Goal: Information Seeking & Learning: Learn about a topic

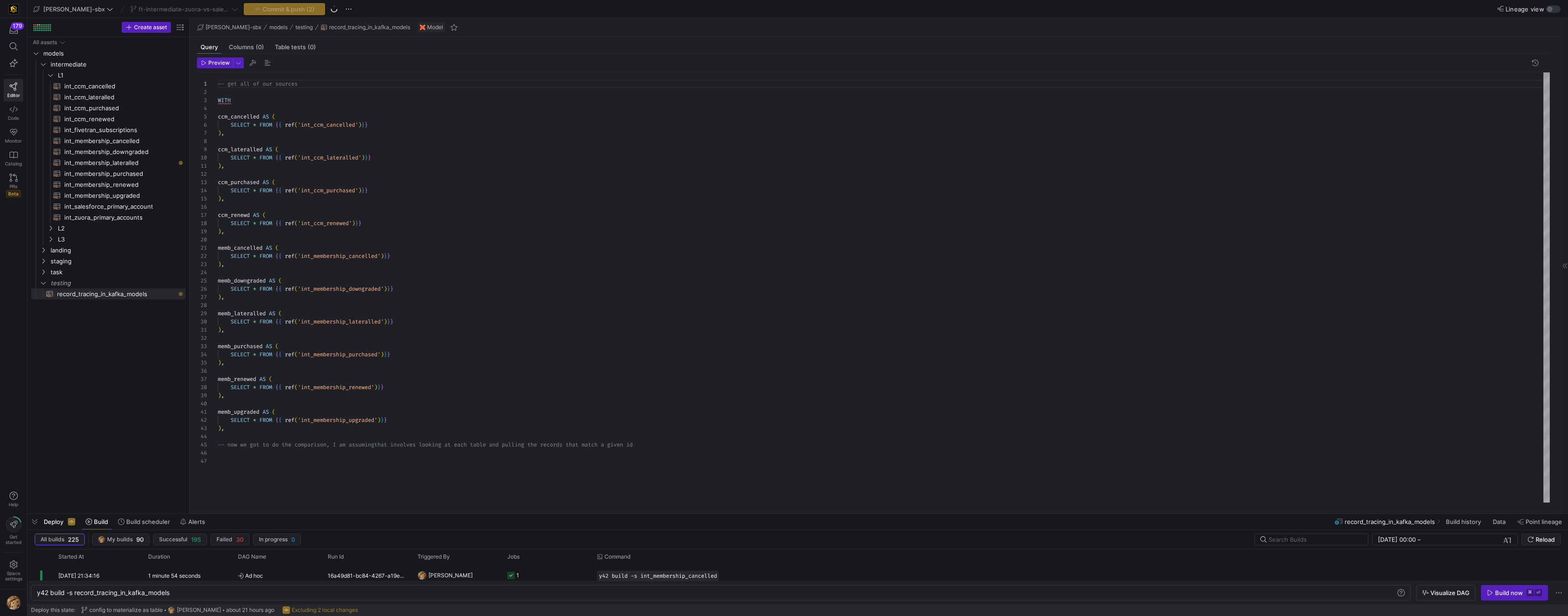
scroll to position [71, 0]
click at [298, 458] on div "-- get all of our sources WITH ccm_cancelled AS ( SELECT * FROM { { ref ( 'int_…" at bounding box center [884, 287] width 1332 height 430
click at [297, 456] on div "-- get all of our sources WITH ccm_cancelled AS ( SELECT * FROM { { ref ( 'int_…" at bounding box center [884, 287] width 1332 height 430
click at [272, 214] on div "-- get all of our sources WITH ccm_cancelled AS ( SELECT * FROM { { ref ( 'int_…" at bounding box center [884, 287] width 1332 height 430
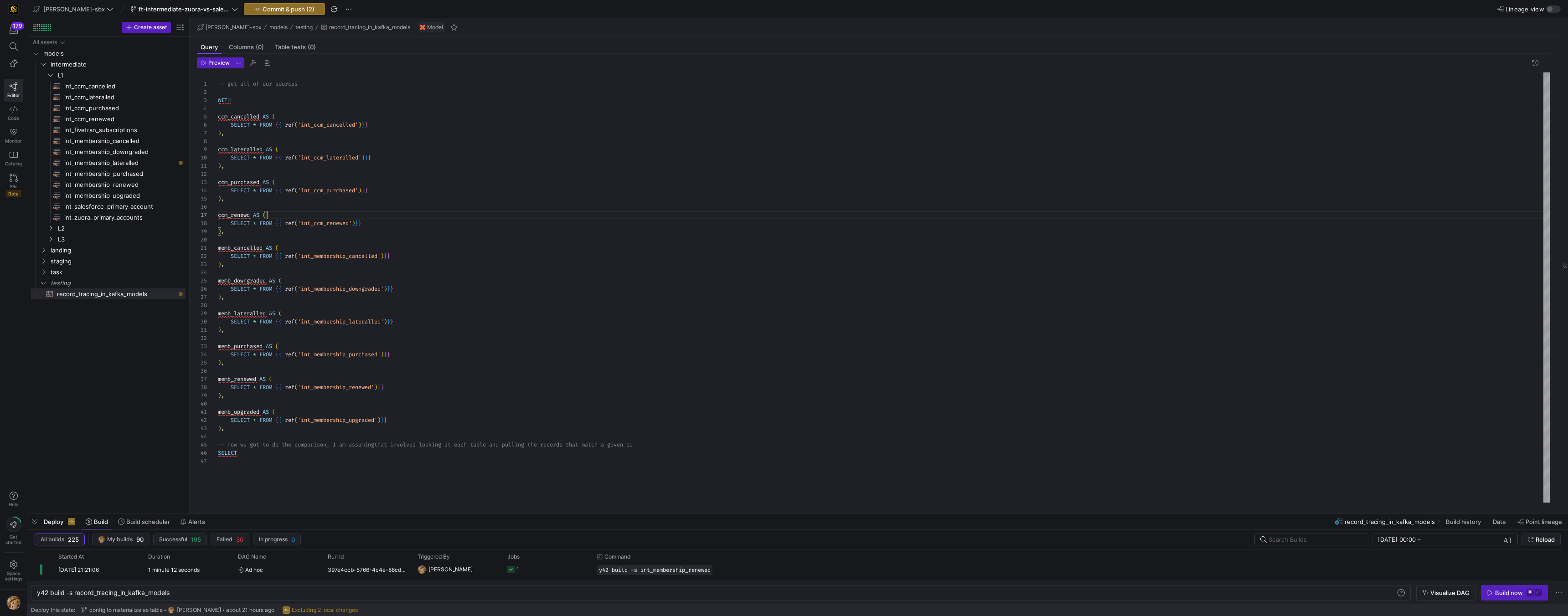
click at [272, 214] on div "-- get all of our sources WITH ccm_cancelled AS ( SELECT * FROM { { ref ( 'int_…" at bounding box center [884, 287] width 1332 height 430
click at [282, 455] on div "-- get all of our sources WITH ccm_cancelled AS ( SELECT * FROM { { ref ( 'int_…" at bounding box center [884, 287] width 1332 height 430
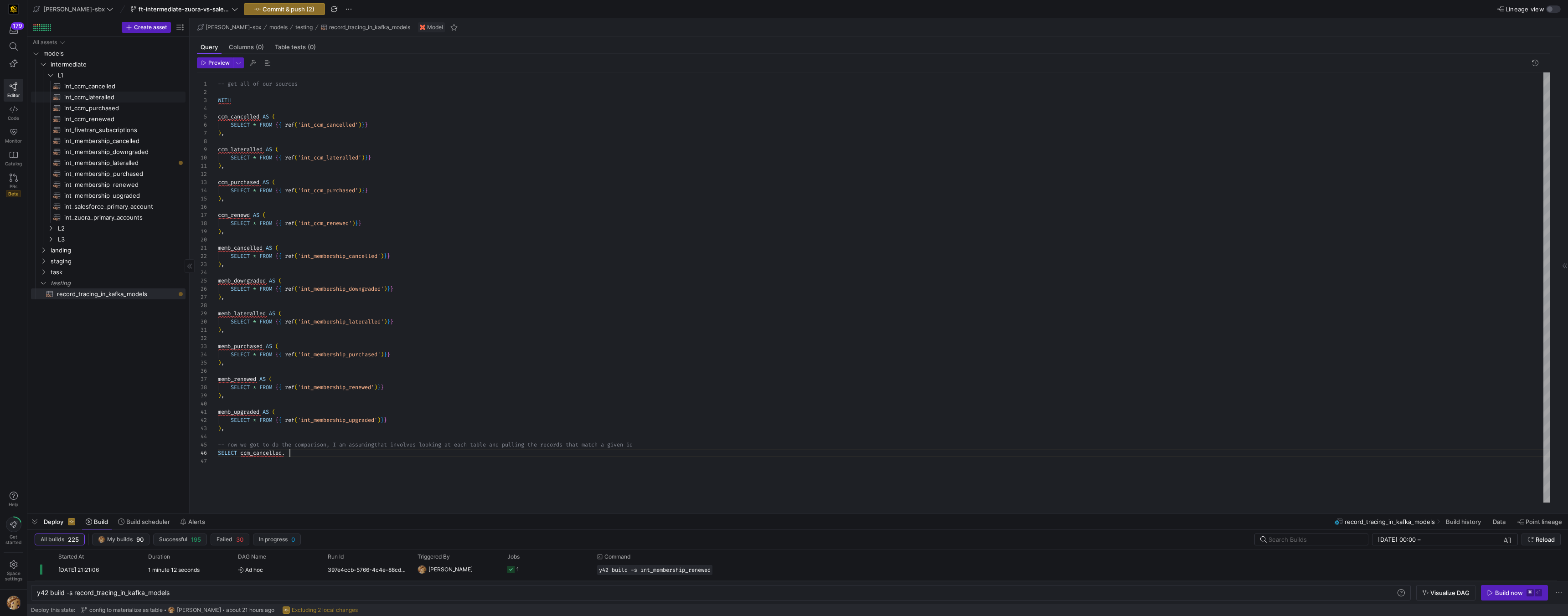
click at [85, 95] on span "int_ccm_lateralled​​​​​​​​​​" at bounding box center [119, 97] width 110 height 11
type textarea "-- File Name: int_ccm_lateralled -- Created by: [PERSON_NAME] -- Last Modified:…"
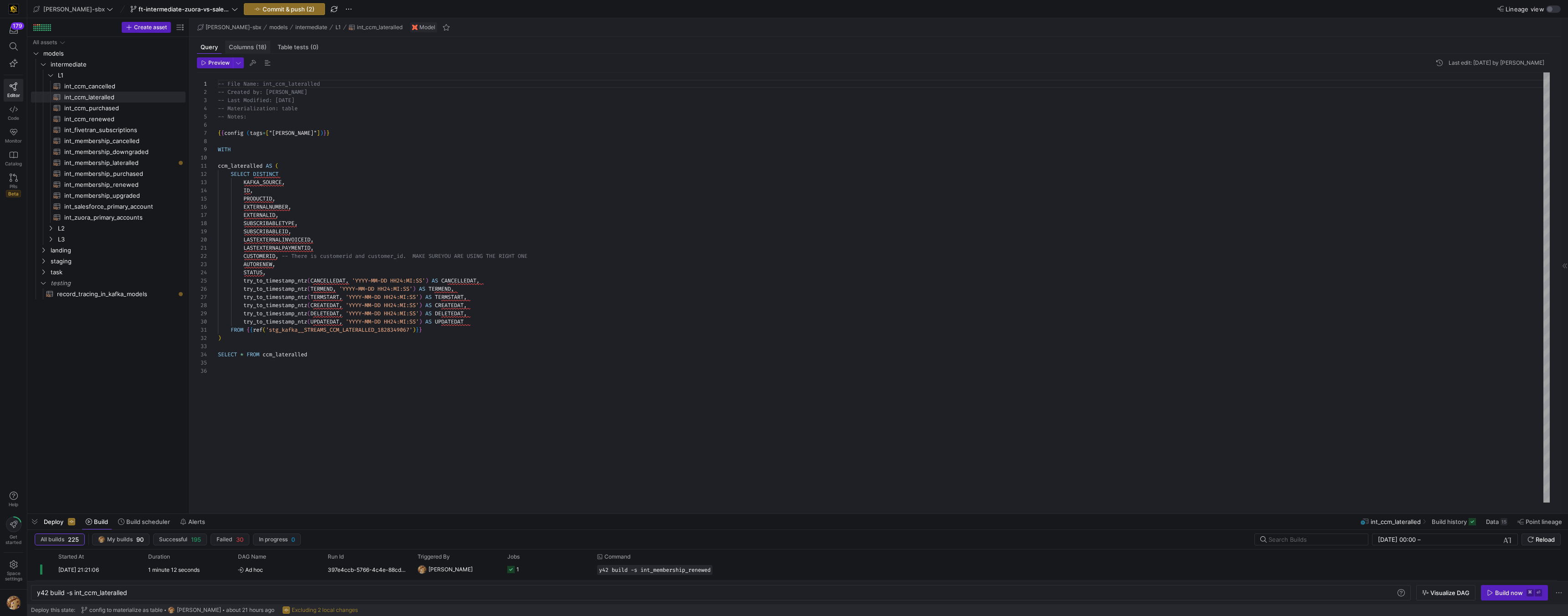
click at [240, 46] on span "Columns (18)" at bounding box center [248, 46] width 38 height 6
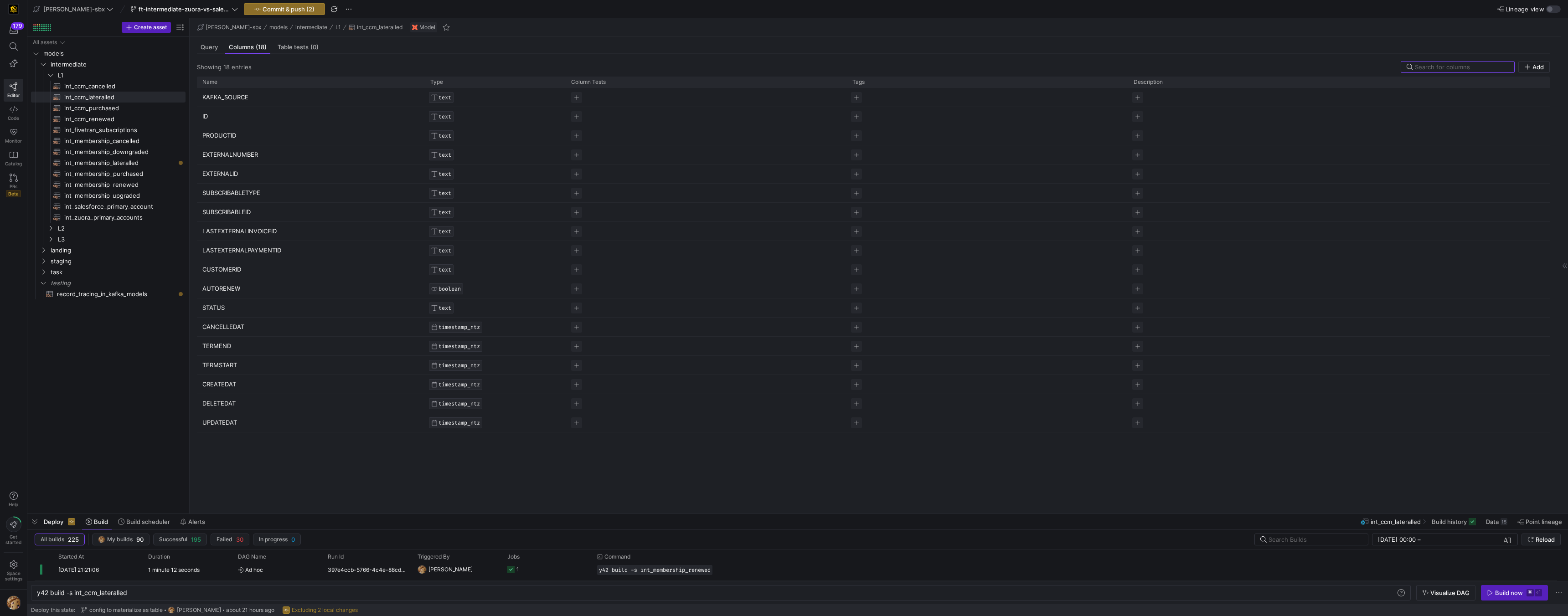
click at [242, 96] on p "KAFKA_SOURCE" at bounding box center [311, 96] width 217 height 17
click at [242, 96] on input "KAFKA_SOURCE" at bounding box center [306, 96] width 208 height 17
click at [141, 287] on span "testing" at bounding box center [106, 283] width 111 height 11
click at [120, 278] on span "testing" at bounding box center [106, 283] width 111 height 11
click at [103, 299] on link "record_tracing_in_kafka_models​​​​​​​​​​" at bounding box center [108, 293] width 154 height 11
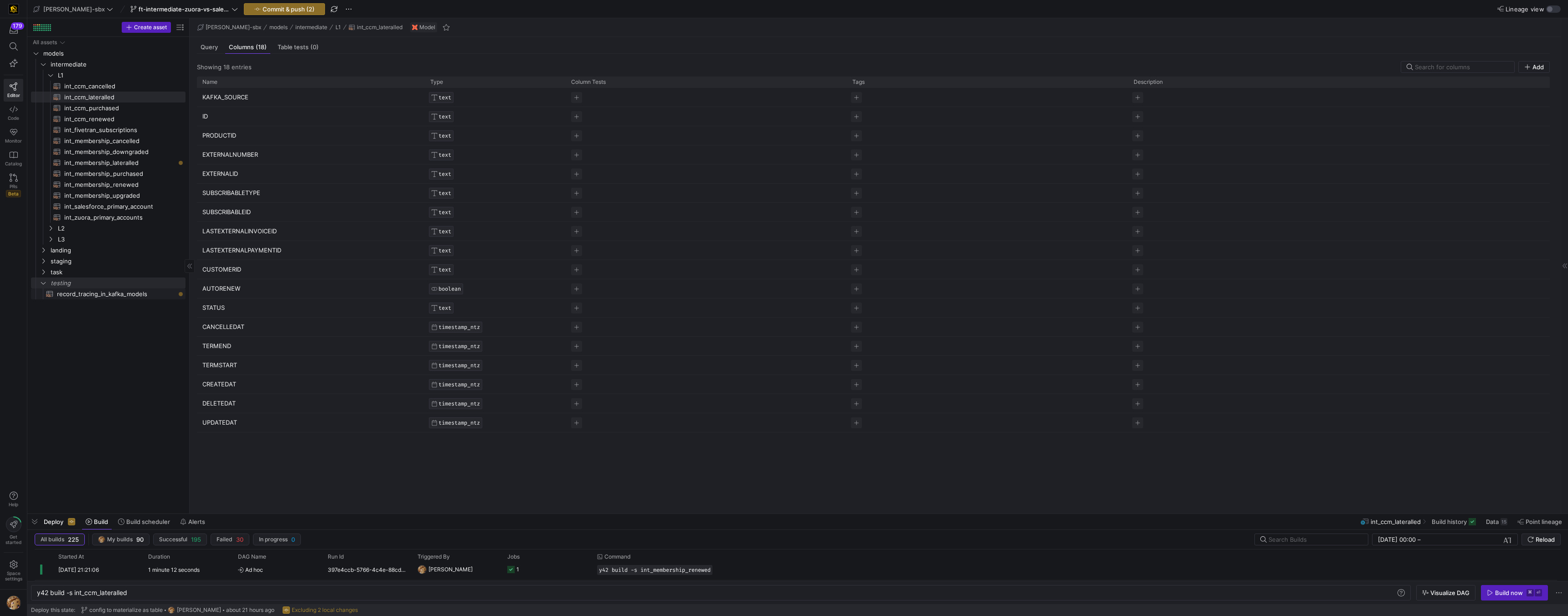
type textarea "y42 build -s record_tracing_in_kafka_models"
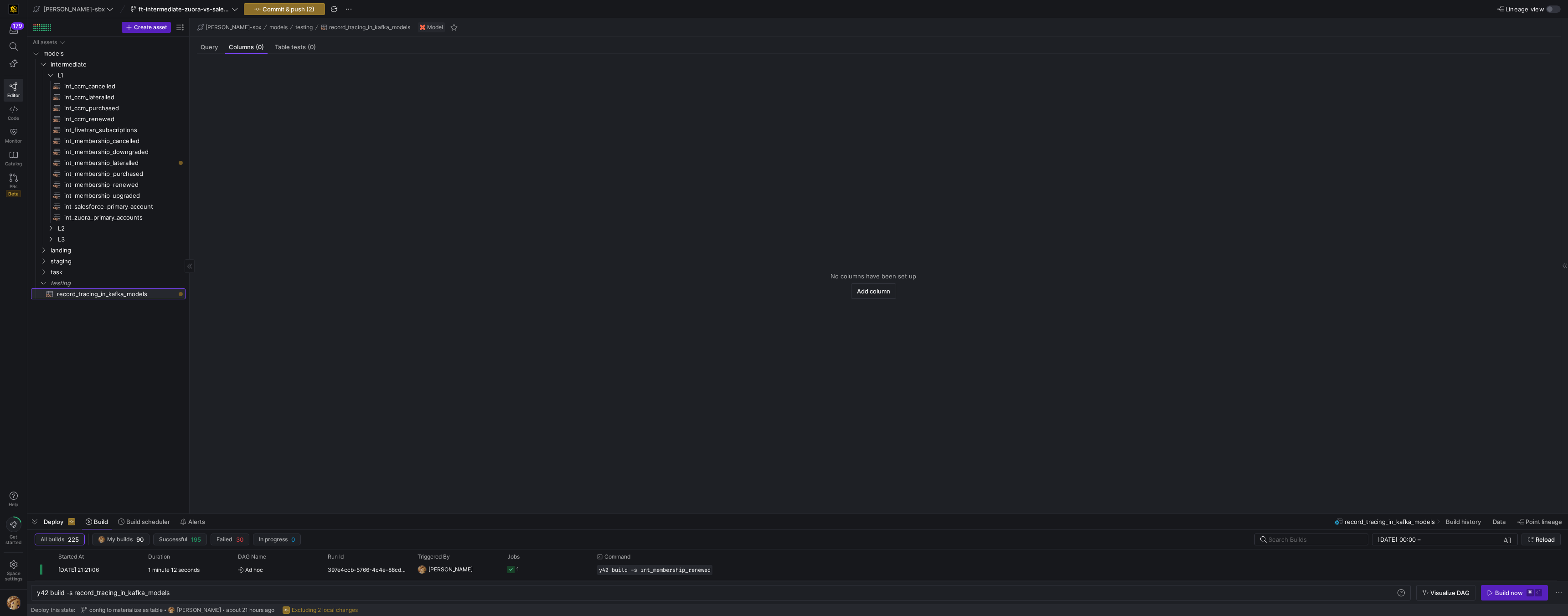
click at [86, 297] on span "record_tracing_in_kafka_models​​​​​​​​​​" at bounding box center [116, 294] width 118 height 11
click at [209, 49] on span "Query" at bounding box center [208, 46] width 17 height 6
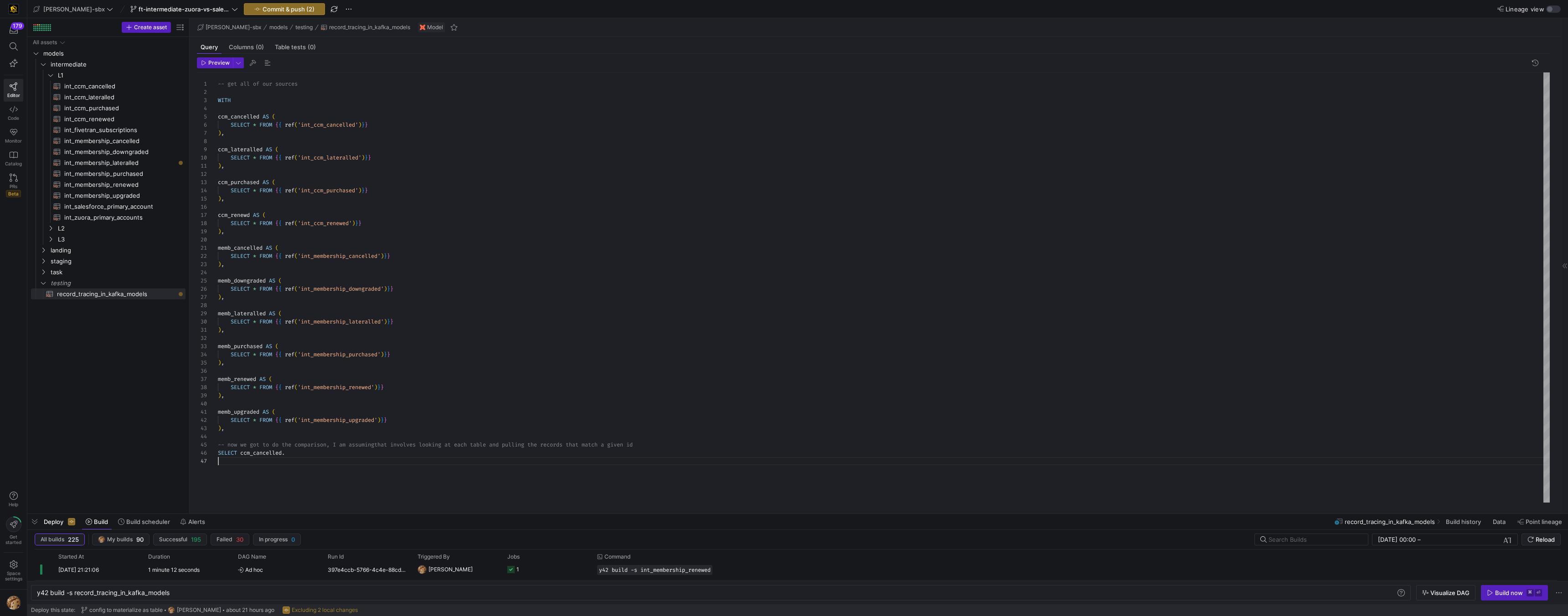
click at [304, 458] on div "-- get all of our sources WITH ccm_cancelled AS ( SELECT * FROM { { ref ( 'int_…" at bounding box center [884, 287] width 1332 height 430
click at [301, 453] on div "-- get all of our sources WITH ccm_cancelled AS ( SELECT * FROM { { ref ( 'int_…" at bounding box center [884, 287] width 1332 height 430
click at [265, 453] on div "-- get all of our sources WITH ccm_cancelled AS ( SELECT * FROM { { ref ( 'int_…" at bounding box center [884, 287] width 1332 height 430
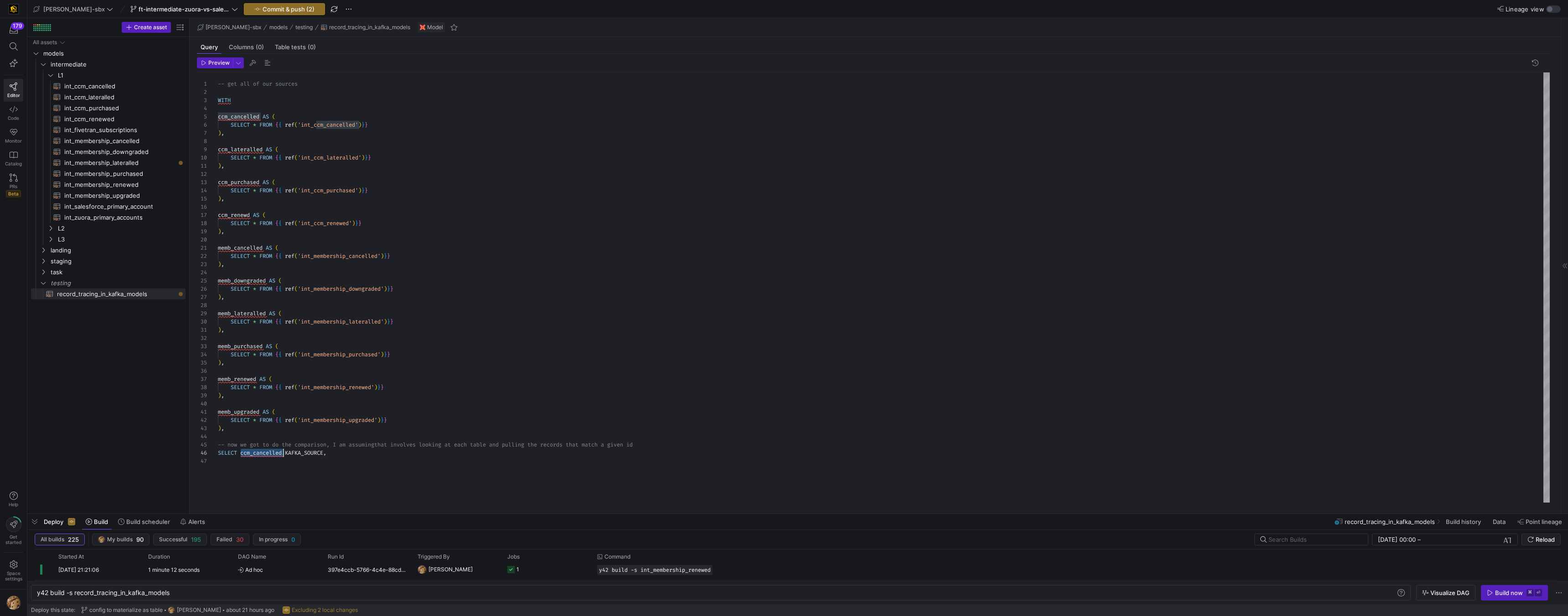
click at [265, 453] on div "-- get all of our sources WITH ccm_cancelled AS ( SELECT * FROM { { ref ( 'int_…" at bounding box center [884, 287] width 1332 height 430
click at [355, 454] on div "-- get all of our sources WITH ccm_cancelled AS ( SELECT * FROM { { ref ( 'int_…" at bounding box center [884, 287] width 1332 height 430
click at [377, 454] on div "-- get all of our sources WITH ccm_cancelled AS ( SELECT * FROM { { ref ( 'int_…" at bounding box center [884, 287] width 1332 height 430
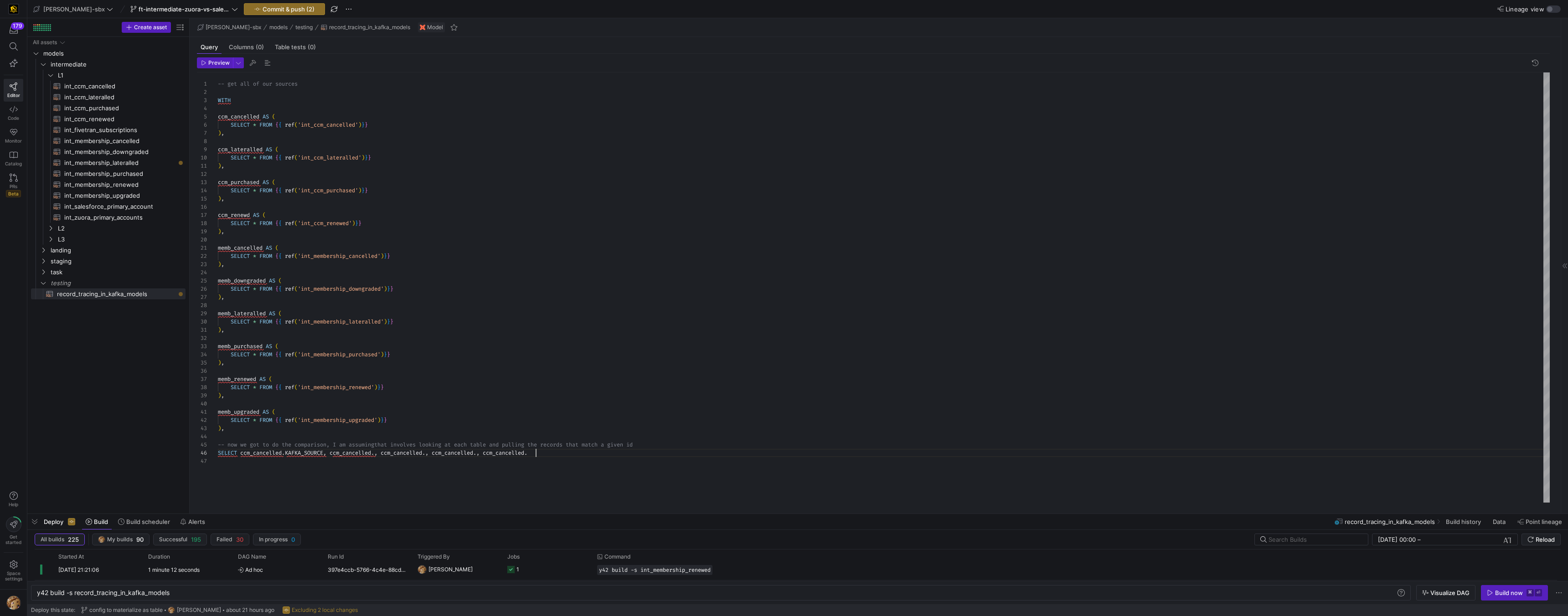
scroll to position [41, 321]
type textarea "memb_upgraded AS ( SELECT * FROM {{ ref('int_membership_upgraded')}} ), -- now …"
click at [125, 161] on span "int_membership_lateralled​​​​​​​​​​" at bounding box center [119, 163] width 110 height 11
type textarea "y42 build -s int_membership_lateralled"
type textarea "{{config (tags=["kafka_joined_view"])}} WITH membership_lateralled AS ( SELECT …"
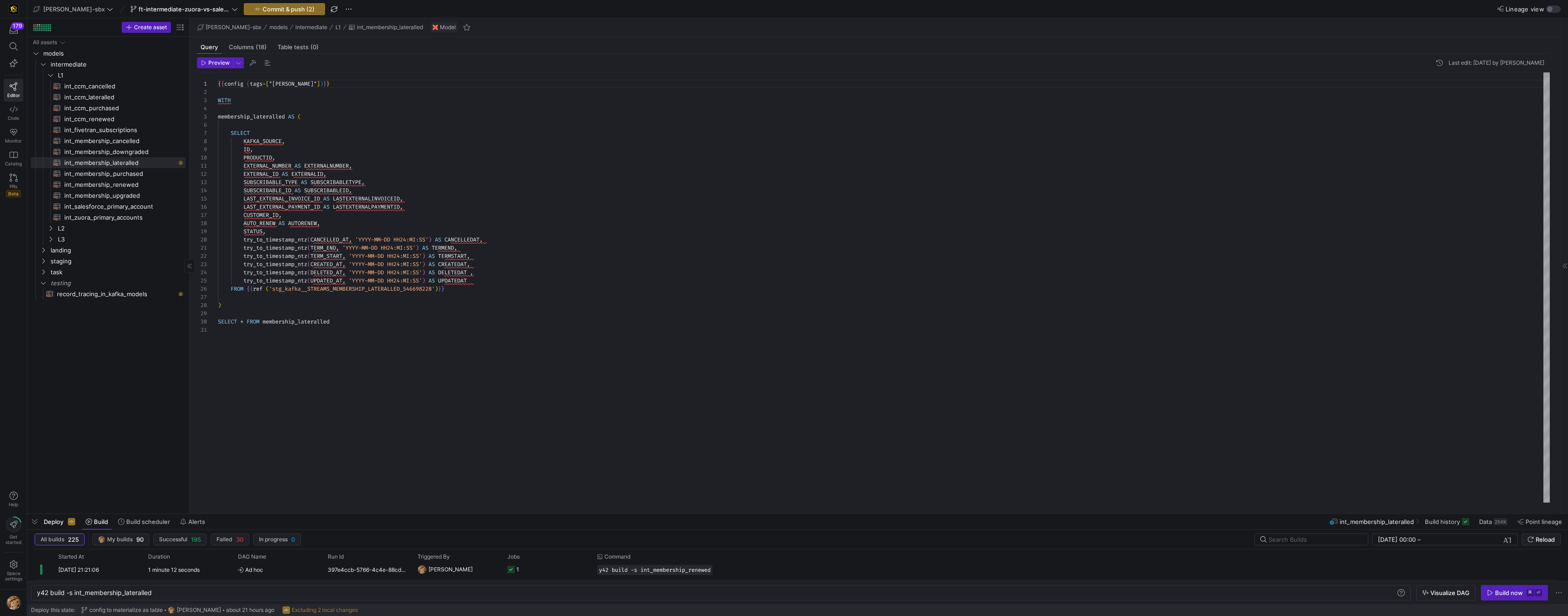
click at [115, 301] on div "All assets models intermediate landing staging task testing L1 L2 L3 int_ccm_ca…" at bounding box center [108, 273] width 154 height 473
click at [116, 295] on span "record_tracing_in_kafka_models​​​​​​​​​​" at bounding box center [116, 294] width 118 height 11
type textarea "y42 build -s record_tracing_in_kafka_models"
type textarea "-- get all of our sources WITH ccm_cancelled AS ( SELECT * FROM {{ ref('int_ccm…"
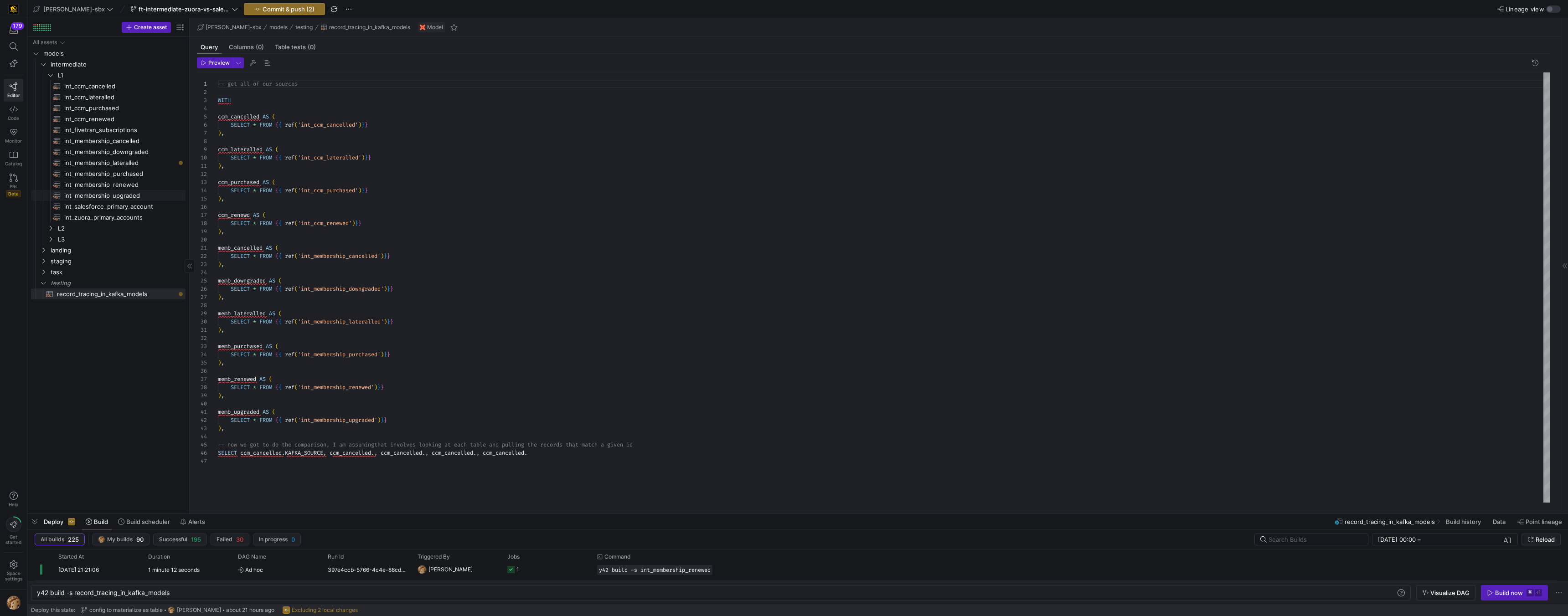
click at [108, 194] on span "int_membership_upgraded​​​​​​​​​​" at bounding box center [119, 195] width 110 height 11
type textarea "y42 build -s int_membership_upgraded"
type textarea "-- File Name: int_membership_upgraded -- Created by: [PERSON_NAME] -- Last Modi…"
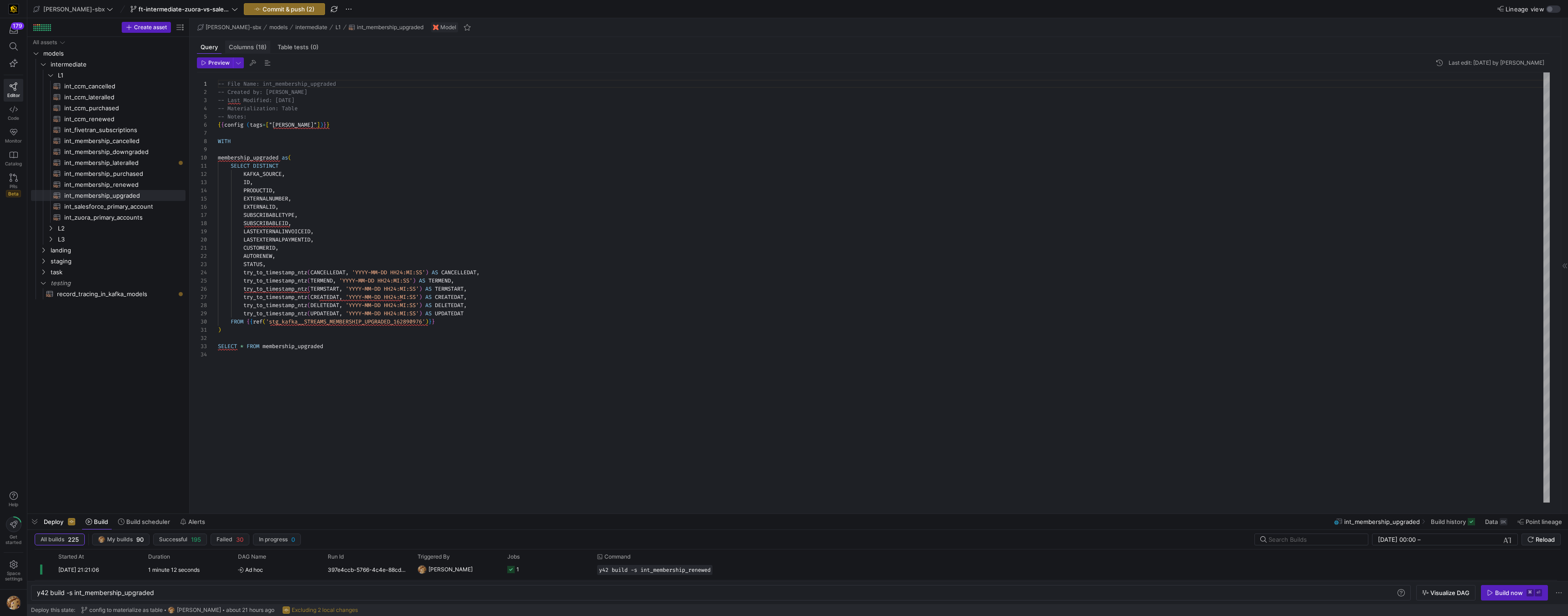
click at [256, 50] on span "(18)" at bounding box center [261, 46] width 11 height 6
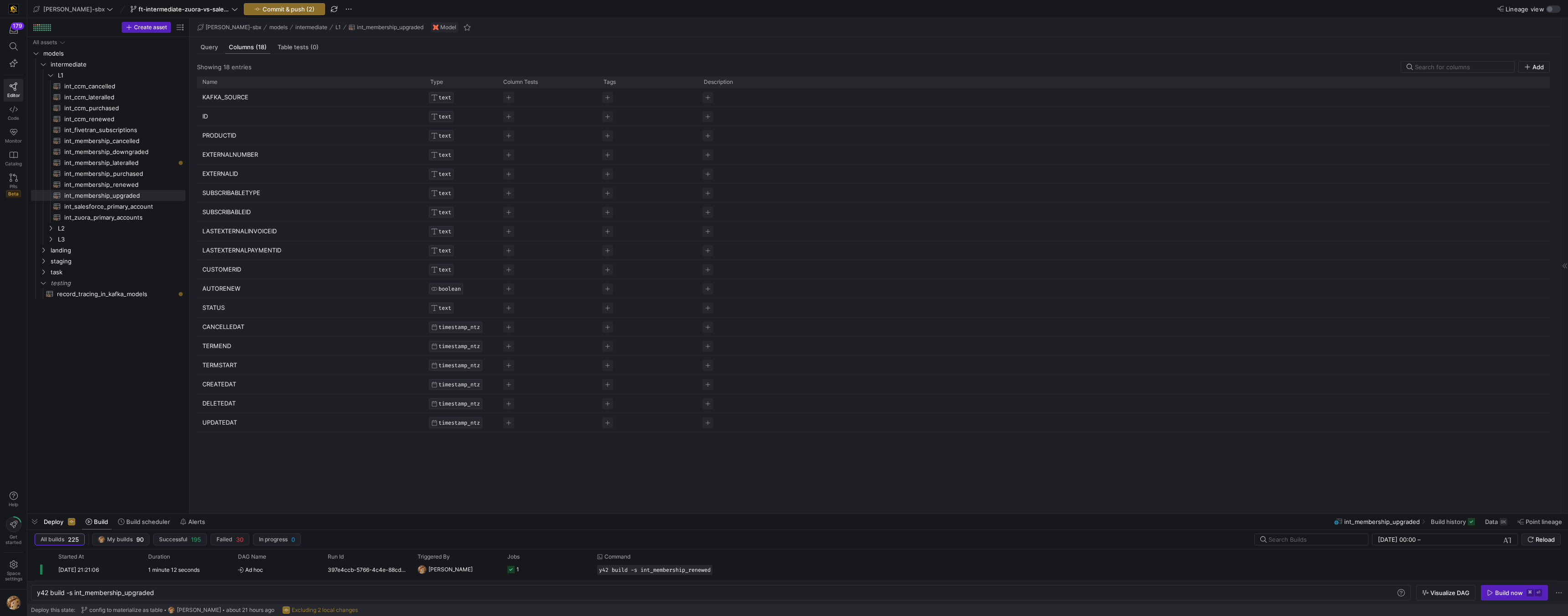
click at [223, 174] on p "EXTERNALID" at bounding box center [311, 174] width 217 height 17
click at [220, 174] on input "EXTERNALID" at bounding box center [306, 174] width 208 height 17
click at [220, 173] on input "EXTERNALID" at bounding box center [306, 174] width 208 height 17
click at [218, 52] on div "Query" at bounding box center [209, 47] width 25 height 13
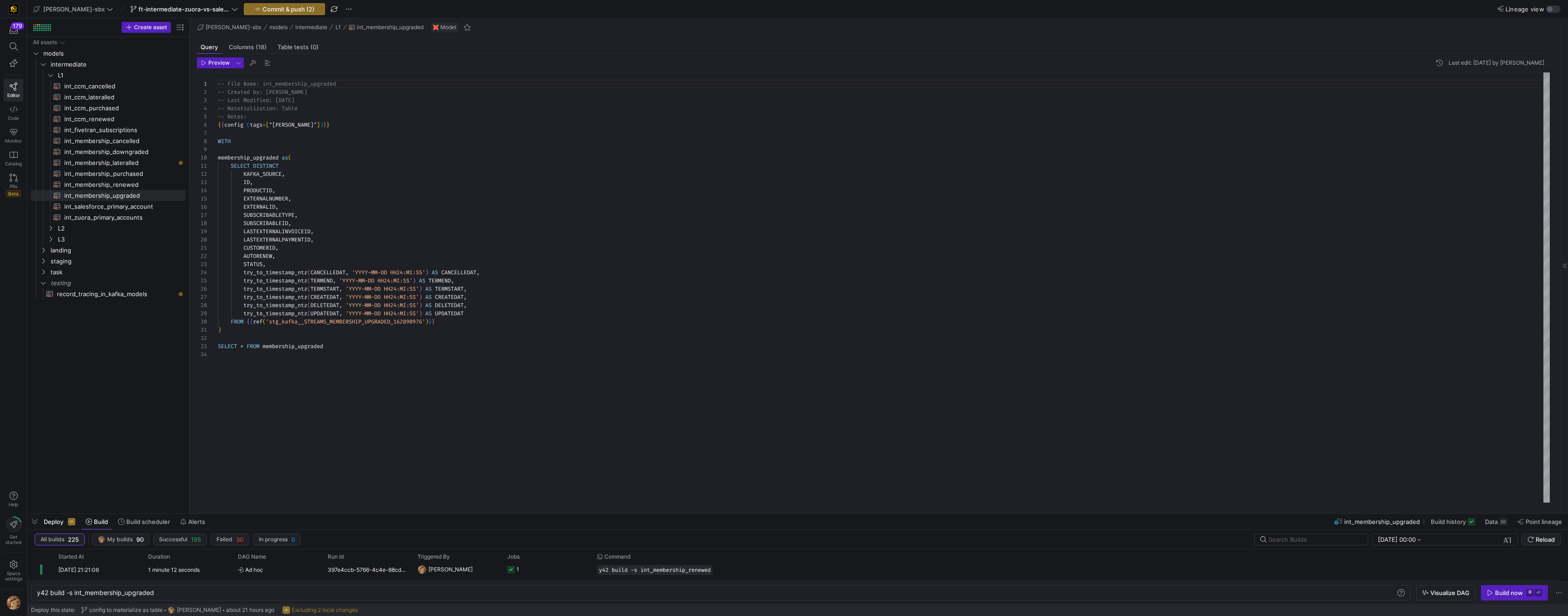
scroll to position [82, 0]
click at [81, 296] on span "record_tracing_in_kafka_models​​​​​​​​​​" at bounding box center [116, 294] width 118 height 11
type textarea "y42 build -s record_tracing_in_kafka_models"
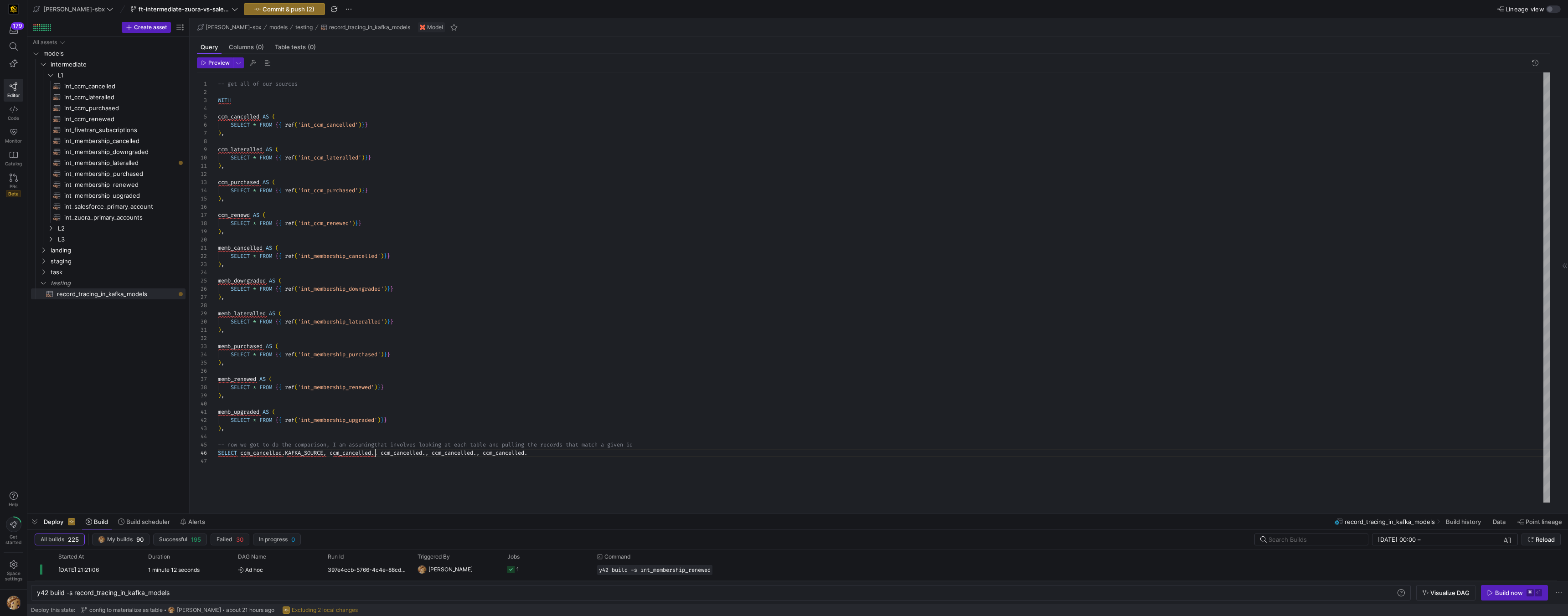
scroll to position [41, 158]
click at [377, 453] on div "-- get all of our sources WITH ccm_cancelled AS ( SELECT * FROM { { ref ( 'int_…" at bounding box center [884, 287] width 1332 height 430
type textarea "memb_upgraded AS ( SELECT * FROM {{ ref('int_membership_upgraded')}} ), -- now …"
click at [111, 188] on span "int_membership_renewed​​​​​​​​​​" at bounding box center [119, 184] width 110 height 11
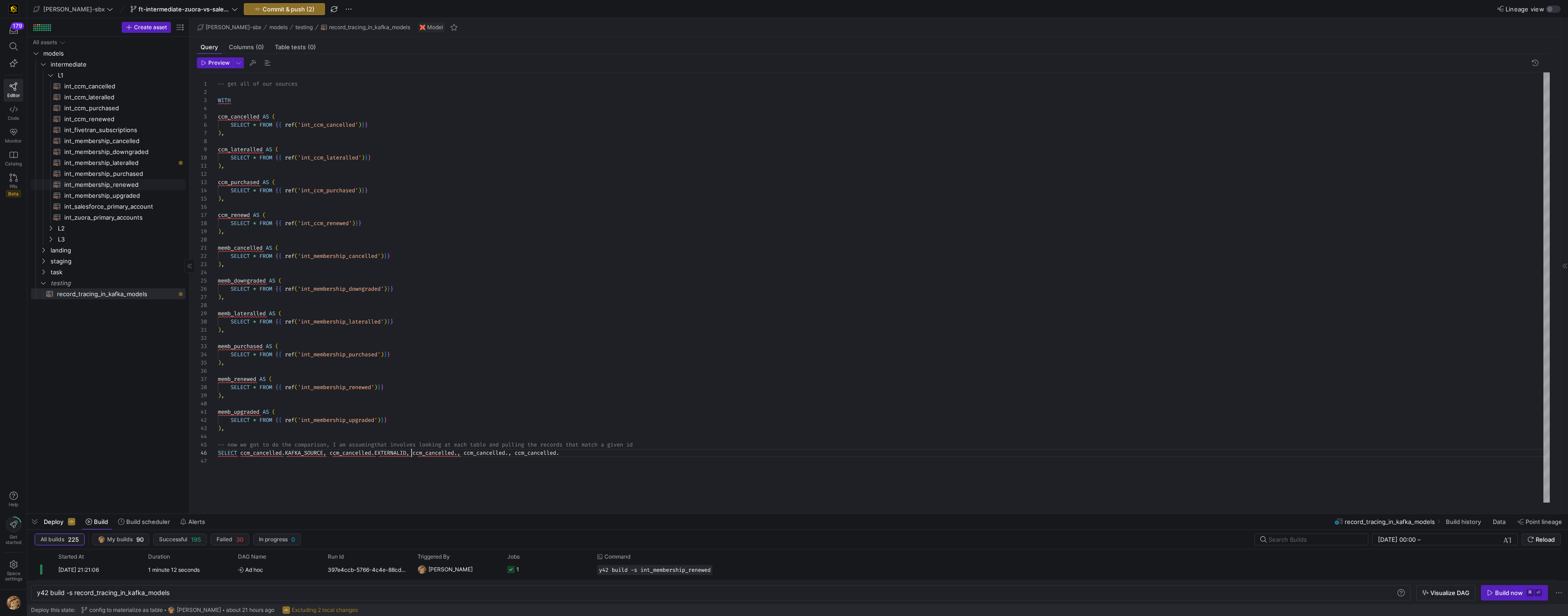
type textarea "y42 build -s int_membership_renewed"
type textarea "{{config (tags=["kafka_joined_view"])}} {{config(materialized = 'table')}} WITH…"
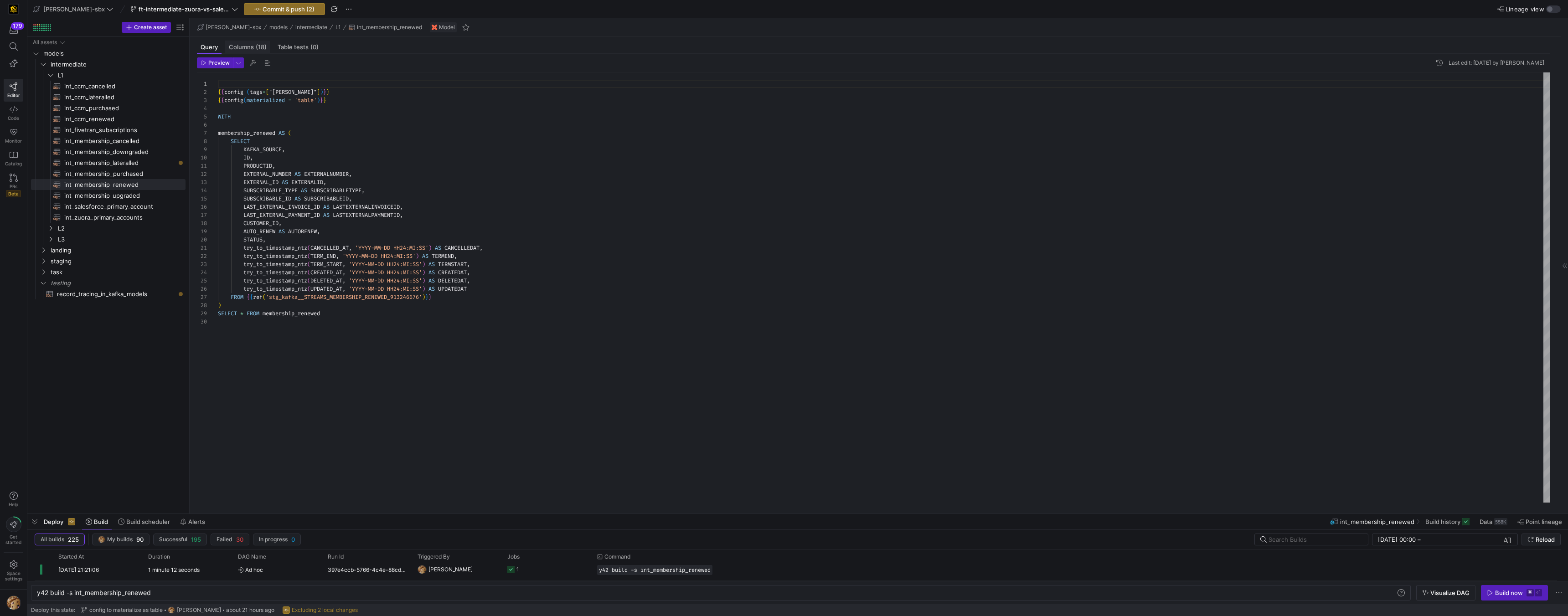
click at [252, 46] on span "Columns (18)" at bounding box center [248, 46] width 38 height 6
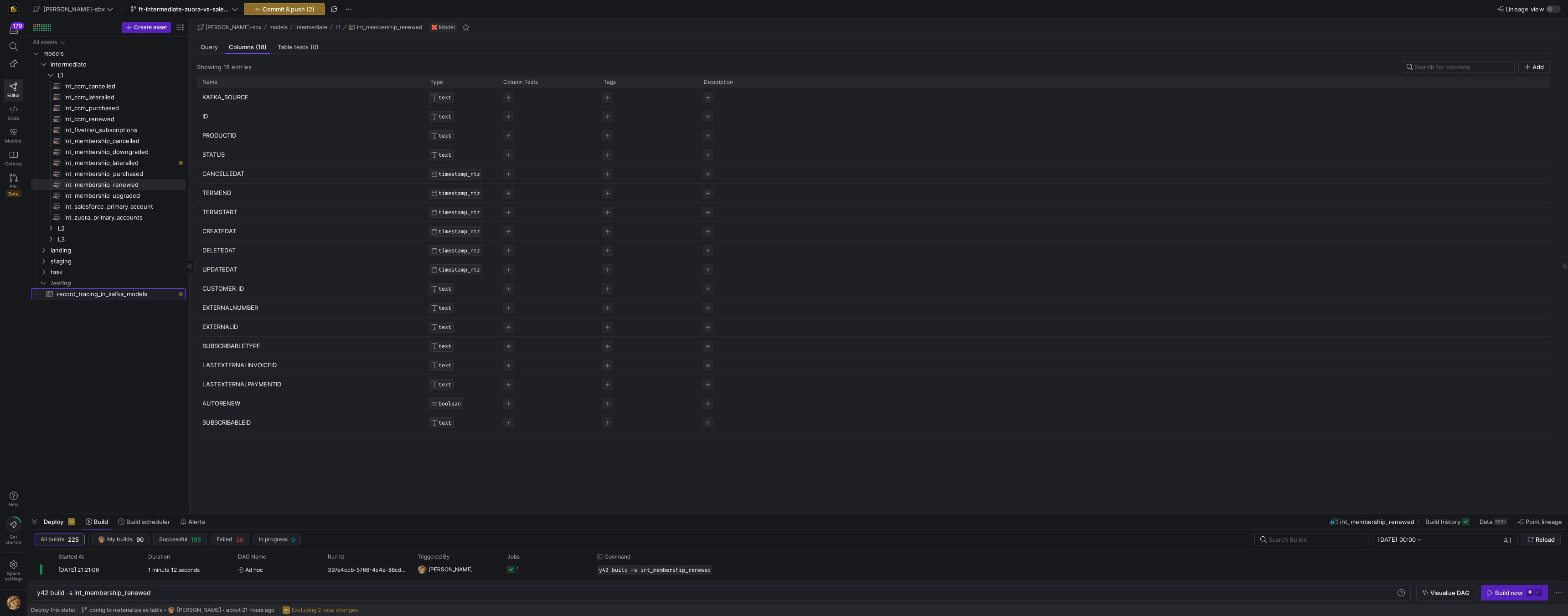
click at [114, 298] on span "record_tracing_in_kafka_models​​​​​​​​​​" at bounding box center [116, 294] width 118 height 11
type textarea "y42 build -s record_tracing_in_kafka_models"
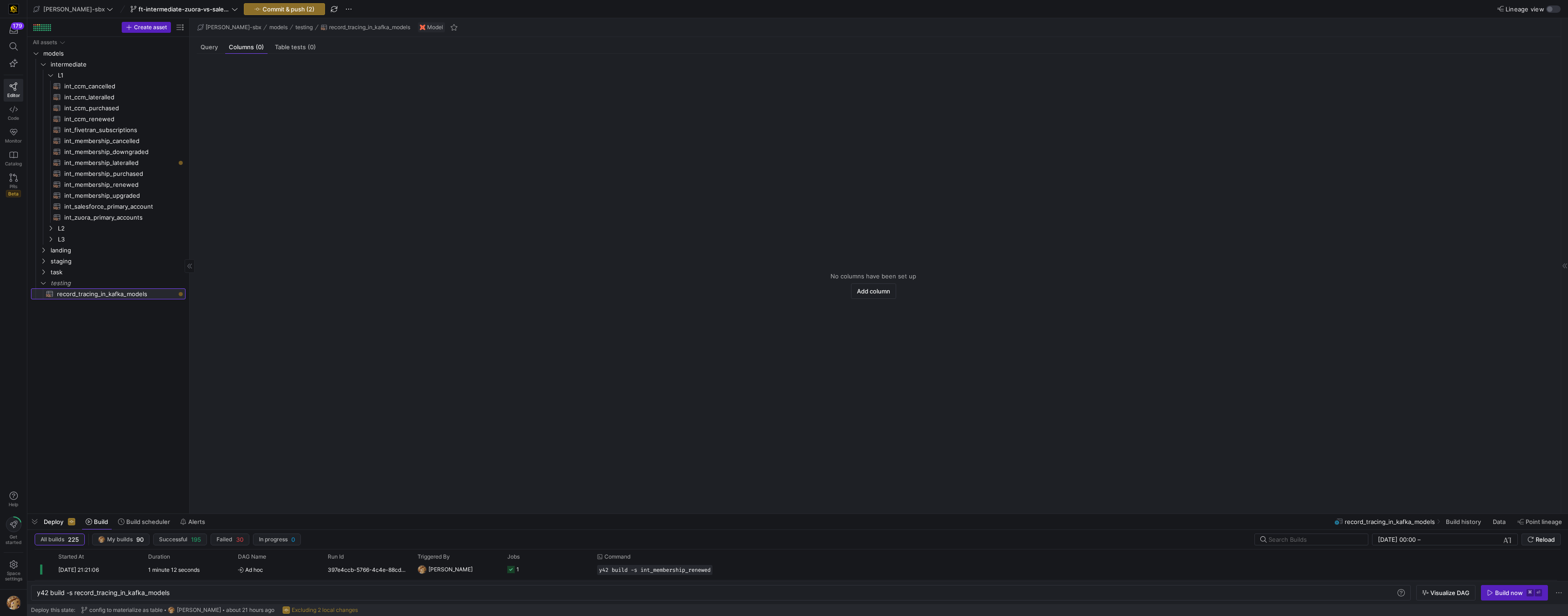
click at [81, 295] on span "record_tracing_in_kafka_models​​​​​​​​​​" at bounding box center [116, 294] width 118 height 11
click at [216, 46] on span "Query" at bounding box center [208, 46] width 17 height 6
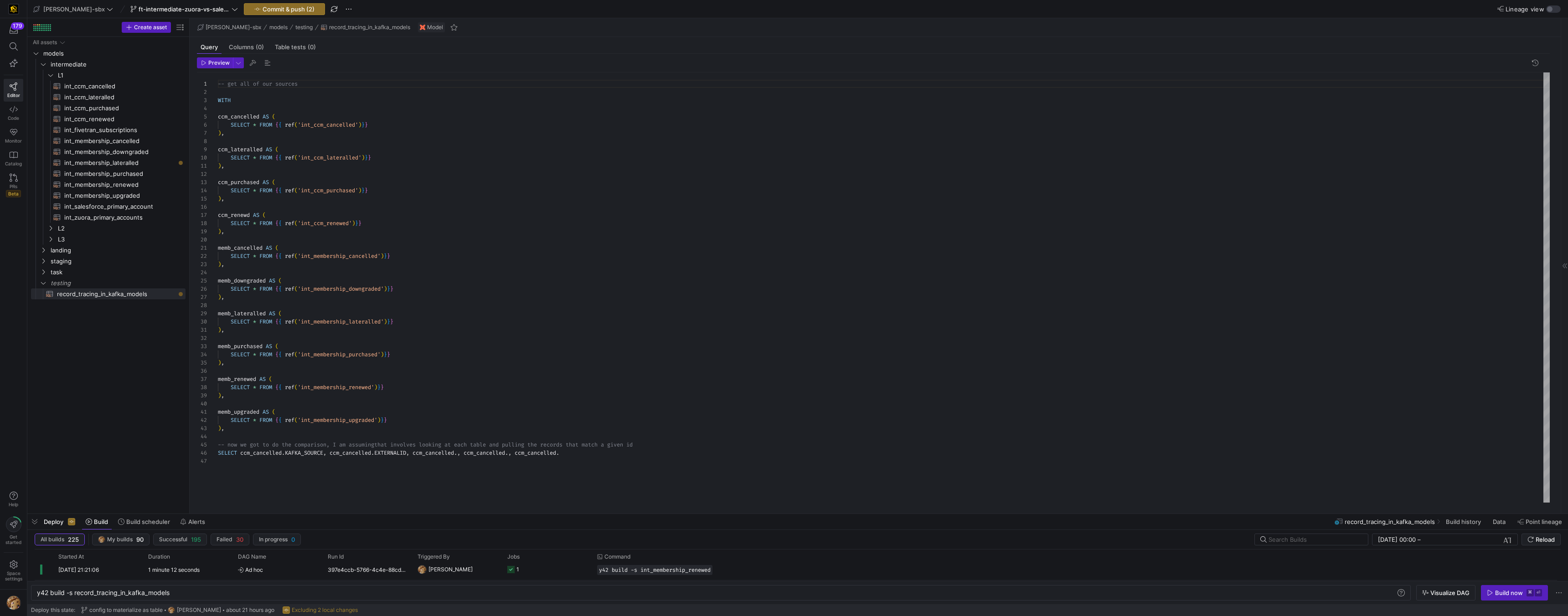
scroll to position [82, 0]
click at [464, 453] on div "-- get all of our sources WITH ccm_cancelled AS ( SELECT * FROM { { ref ( 'int_…" at bounding box center [884, 287] width 1332 height 430
drag, startPoint x: 537, startPoint y: 448, endPoint x: 537, endPoint y: 455, distance: 7.0
click at [537, 451] on div "-- get all of our sources WITH ccm_cancelled AS ( SELECT * FROM { { ref ( 'int_…" at bounding box center [884, 287] width 1332 height 430
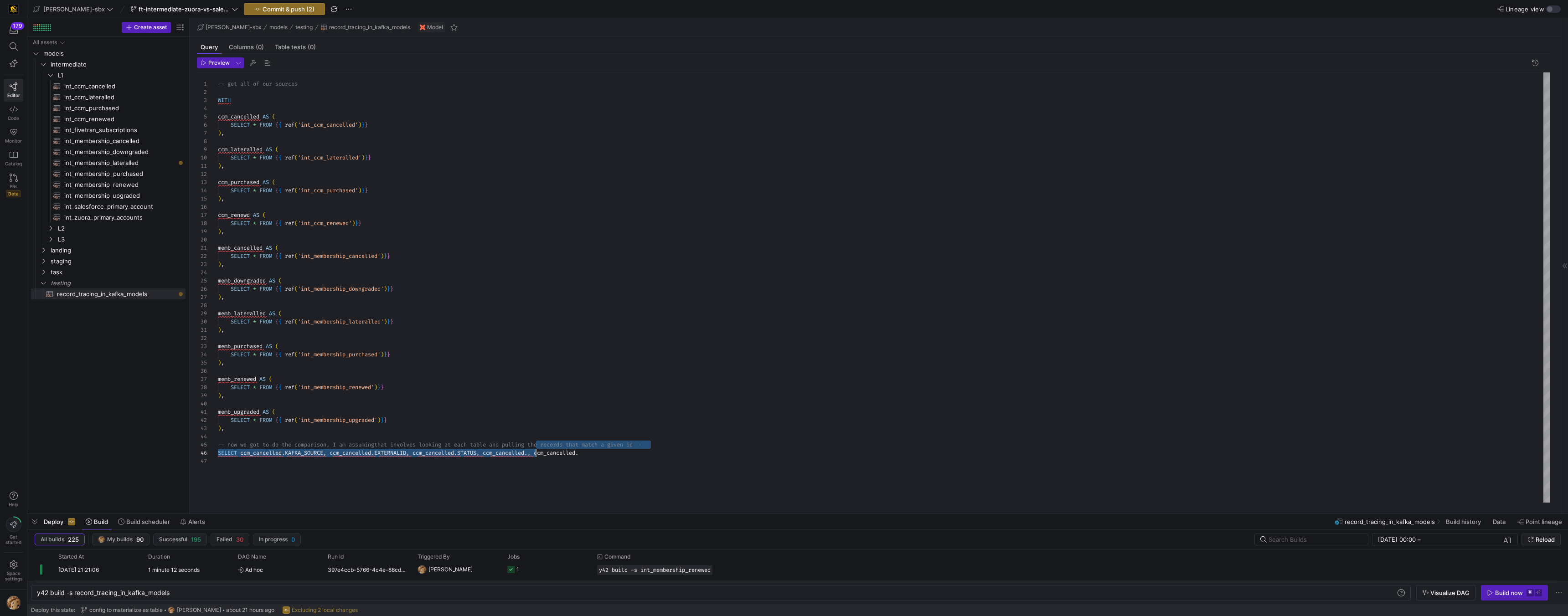
click at [537, 456] on div "-- get all of our sources WITH ccm_cancelled AS ( SELECT * FROM { { ref ( 'int_…" at bounding box center [884, 287] width 1332 height 430
click at [633, 452] on div "-- get all of our sources WITH ccm_cancelled AS ( SELECT * FROM { { ref ( 'int_…" at bounding box center [884, 287] width 1332 height 430
type textarea "memb_upgraded AS ( SELECT * FROM {{ ref('int_membership_upgraded')}} ), -- now …"
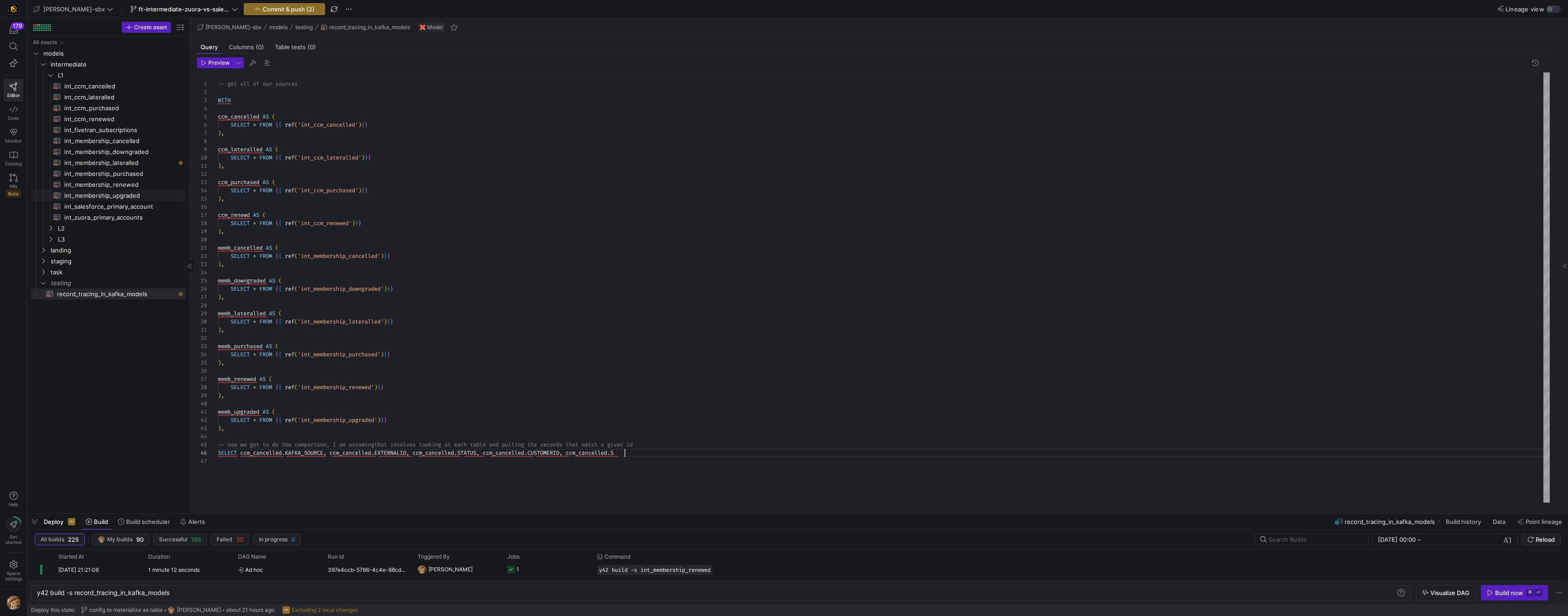
click at [111, 195] on span "int_membership_upgraded​​​​​​​​​​" at bounding box center [119, 195] width 110 height 11
type textarea "y42 build -s int_membership_upgraded"
type textarea "-- File Name: int_membership_upgraded -- Created by: [PERSON_NAME] -- Last Modi…"
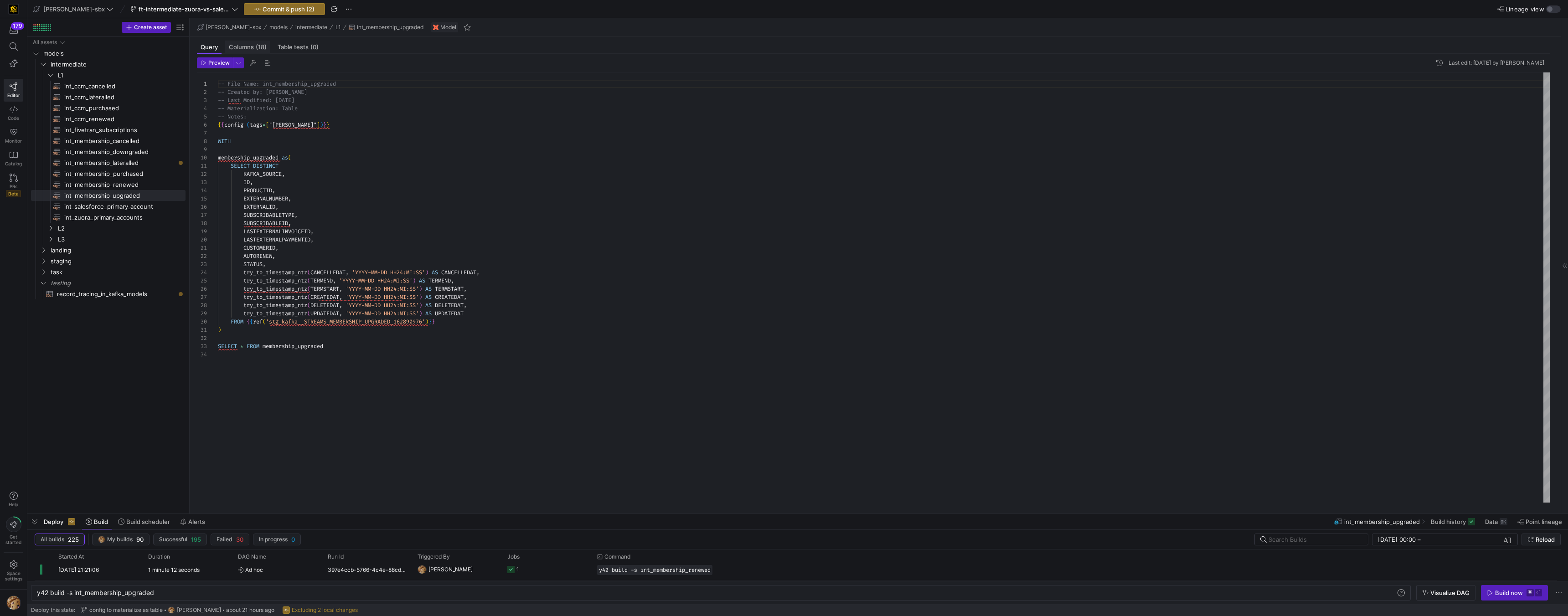
click at [252, 49] on span "Columns (18)" at bounding box center [248, 46] width 38 height 6
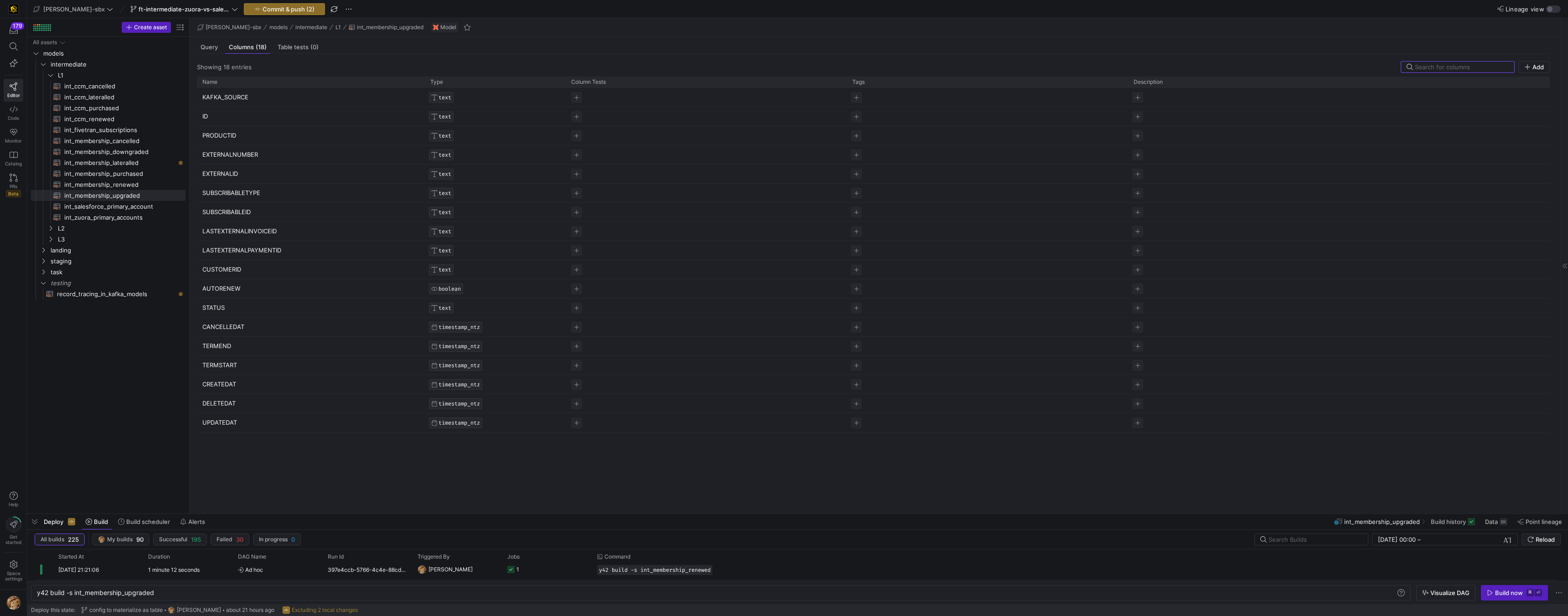
click at [239, 193] on p "SUBSCRIBABLETYPE" at bounding box center [311, 193] width 217 height 17
click at [239, 193] on input "SUBSCRIBABLETYPE" at bounding box center [306, 193] width 208 height 17
click at [96, 289] on span "record_tracing_in_kafka_models​​​​​​​​​​" at bounding box center [116, 294] width 118 height 11
type textarea "y42 build -s record_tracing_in_kafka_models"
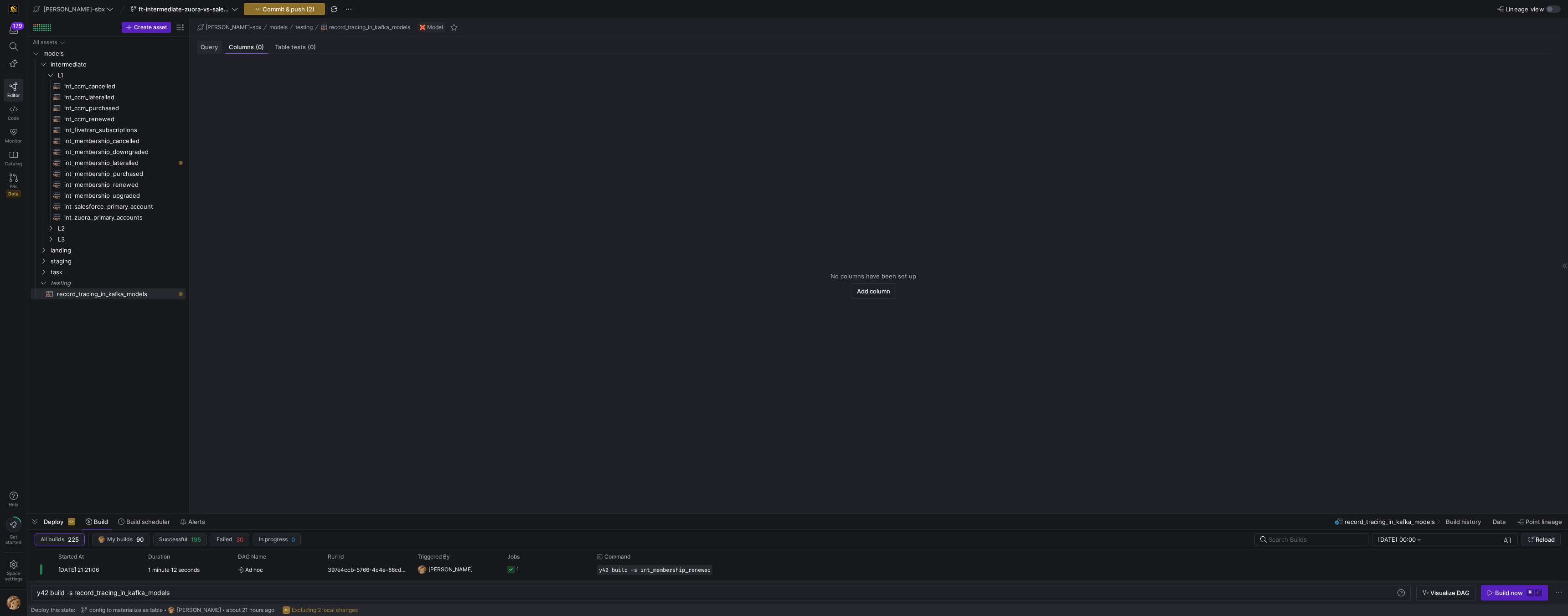
click at [205, 47] on span "Query" at bounding box center [208, 46] width 17 height 6
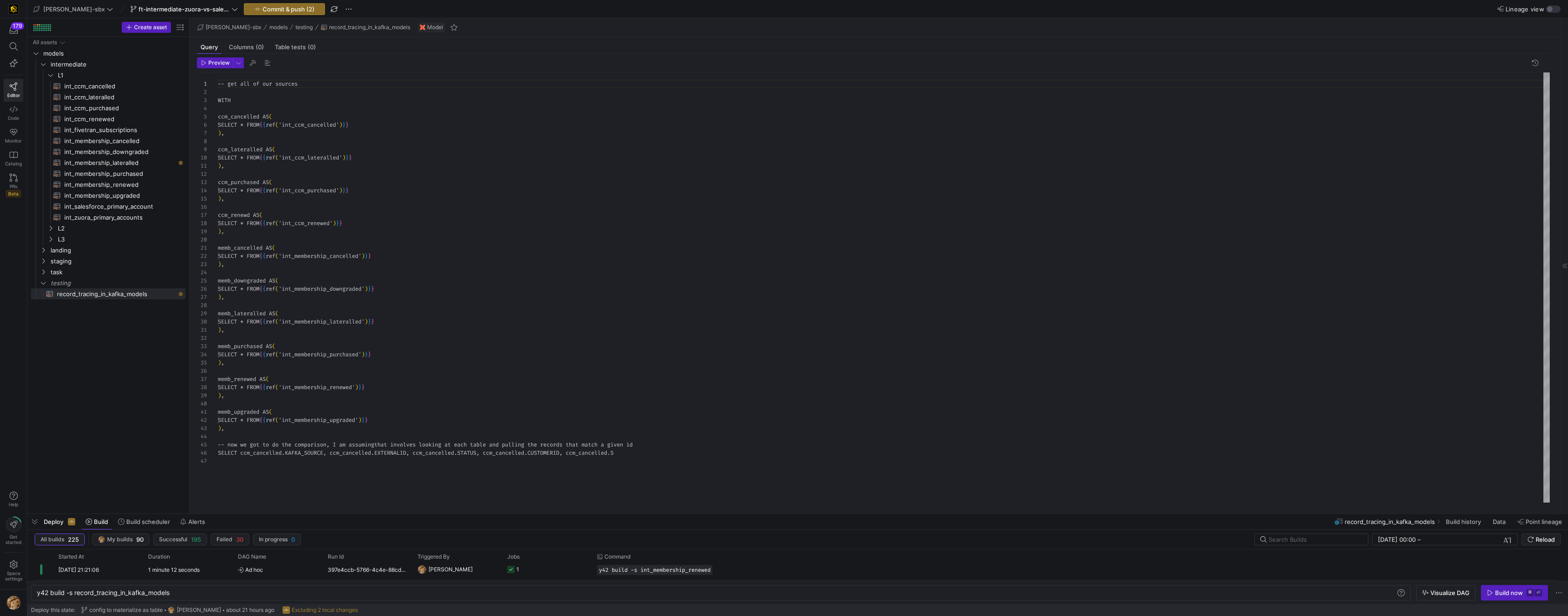
scroll to position [82, 0]
click at [630, 454] on div "-- get all of our sources WITH ccm_cancelled AS ( SELECT * FROM { { ref ( 'int_…" at bounding box center [884, 287] width 1332 height 430
drag, startPoint x: 683, startPoint y: 453, endPoint x: 241, endPoint y: 455, distance: 442.0
click at [241, 455] on div "-- get all of our sources WITH ccm_cancelled AS ( SELECT * FROM { { ref ( 'int_…" at bounding box center [884, 287] width 1332 height 430
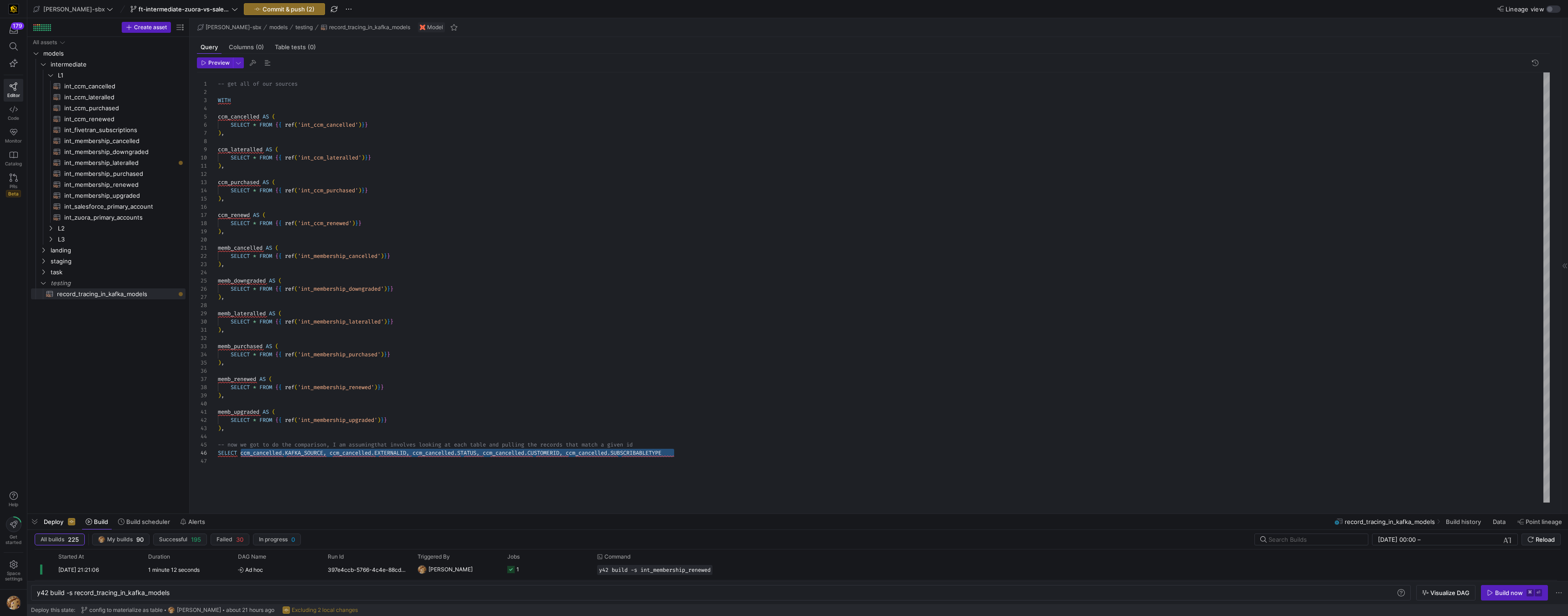
click at [688, 455] on div "-- get all of our sources WITH ccm_cancelled AS ( SELECT * FROM { { ref ( 'int_…" at bounding box center [884, 287] width 1332 height 430
click at [240, 453] on div "-- get all of our sources WITH ccm_cancelled AS ( SELECT * FROM { { ref ( 'int_…" at bounding box center [884, 287] width 1332 height 430
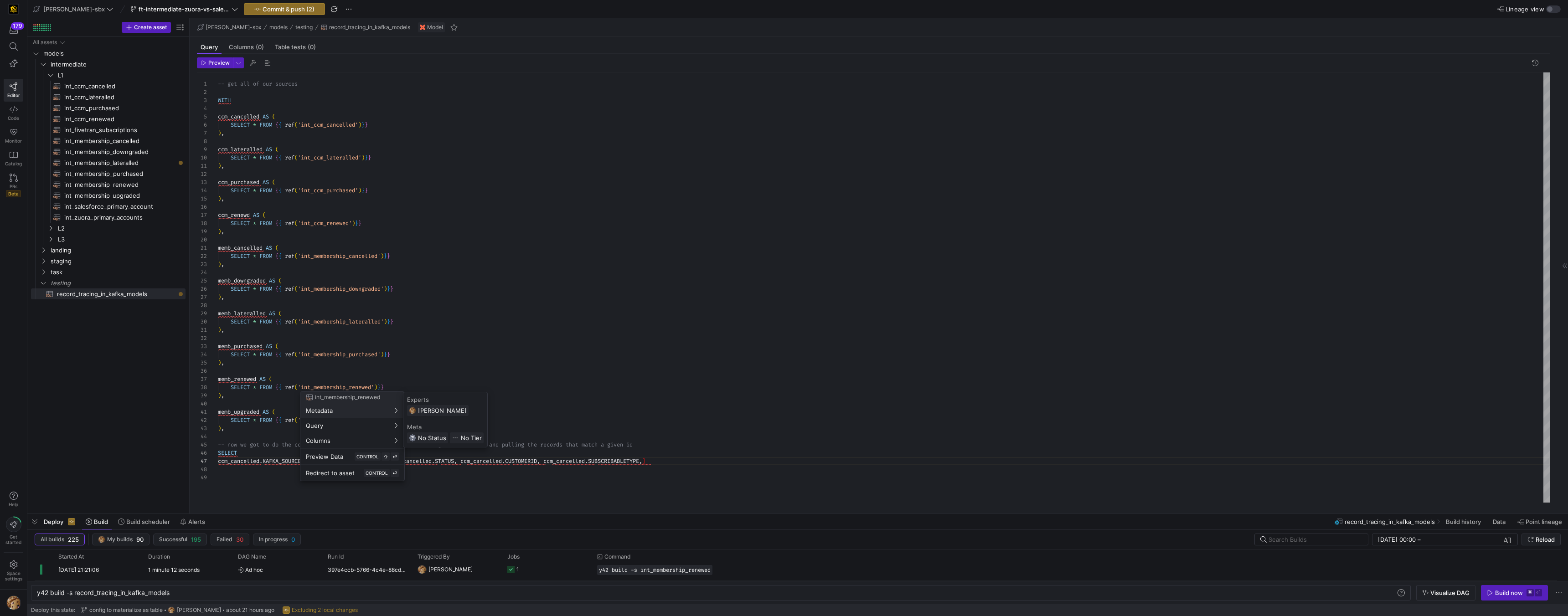
click at [235, 466] on div at bounding box center [784, 308] width 1568 height 616
click at [244, 468] on div "-- get all of our sources WITH ccm_cancelled AS ( SELECT * FROM { { ref ( 'int_…" at bounding box center [884, 287] width 1332 height 430
click at [669, 463] on div "-- get all of our sources WITH ccm_cancelled AS ( SELECT * FROM { { ref ( 'int_…" at bounding box center [884, 287] width 1332 height 430
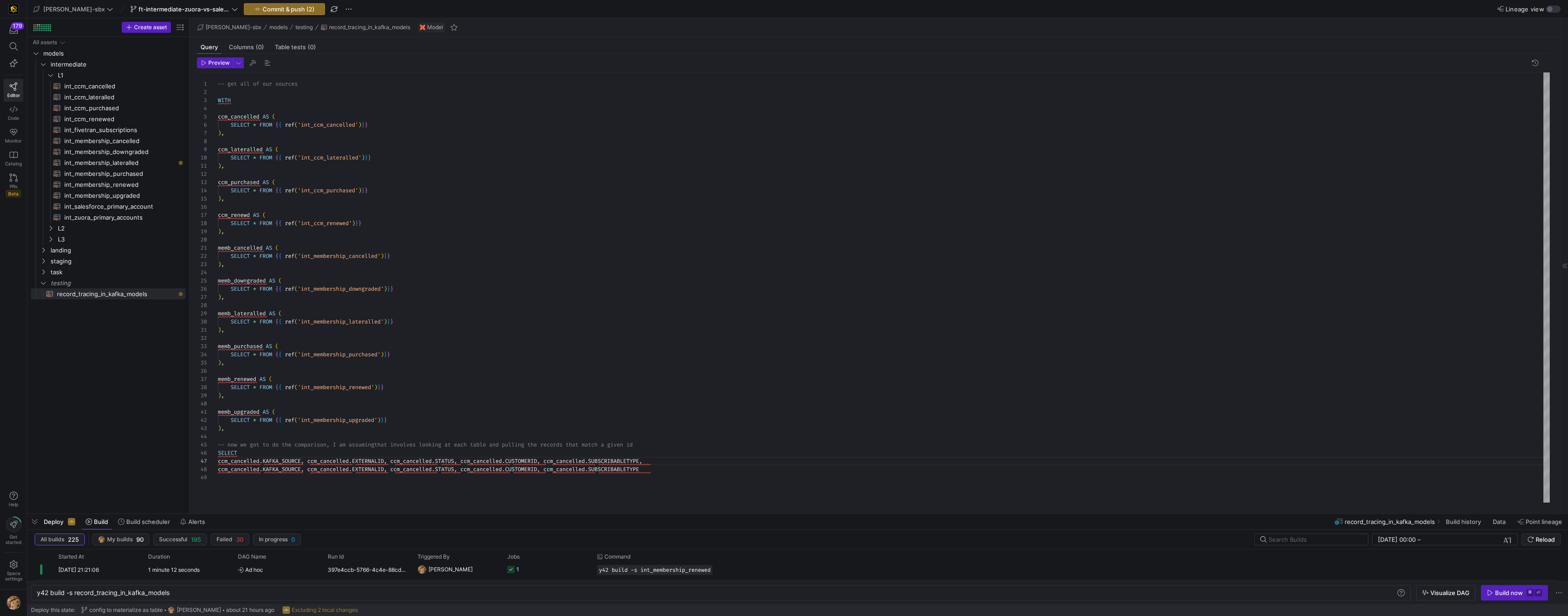
click at [261, 468] on div "-- get all of our sources WITH ccm_cancelled AS ( SELECT * FROM { { ref ( 'int_…" at bounding box center [884, 287] width 1332 height 430
click at [393, 469] on div "-- get all of our sources WITH ccm_cancelled AS ( SELECT * FROM { { ref ( 'int_…" at bounding box center [884, 287] width 1332 height 430
click at [356, 470] on div "-- get all of our sources WITH ccm_cancelled AS ( SELECT * FROM { { ref ( 'int_…" at bounding box center [884, 287] width 1332 height 430
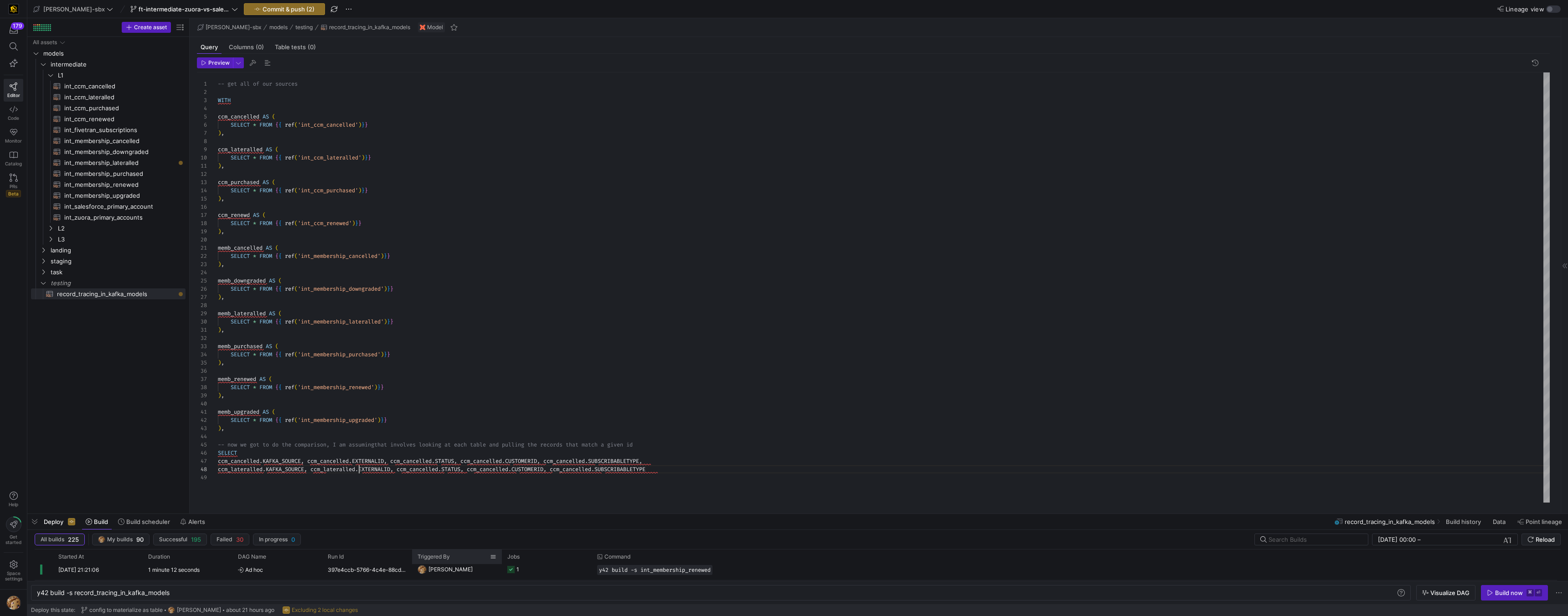
scroll to position [57, 141]
click at [445, 470] on div "-- get all of our sources WITH ccm_cancelled AS ( SELECT * FROM { { ref ( 'int_…" at bounding box center [884, 287] width 1332 height 430
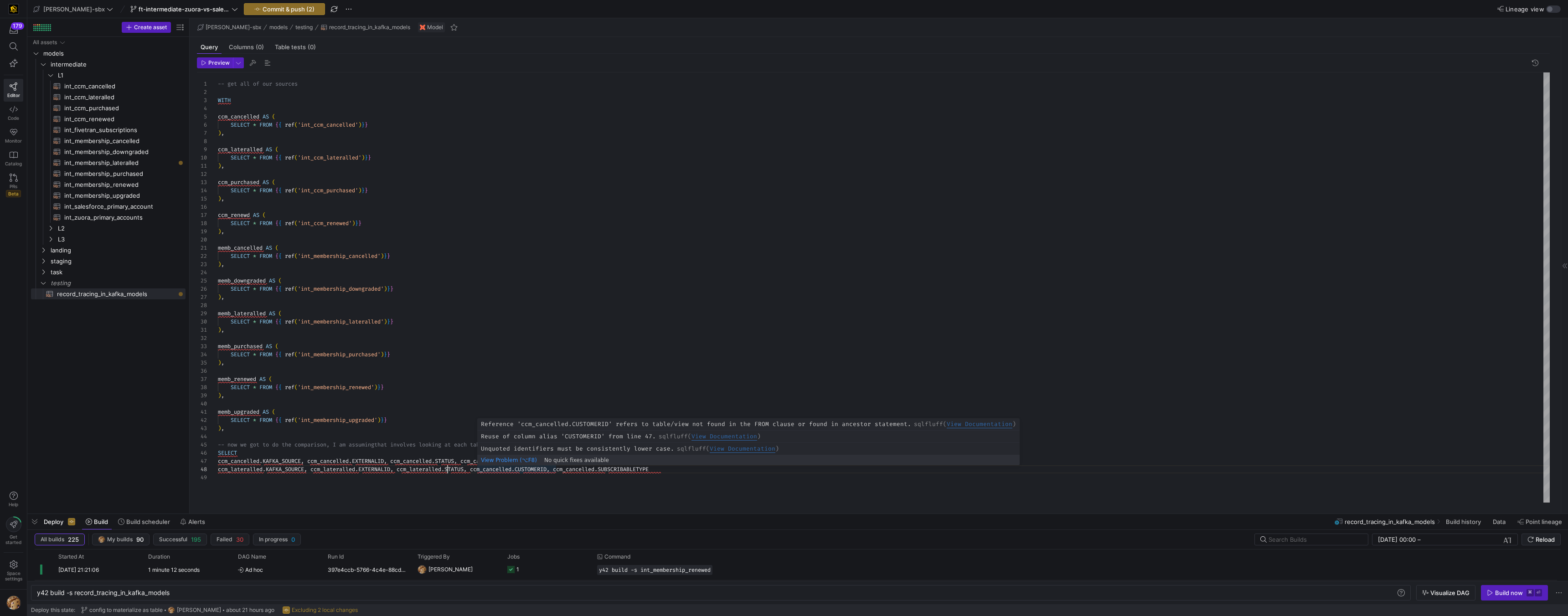
click at [520, 469] on div "-- get all of our sources WITH ccm_cancelled AS ( SELECT * FROM { { ref ( 'int_…" at bounding box center [884, 287] width 1332 height 430
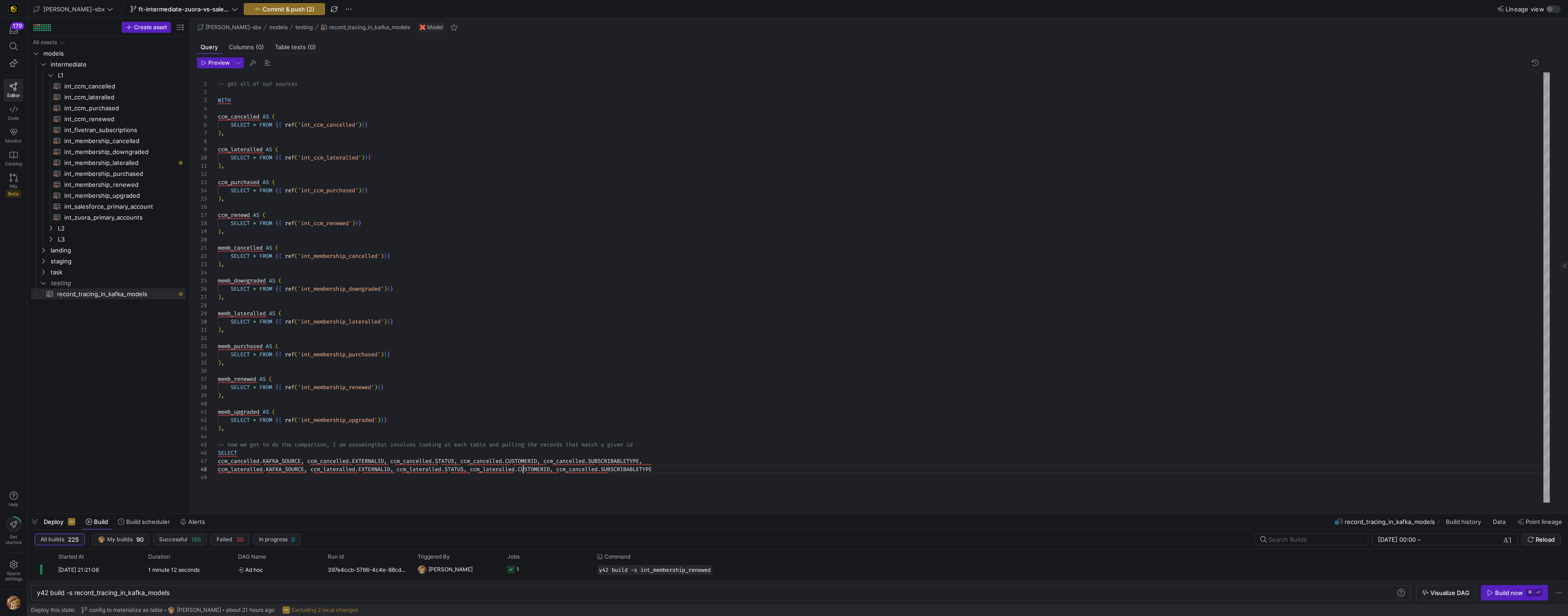
scroll to position [57, 306]
click at [608, 469] on div "-- get all of our sources WITH ccm_cancelled AS ( SELECT * FROM { { ref ( 'int_…" at bounding box center [884, 287] width 1332 height 430
click at [676, 472] on div "-- get all of our sources WITH ccm_cancelled AS ( SELECT * FROM { { ref ( 'int_…" at bounding box center [884, 287] width 1332 height 430
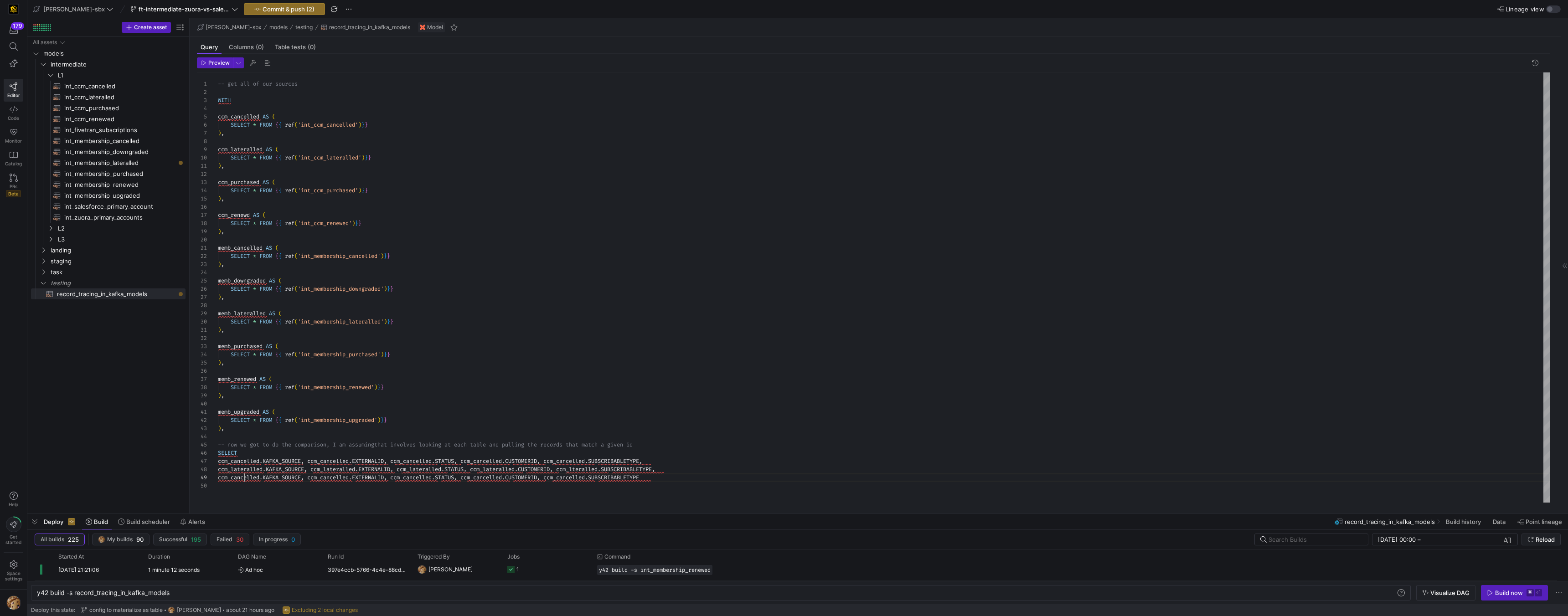
click at [243, 475] on div "-- get all of our sources WITH ccm_cancelled AS ( SELECT * FROM { { ref ( 'int_…" at bounding box center [884, 287] width 1332 height 430
click at [252, 474] on div "-- get all of our sources WITH ccm_cancelled AS ( SELECT * FROM { { ref ( 'int_…" at bounding box center [884, 287] width 1332 height 430
click at [246, 477] on div "-- get all of our sources WITH ccm_cancelled AS ( SELECT * FROM { { ref ( 'int_…" at bounding box center [884, 287] width 1332 height 430
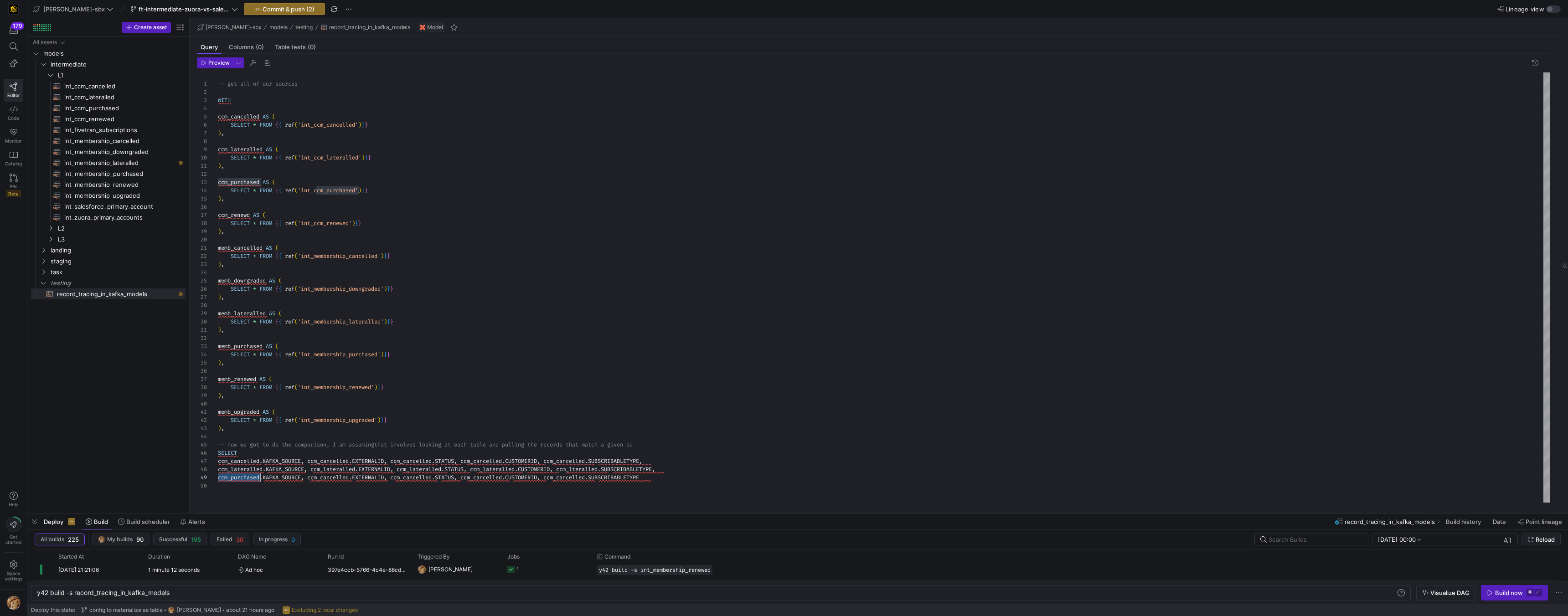
click at [246, 477] on div "-- get all of our sources WITH ccm_cancelled AS ( SELECT * FROM { { ref ( 'int_…" at bounding box center [884, 287] width 1332 height 430
click at [340, 477] on div "-- get all of our sources WITH ccm_cancelled AS ( SELECT * FROM { { ref ( 'int_…" at bounding box center [884, 287] width 1332 height 430
click at [419, 478] on div "-- get all of our sources WITH ccm_cancelled AS ( SELECT * FROM { { ref ( 'int_…" at bounding box center [884, 287] width 1332 height 430
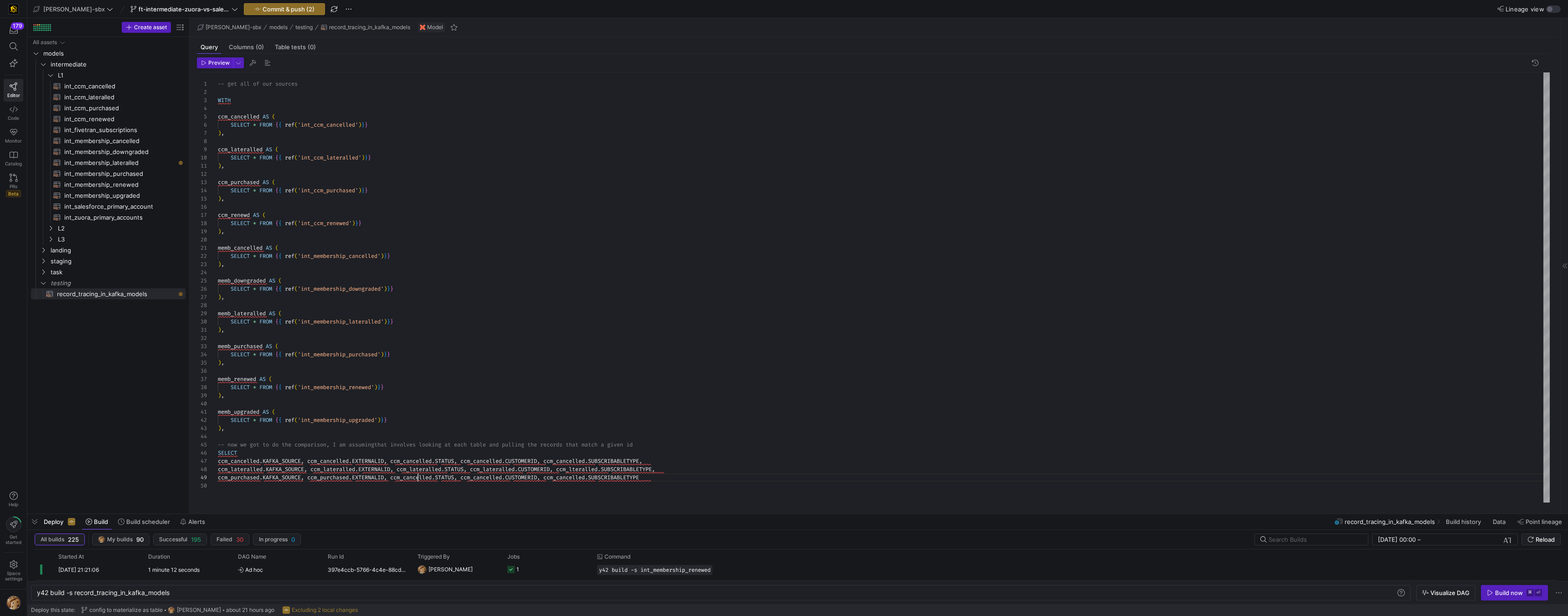
click at [419, 478] on div "-- get all of our sources WITH ccm_cancelled AS ( SELECT * FROM { { ref ( 'int_…" at bounding box center [884, 287] width 1332 height 430
click at [489, 479] on div "-- get all of our sources WITH ccm_cancelled AS ( SELECT * FROM { { ref ( 'int_…" at bounding box center [884, 287] width 1332 height 430
click at [573, 477] on div "-- get all of our sources WITH ccm_cancelled AS ( SELECT * FROM { { ref ( 'int_…" at bounding box center [884, 287] width 1332 height 430
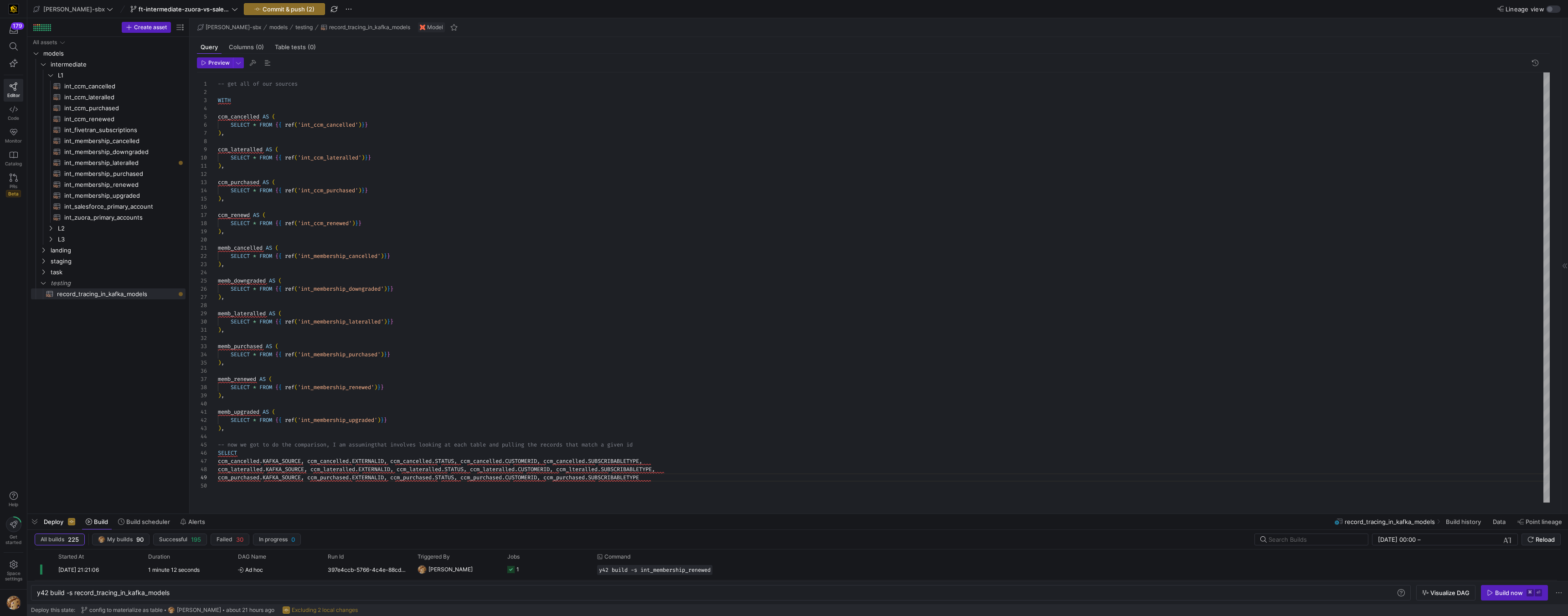
click at [666, 475] on div "-- get all of our sources WITH ccm_cancelled AS ( SELECT * FROM { { ref ( 'int_…" at bounding box center [884, 287] width 1332 height 430
drag, startPoint x: 592, startPoint y: 484, endPoint x: 215, endPoint y: 478, distance: 377.0
click at [218, 478] on div "-- get all of our sources WITH ccm_cancelled AS ( SELECT * FROM { { ref ( 'int_…" at bounding box center [884, 287] width 1332 height 430
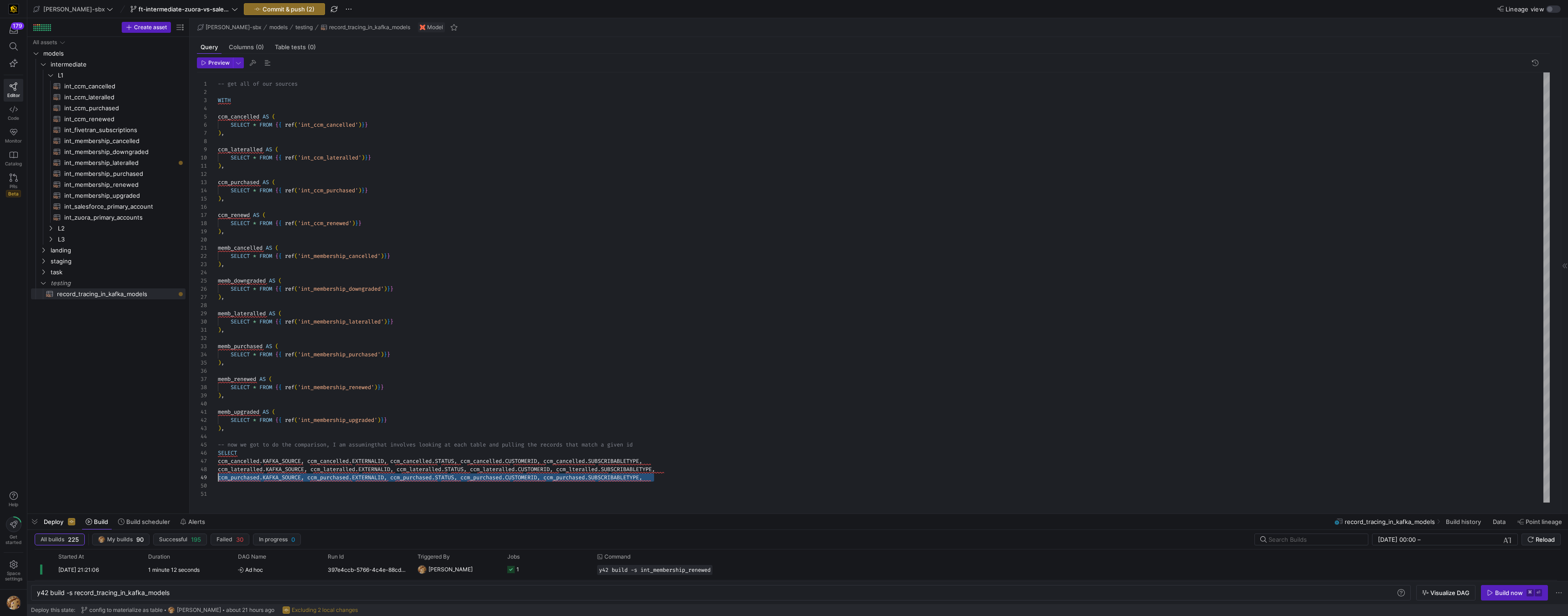
click at [261, 483] on div "-- get all of our sources WITH ccm_cancelled AS ( SELECT * FROM { { ref ( 'int_…" at bounding box center [884, 287] width 1332 height 430
type textarea "ed.EXTERNALID, ccm_cancelled.STATUS, ccm_cancelled.CUSTOMERID, ccm_cancelled.SU…"
click at [232, 496] on div "-- get all of our sources WITH ccm_cancelled AS ( SELECT * FROM { { ref ( 'int_…" at bounding box center [884, 287] width 1332 height 430
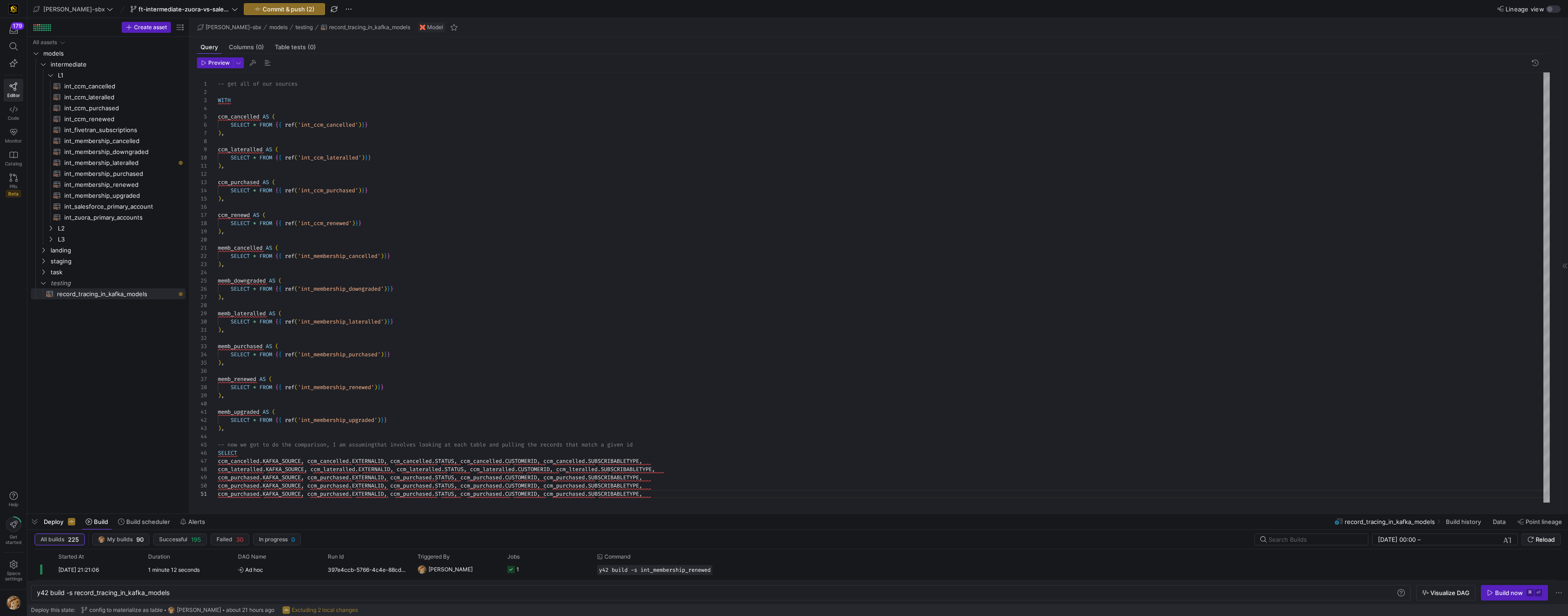
click at [245, 488] on div "-- get all of our sources WITH ccm_cancelled AS ( SELECT * FROM { { ref ( 'int_…" at bounding box center [884, 287] width 1332 height 430
click at [244, 487] on div "-- get all of our sources WITH ccm_cancelled AS ( SELECT * FROM { { ref ( 'int_…" at bounding box center [884, 287] width 1332 height 430
click at [238, 482] on div "-- get all of our sources WITH ccm_cancelled AS ( SELECT * FROM { { ref ( 'int_…" at bounding box center [884, 287] width 1332 height 430
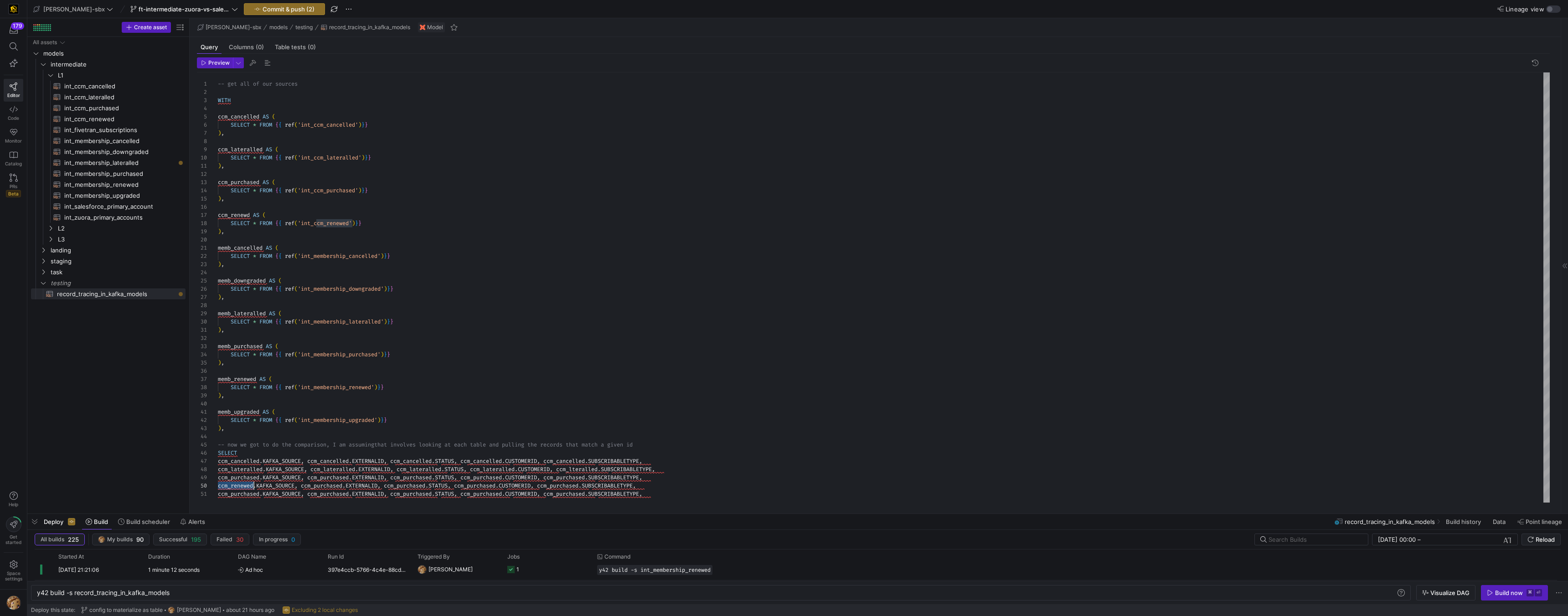
click at [238, 482] on div "-- get all of our sources WITH ccm_cancelled AS ( SELECT * FROM { { ref ( 'int_…" at bounding box center [884, 287] width 1332 height 430
click at [334, 488] on div "-- get all of our sources WITH ccm_cancelled AS ( SELECT * FROM { { ref ( 'int_…" at bounding box center [884, 287] width 1332 height 430
click at [416, 487] on div "-- get all of our sources WITH ccm_cancelled AS ( SELECT * FROM { { ref ( 'int_…" at bounding box center [884, 287] width 1332 height 430
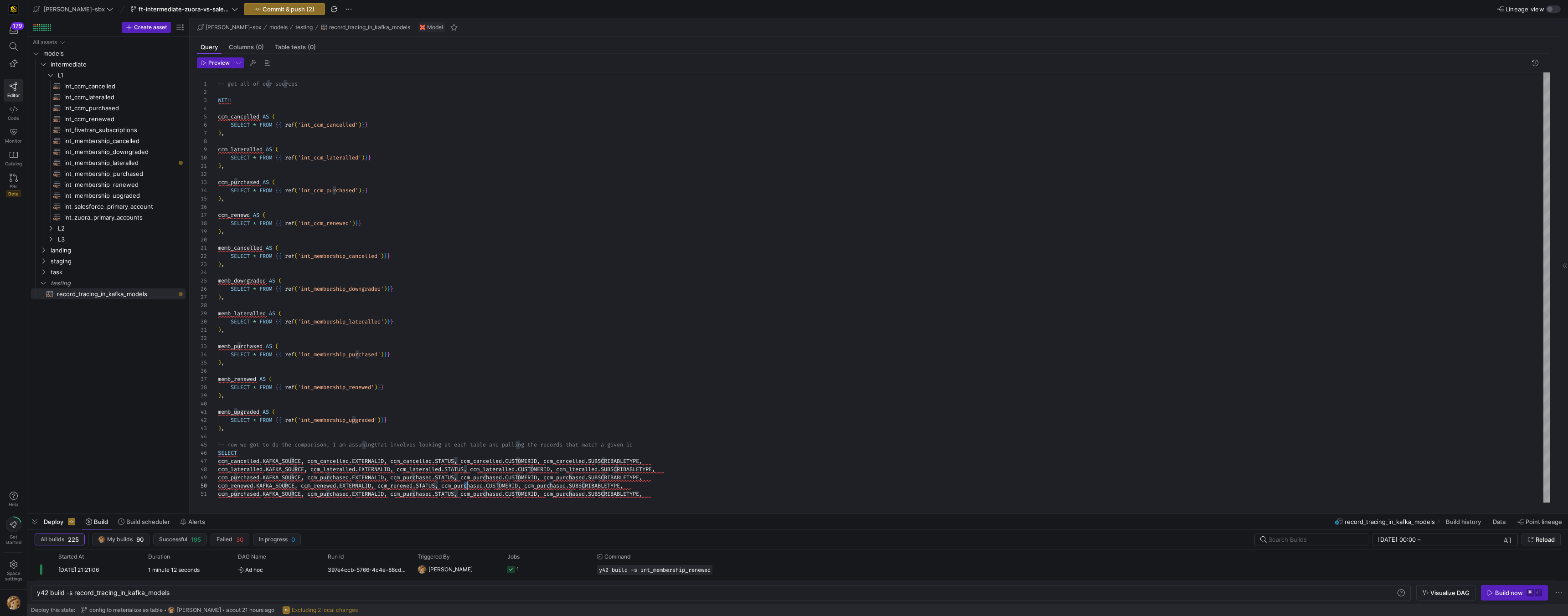
click at [465, 487] on div "-- get all of our sources WITH ccm_cancelled AS ( SELECT * FROM { { ref ( 'int_…" at bounding box center [884, 287] width 1332 height 430
click at [555, 484] on div "-- get all of our sources WITH ccm_cancelled AS ( SELECT * FROM { { ref ( 'int_…" at bounding box center [884, 287] width 1332 height 430
click at [554, 485] on div "-- get all of our sources WITH ccm_cancelled AS ( SELECT * FROM { { ref ( 'int_…" at bounding box center [884, 287] width 1332 height 430
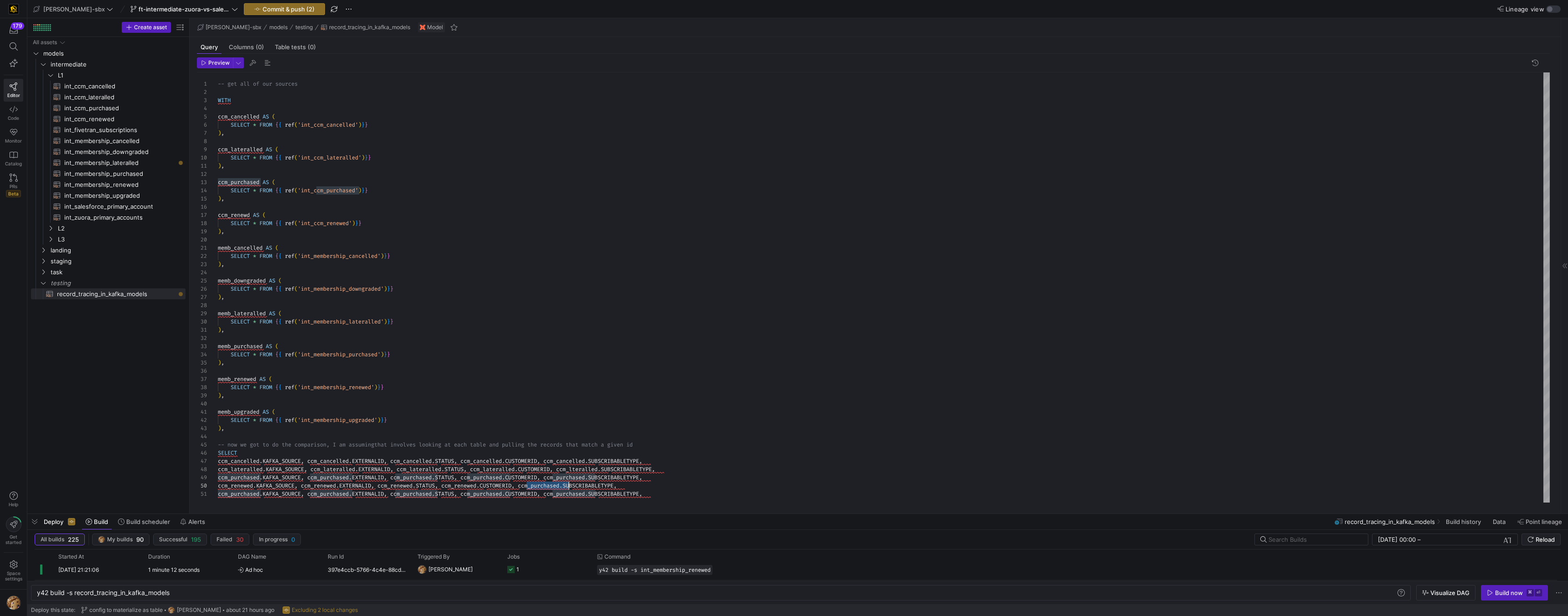
click at [554, 485] on div "-- get all of our sources WITH ccm_cancelled AS ( SELECT * FROM { { ref ( 'int_…" at bounding box center [884, 287] width 1332 height 430
click at [728, 453] on div "-- get all of our sources WITH ccm_cancelled AS ( SELECT * FROM { { ref ( 'int_…" at bounding box center [884, 287] width 1332 height 430
click at [235, 494] on div "-- get all of our sources WITH ccm_cancelled AS ( SELECT * FROM { { ref ( 'int_…" at bounding box center [884, 287] width 1332 height 430
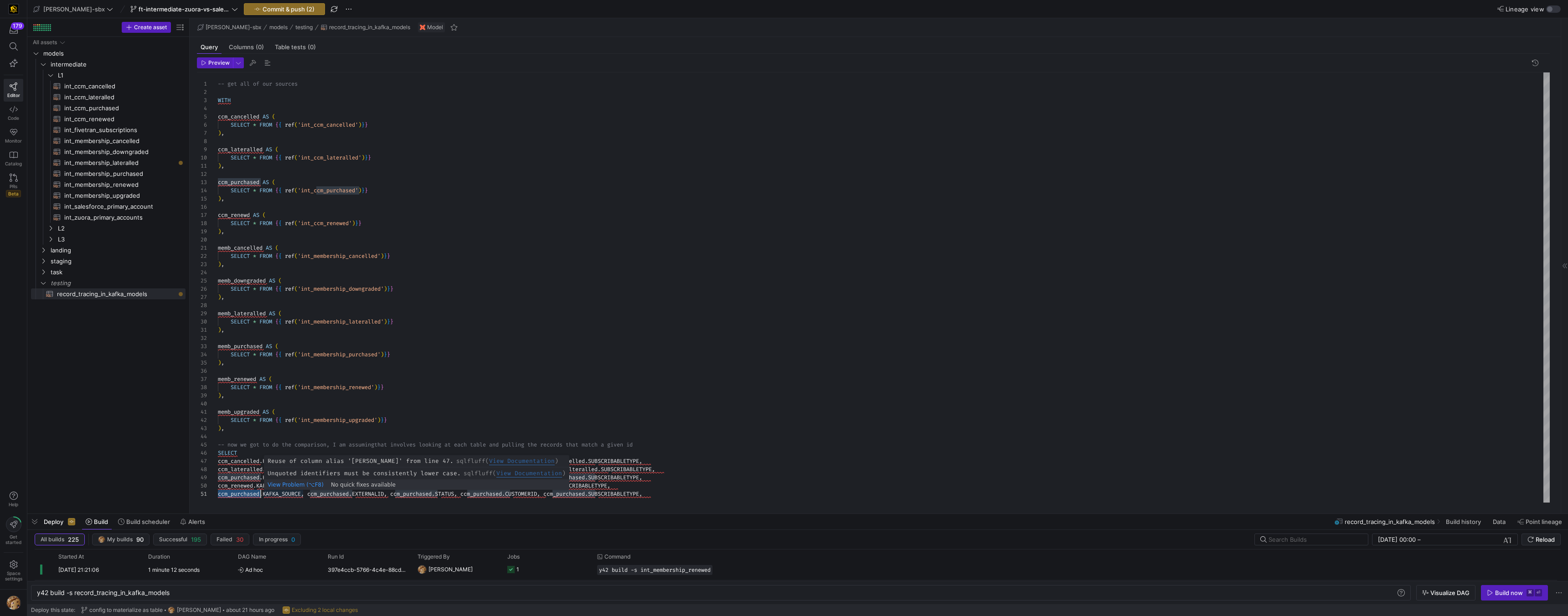
scroll to position [0, 0]
drag, startPoint x: 248, startPoint y: 214, endPoint x: 249, endPoint y: 221, distance: 7.1
click at [248, 214] on div "-- get all of our sources WITH ccm_cancelled AS ( SELECT * FROM { { ref ( 'int_…" at bounding box center [884, 287] width 1332 height 430
click at [468, 193] on div "-- get all of our sources WITH ccm_cancelled AS ( SELECT * FROM { { ref ( 'int_…" at bounding box center [884, 287] width 1332 height 430
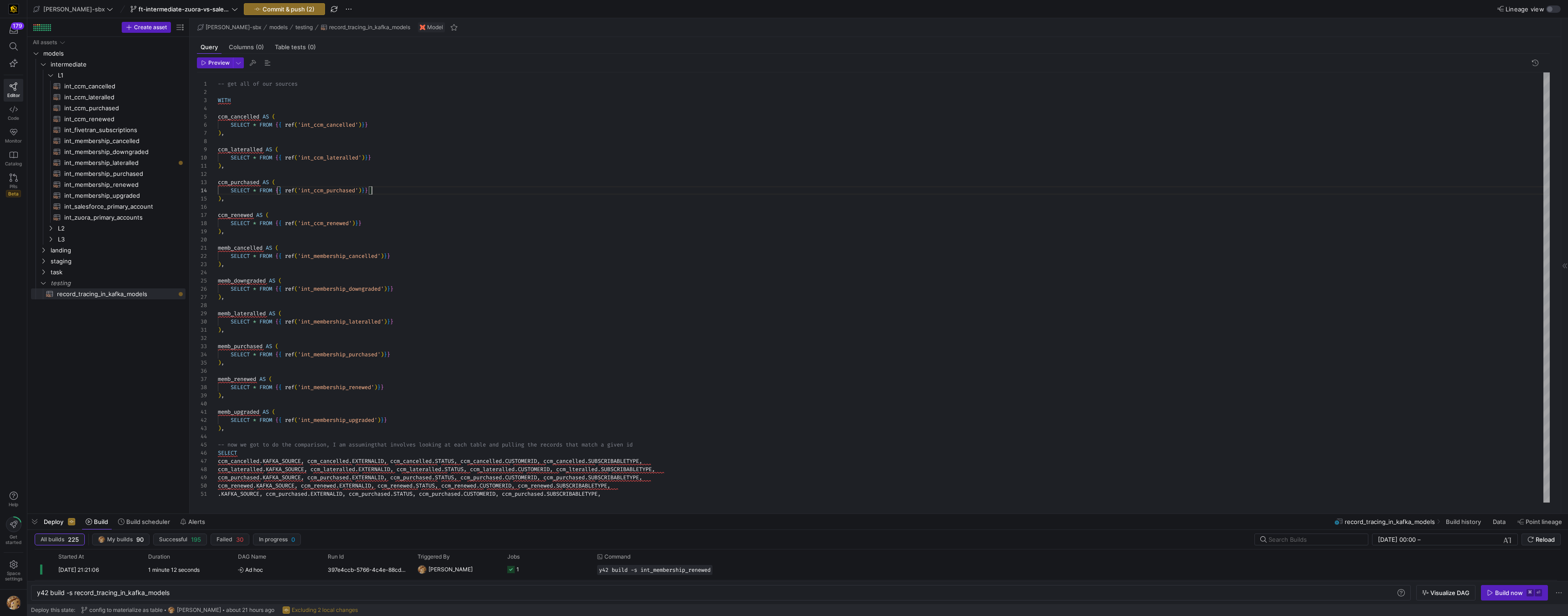
click at [315, 498] on div "-- get all of our sources WITH ccm_cancelled AS ( SELECT * FROM { { ref ( 'int_…" at bounding box center [884, 287] width 1332 height 430
click at [296, 497] on div "-- get all of our sources WITH ccm_cancelled AS ( SELECT * FROM { { ref ( 'int_…" at bounding box center [884, 287] width 1332 height 430
drag, startPoint x: 654, startPoint y: 491, endPoint x: 624, endPoint y: 498, distance: 30.8
click at [654, 491] on div "-- get all of our sources WITH ccm_cancelled AS ( SELECT * FROM { { ref ( 'int_…" at bounding box center [884, 287] width 1332 height 430
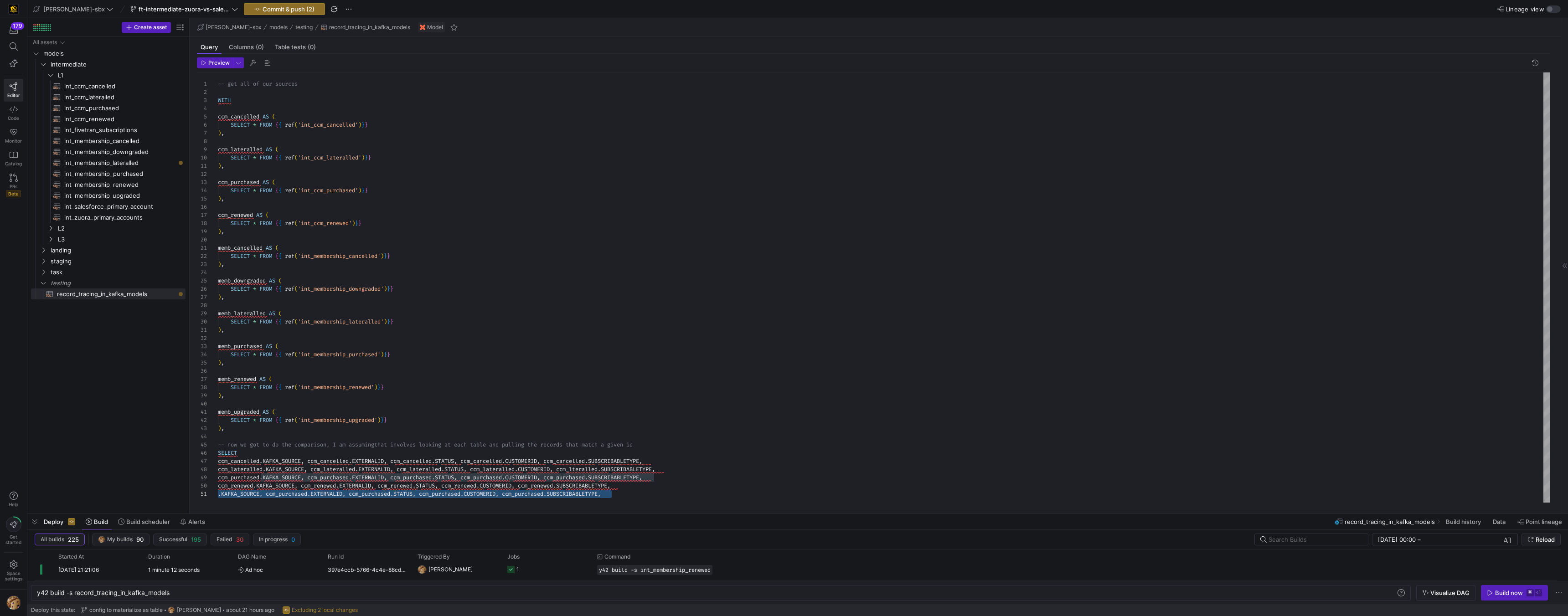
drag, startPoint x: 615, startPoint y: 496, endPoint x: 213, endPoint y: 496, distance: 402.0
click at [218, 496] on div "-- get all of our sources WITH ccm_cancelled AS ( SELECT * FROM { { ref ( 'int_…" at bounding box center [884, 287] width 1332 height 430
click at [620, 480] on div "-- get all of our sources WITH ccm_cancelled AS ( SELECT * FROM { { ref ( 'int_…" at bounding box center [884, 287] width 1332 height 430
click at [221, 494] on div "-- get all of our sources WITH ccm_cancelled AS ( SELECT * FROM { { ref ( 'int_…" at bounding box center [884, 287] width 1332 height 430
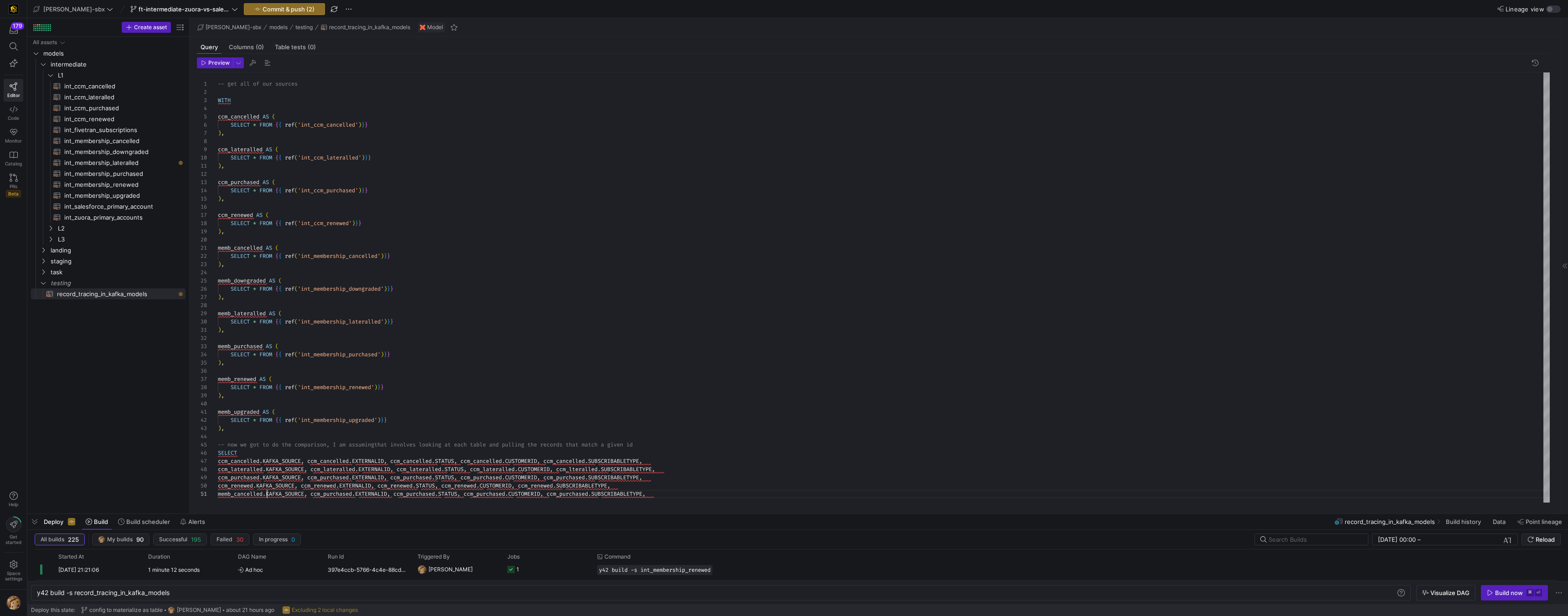
scroll to position [0, 49]
click at [247, 492] on div "-- get all of our sources WITH ccm_cancelled AS ( SELECT * FROM { { ref ( 'int_…" at bounding box center [884, 287] width 1332 height 430
click at [330, 492] on div "-- get all of our sources WITH ccm_cancelled AS ( SELECT * FROM { { ref ( 'int_…" at bounding box center [884, 287] width 1332 height 430
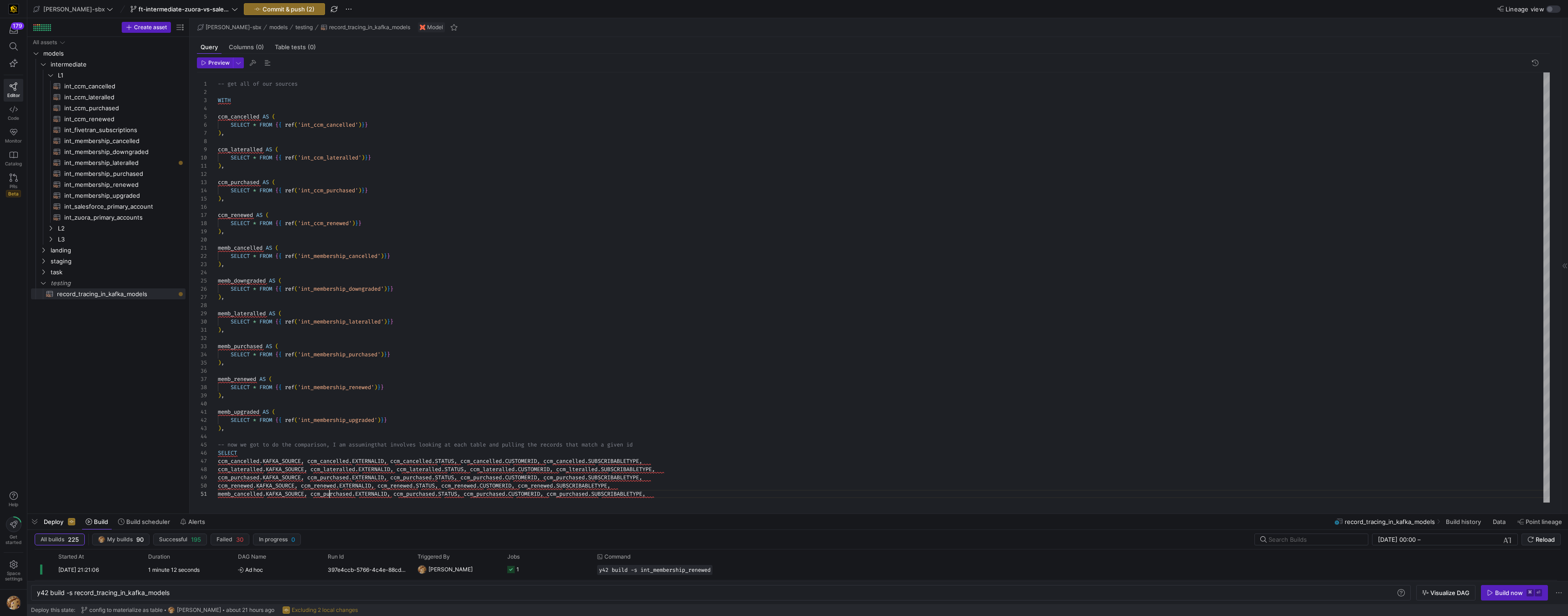
scroll to position [0, 138]
click at [330, 492] on div "-- get all of our sources WITH ccm_cancelled AS ( SELECT * FROM { { ref ( 'int_…" at bounding box center [884, 287] width 1332 height 430
click at [424, 494] on div "-- get all of our sources WITH ccm_cancelled AS ( SELECT * FROM { { ref ( 'int_…" at bounding box center [884, 287] width 1332 height 430
click at [424, 494] on div "-- get all of our sources WITH ccm_cancelled AS ( SELECT * FROM { { ref ( 'int_…" at bounding box center [884, 287] width 1332 height 430
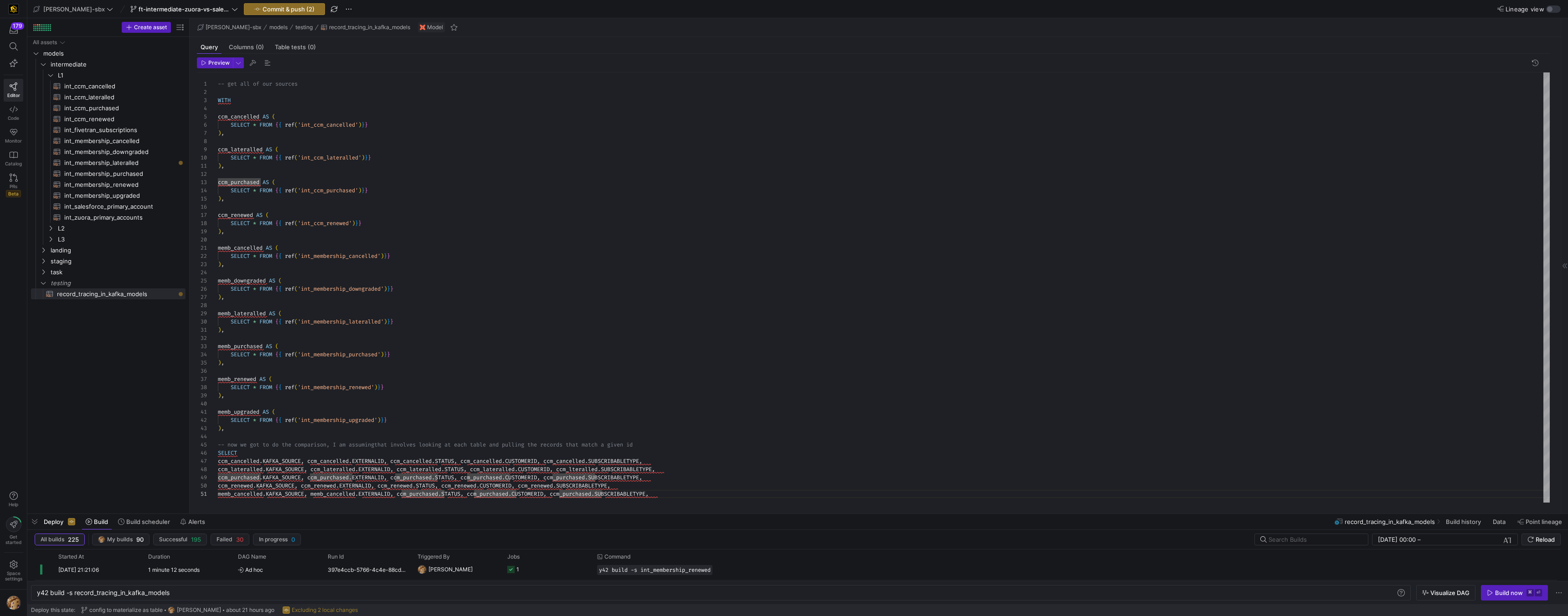
click at [424, 494] on div "-- get all of our sources WITH ccm_cancelled AS ( SELECT * FROM { { ref ( 'int_…" at bounding box center [884, 287] width 1332 height 430
click at [512, 495] on div "-- get all of our sources WITH ccm_cancelled AS ( SELECT * FROM { { ref ( 'int_…" at bounding box center [884, 287] width 1332 height 430
click at [587, 493] on div "-- get all of our sources WITH ccm_cancelled AS ( SELECT * FROM { { ref ( 'int_…" at bounding box center [884, 287] width 1332 height 430
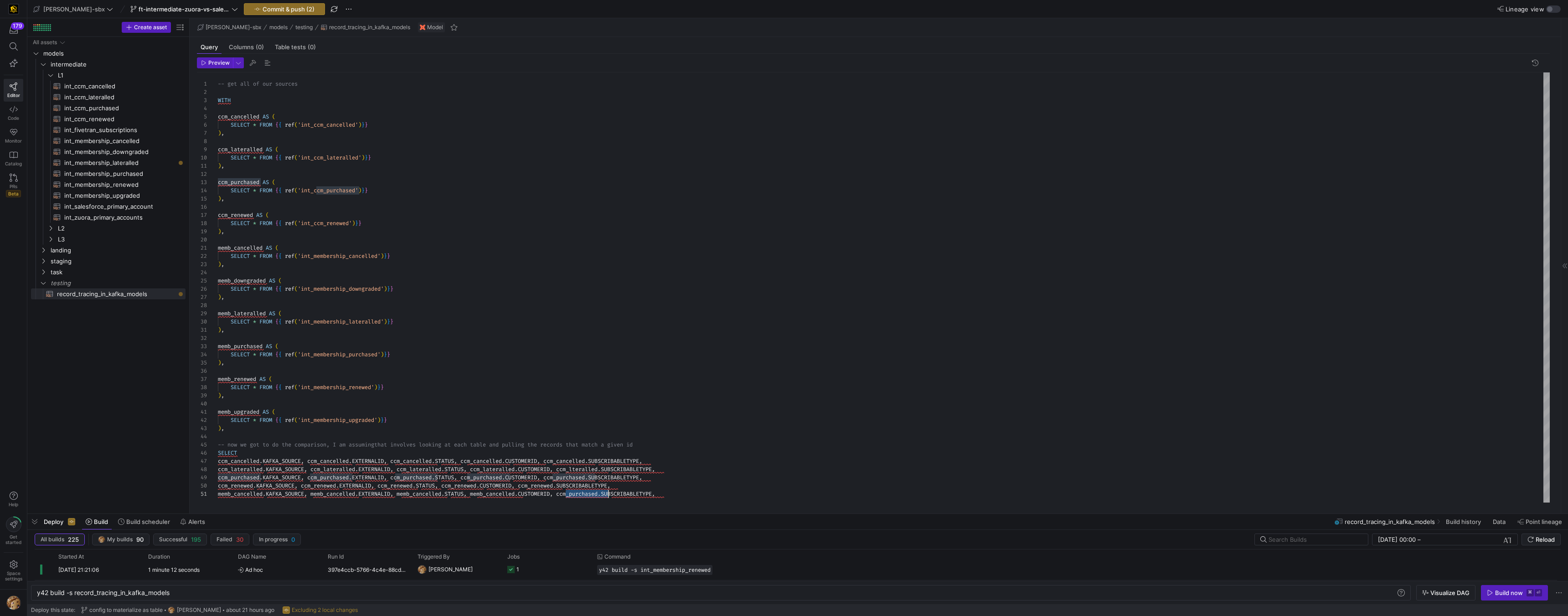
scroll to position [0, 394]
click at [683, 494] on div "-- get all of our sources WITH ccm_cancelled AS ( SELECT * FROM { { ref ( 'int_…" at bounding box center [884, 287] width 1332 height 430
click at [646, 496] on div "-- get all of our sources WITH ccm_cancelled AS ( SELECT * FROM { { ref ( 'int_…" at bounding box center [884, 287] width 1332 height 430
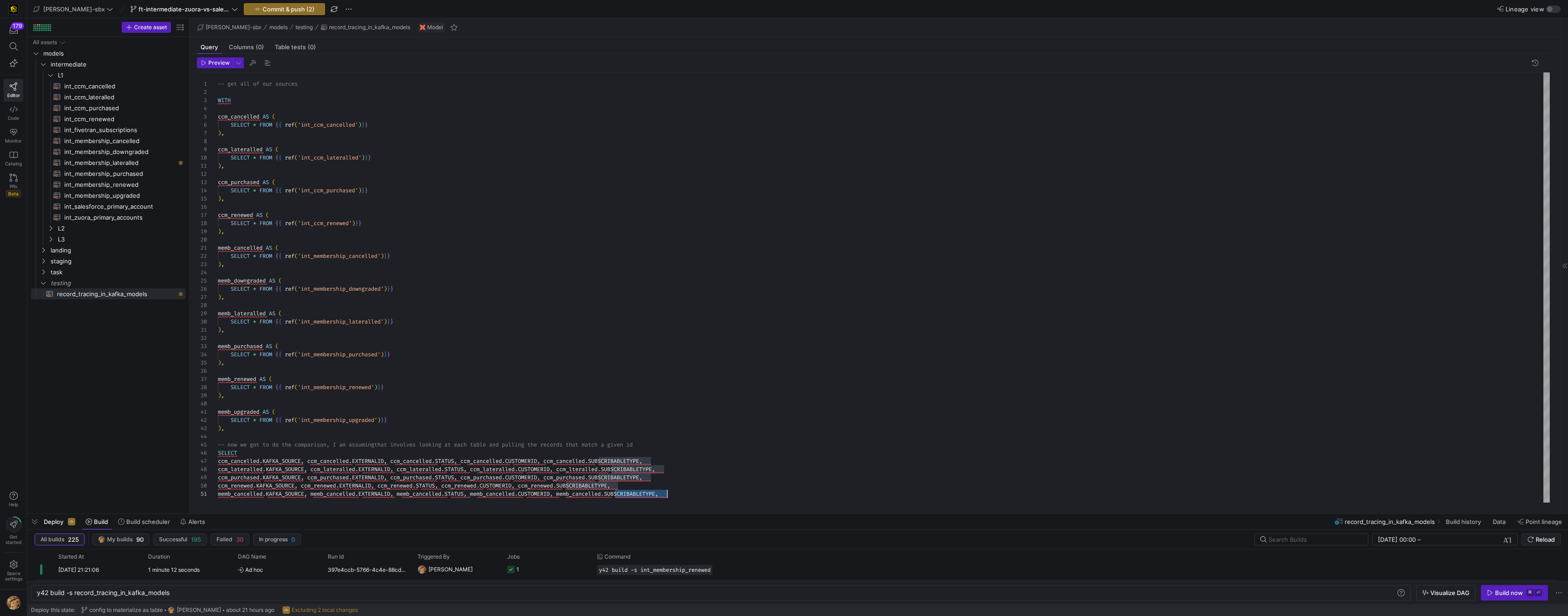
click at [646, 496] on div "-- get all of our sources WITH ccm_cancelled AS ( SELECT * FROM { { ref ( 'int_…" at bounding box center [884, 287] width 1332 height 430
click at [684, 496] on div "-- get all of our sources WITH ccm_cancelled AS ( SELECT * FROM { { ref ( 'int_…" at bounding box center [884, 287] width 1332 height 430
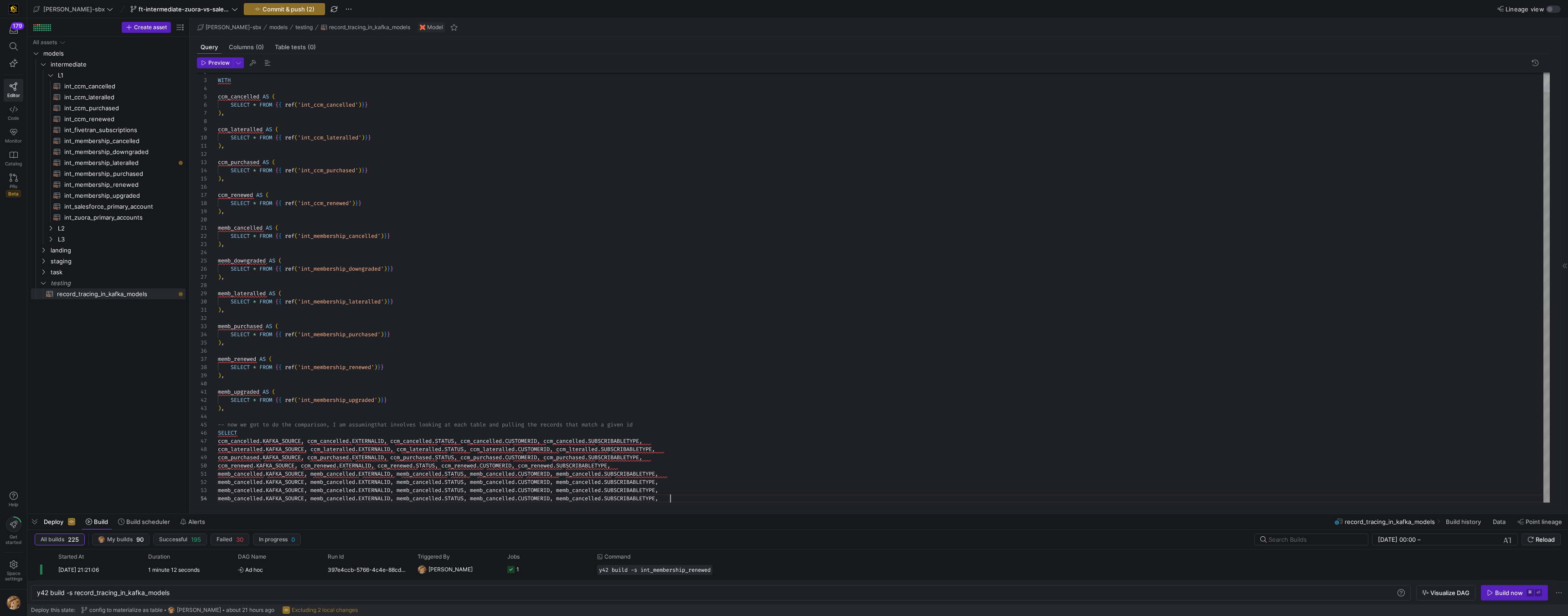
scroll to position [25, 453]
click at [246, 473] on div "WITH ccm_cancelled AS ( SELECT * FROM { { ref ( 'int_ccm_cancelled' ) } } ) , c…" at bounding box center [884, 277] width 1332 height 450
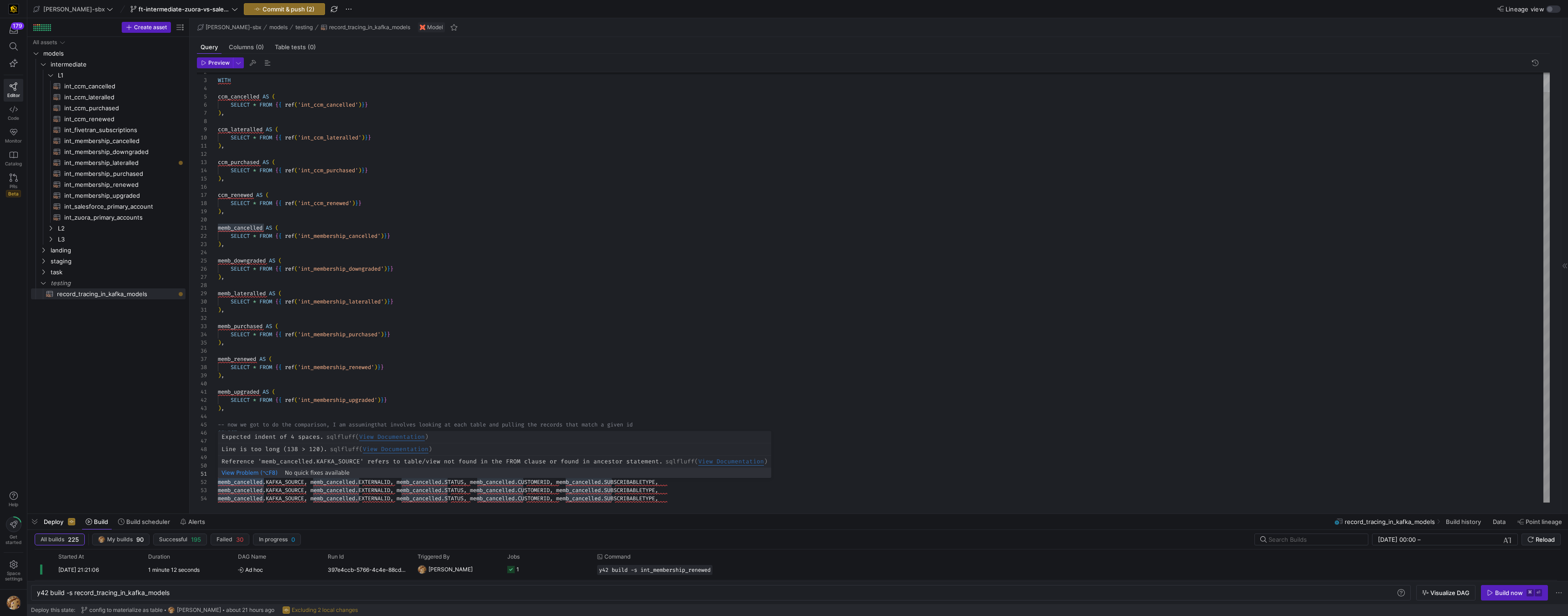
click at [240, 484] on div "WITH ccm_cancelled AS ( SELECT * FROM { { ref ( 'int_ccm_cancelled' ) } } ) , c…" at bounding box center [884, 277] width 1332 height 450
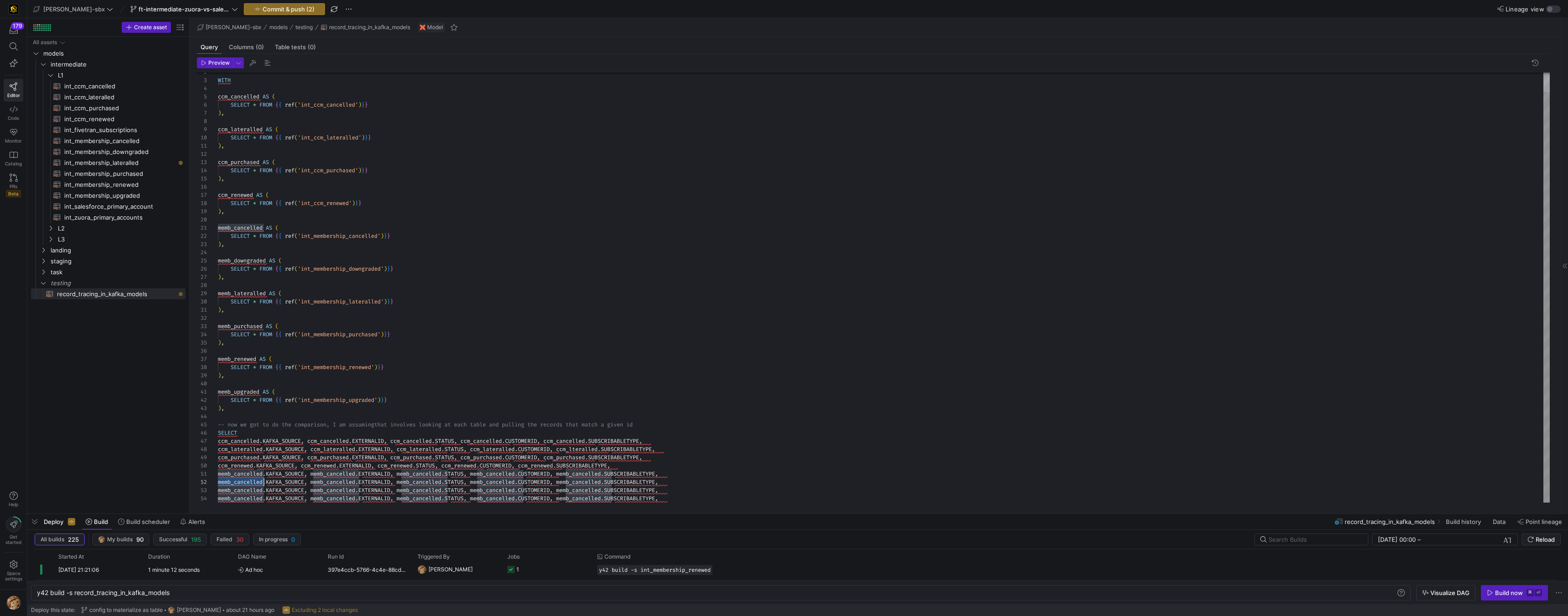
click at [240, 484] on div "WITH ccm_cancelled AS ( SELECT * FROM { { ref ( 'int_ccm_cancelled' ) } } ) , c…" at bounding box center [884, 277] width 1332 height 450
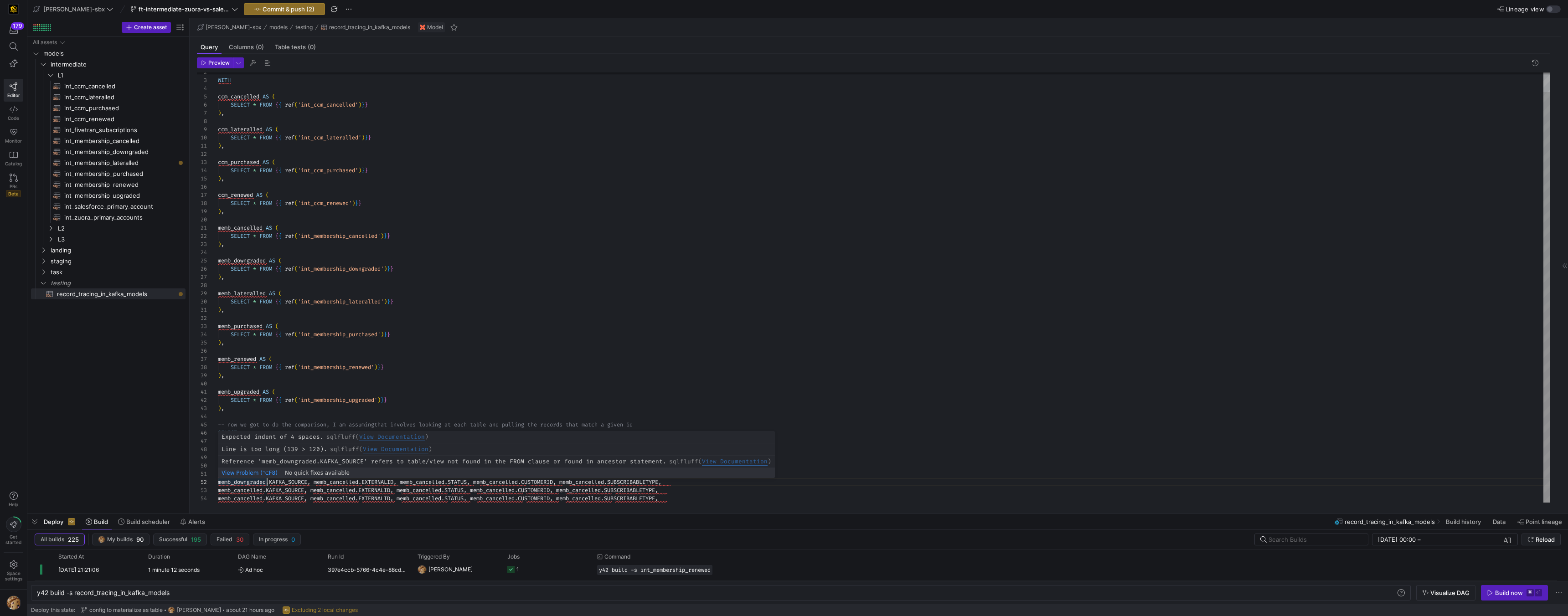
click at [234, 480] on div "WITH ccm_cancelled AS ( SELECT * FROM { { ref ( 'int_ccm_cancelled' ) } } ) , c…" at bounding box center [884, 277] width 1332 height 450
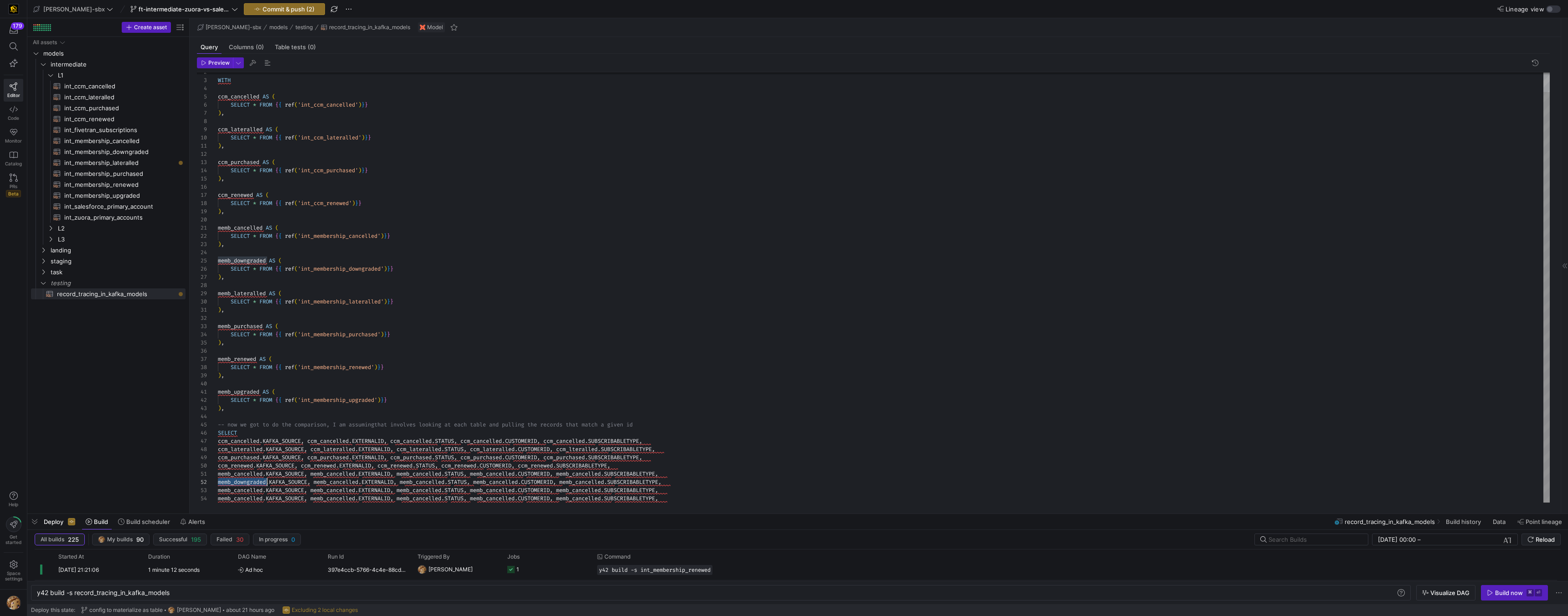
click at [234, 480] on div "WITH ccm_cancelled AS ( SELECT * FROM { { ref ( 'int_ccm_cancelled' ) } } ) , c…" at bounding box center [884, 277] width 1332 height 450
click at [328, 481] on div "WITH ccm_cancelled AS ( SELECT * FROM { { ref ( 'int_ccm_cancelled' ) } } ) , c…" at bounding box center [884, 277] width 1332 height 450
click at [329, 481] on div "WITH ccm_cancelled AS ( SELECT * FROM { { ref ( 'int_ccm_cancelled' ) } } ) , c…" at bounding box center [884, 277] width 1332 height 450
click at [437, 482] on div "WITH ccm_cancelled AS ( SELECT * FROM { { ref ( 'int_ccm_cancelled' ) } } ) , c…" at bounding box center [884, 277] width 1332 height 450
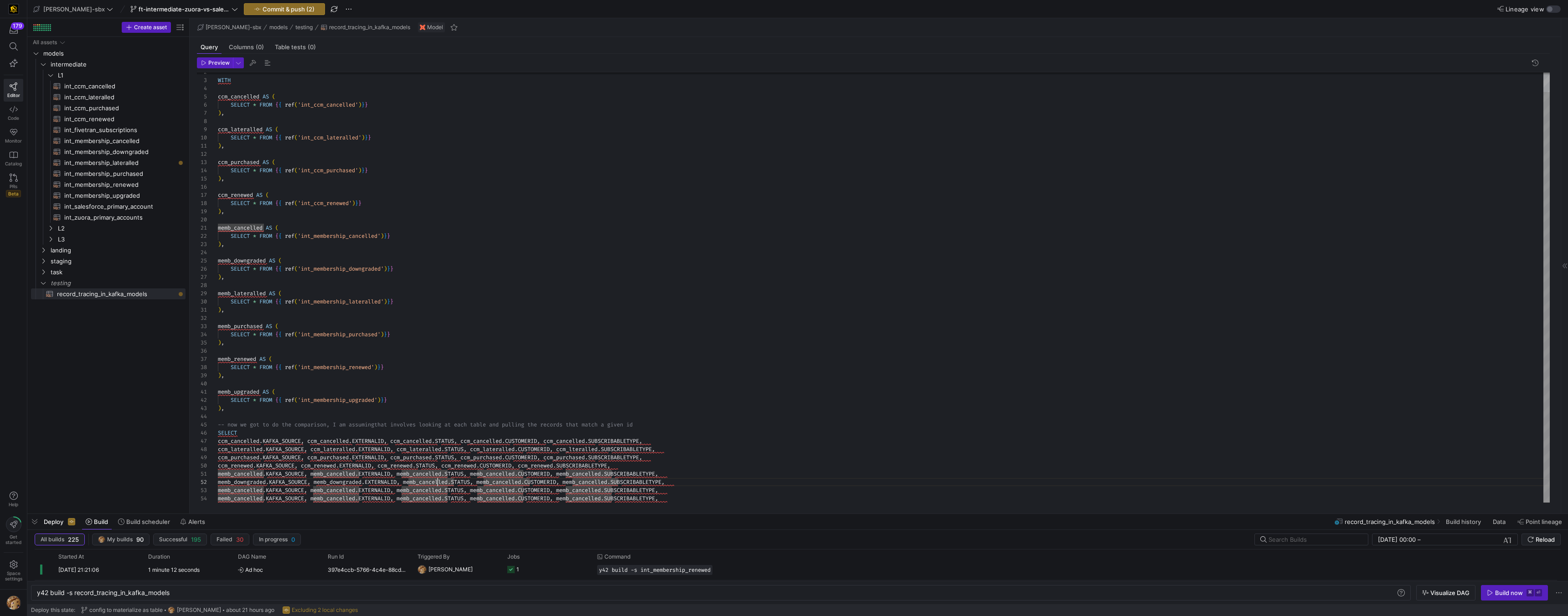
click at [436, 483] on div "WITH ccm_cancelled AS ( SELECT * FROM { { ref ( 'int_ccm_cancelled' ) } } ) , c…" at bounding box center [884, 277] width 1332 height 450
click at [502, 483] on div "WITH ccm_cancelled AS ( SELECT * FROM { { ref ( 'int_ccm_cancelled' ) } } ) , c…" at bounding box center [884, 277] width 1332 height 450
click at [503, 483] on div "WITH ccm_cancelled AS ( SELECT * FROM { { ref ( 'int_ccm_cancelled' ) } } ) , c…" at bounding box center [884, 277] width 1332 height 450
click at [592, 479] on div "WITH ccm_cancelled AS ( SELECT * FROM { { ref ( 'int_ccm_cancelled' ) } } ) , c…" at bounding box center [884, 277] width 1332 height 450
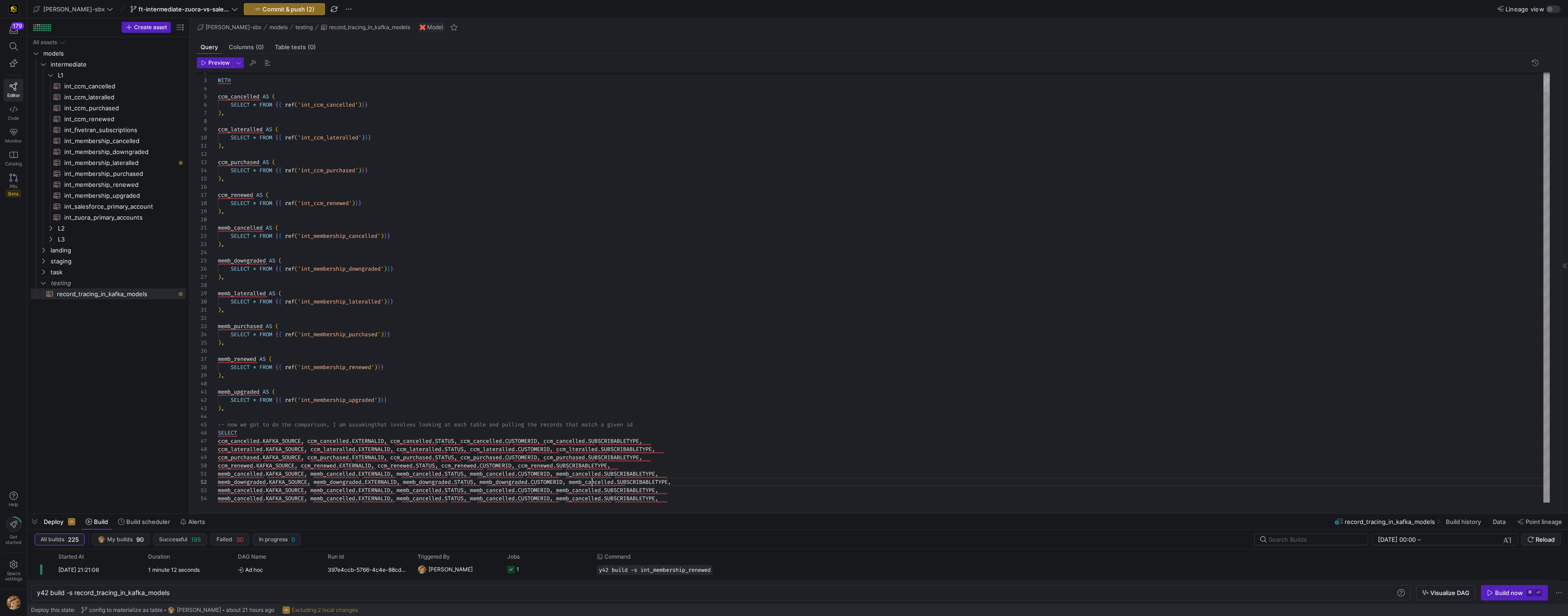
click at [592, 479] on div "WITH ccm_cancelled AS ( SELECT * FROM { { ref ( 'int_ccm_cancelled' ) } } ) , c…" at bounding box center [884, 277] width 1332 height 450
click at [630, 240] on div "WITH ccm_cancelled AS ( SELECT * FROM { { ref ( 'int_ccm_cancelled' ) } } ) , c…" at bounding box center [884, 277] width 1332 height 450
click at [235, 292] on div "WITH ccm_cancelled AS ( SELECT * FROM { { ref ( 'int_ccm_cancelled' ) } } ) , c…" at bounding box center [884, 277] width 1332 height 450
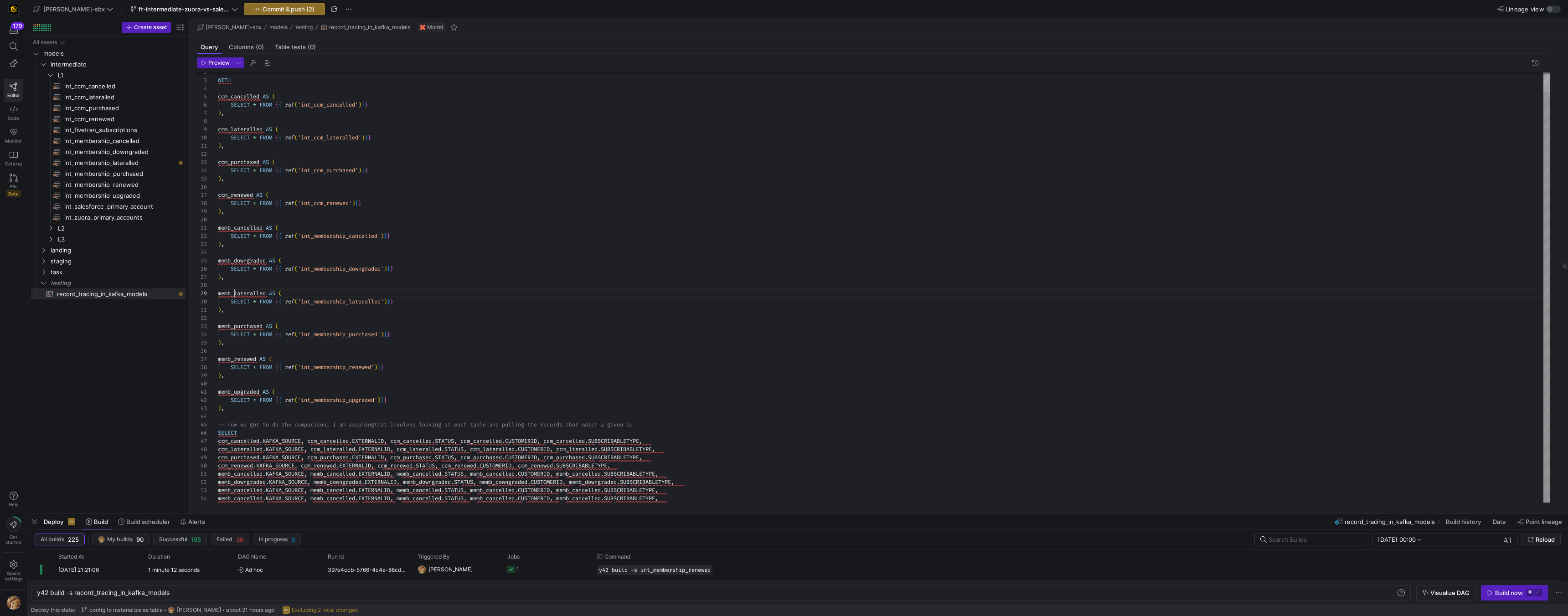
scroll to position [66, 49]
click at [238, 491] on div "WITH ccm_cancelled AS ( SELECT * FROM { { ref ( 'int_ccm_cancelled' ) } } ) , c…" at bounding box center [884, 277] width 1332 height 450
click at [347, 491] on div "WITH ccm_cancelled AS ( SELECT * FROM { { ref ( 'int_ccm_cancelled' ) } } ) , c…" at bounding box center [884, 277] width 1332 height 450
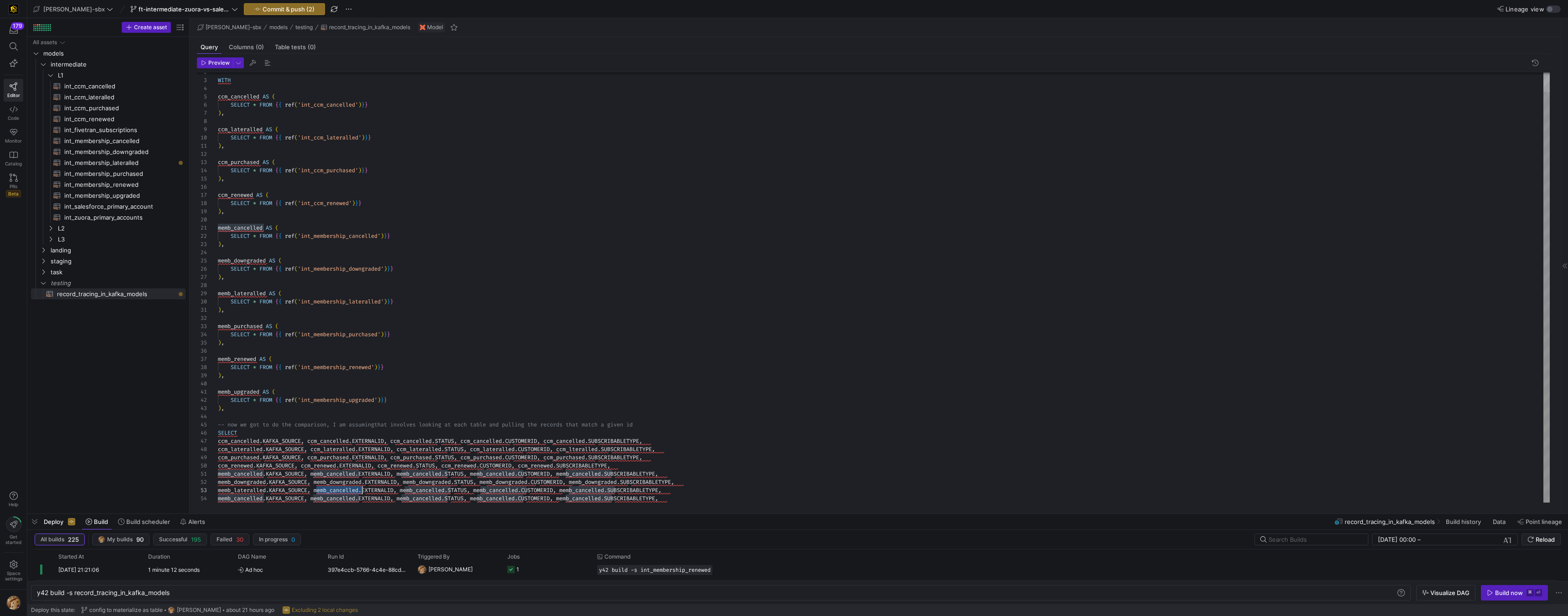
click at [347, 491] on div "WITH ccm_cancelled AS ( SELECT * FROM { { ref ( 'int_ccm_cancelled' ) } } ) , c…" at bounding box center [884, 277] width 1332 height 450
click at [434, 491] on div "WITH ccm_cancelled AS ( SELECT * FROM { { ref ( 'int_ccm_cancelled' ) } } ) , c…" at bounding box center [884, 277] width 1332 height 450
click at [512, 488] on div "WITH ccm_cancelled AS ( SELECT * FROM { { ref ( 'int_ccm_cancelled' ) } } ) , c…" at bounding box center [884, 277] width 1332 height 450
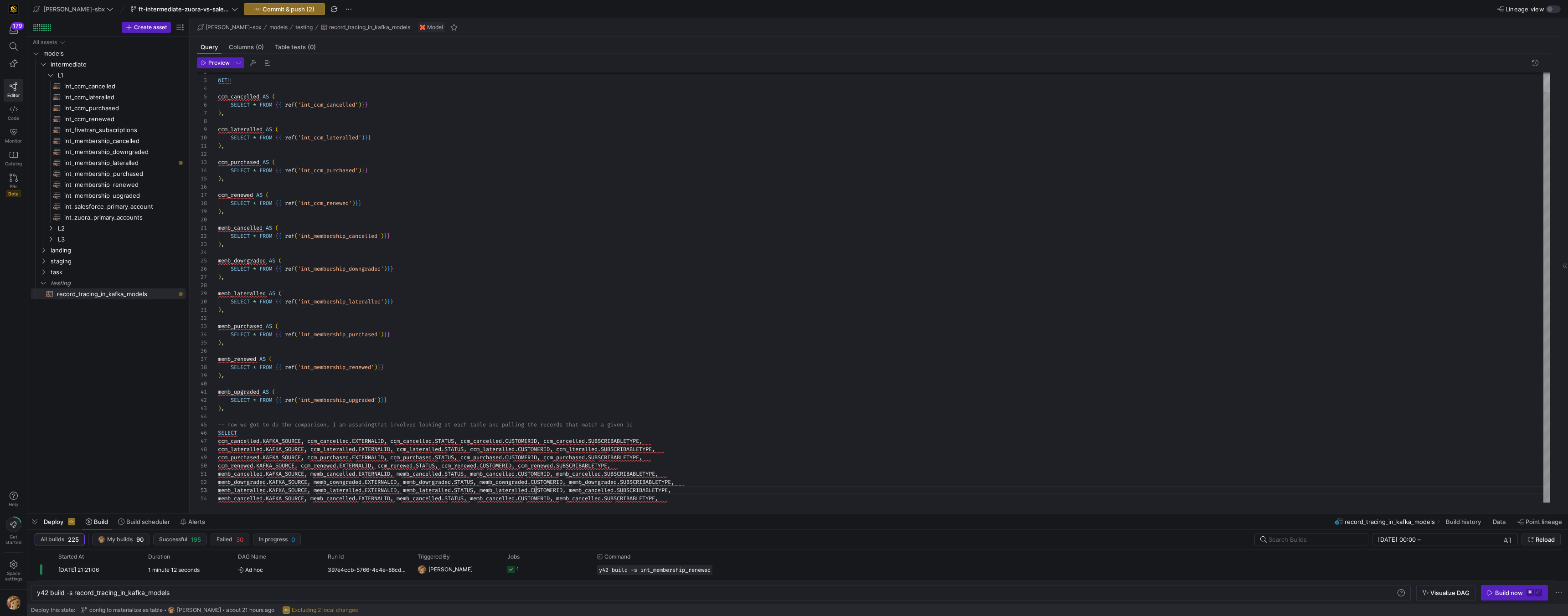
click at [594, 489] on div "WITH ccm_cancelled AS ( SELECT * FROM { { ref ( 'int_ccm_cancelled' ) } } ) , c…" at bounding box center [884, 277] width 1332 height 450
click at [247, 327] on div "WITH ccm_cancelled AS ( SELECT * FROM { { ref ( 'int_ccm_cancelled' ) } } ) , c…" at bounding box center [884, 277] width 1332 height 450
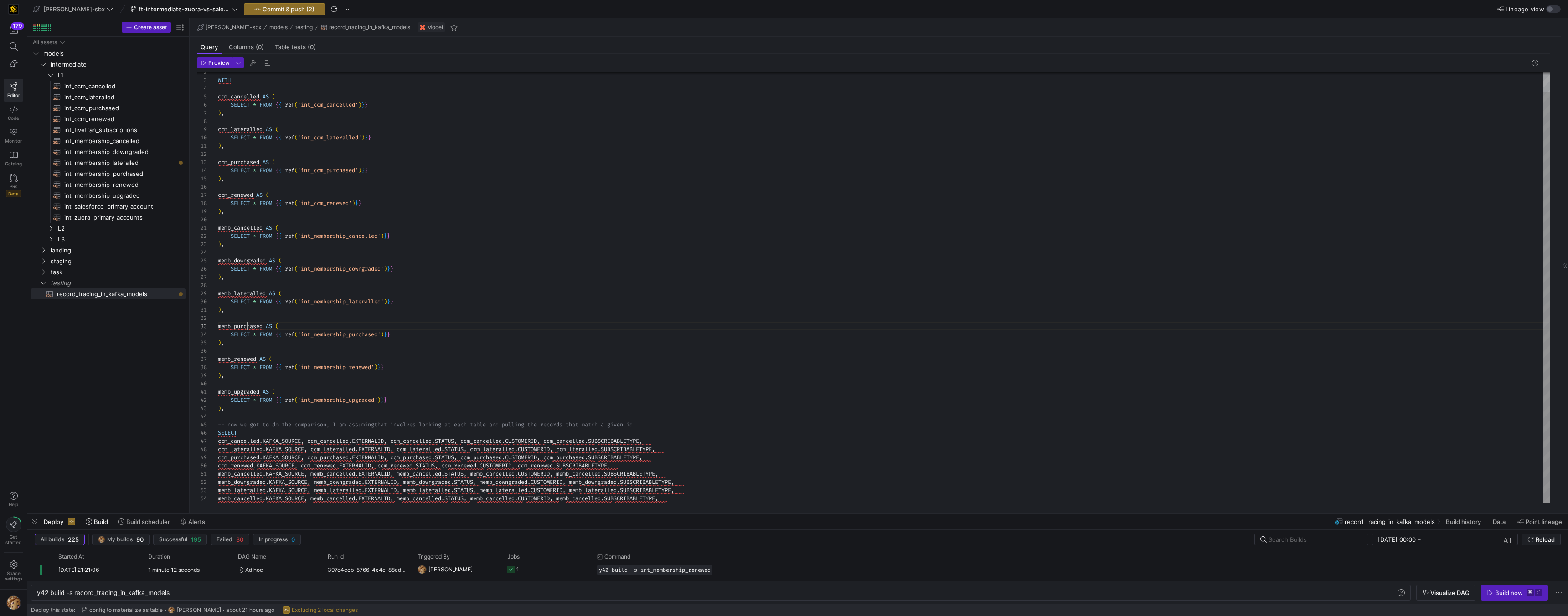
scroll to position [17, 46]
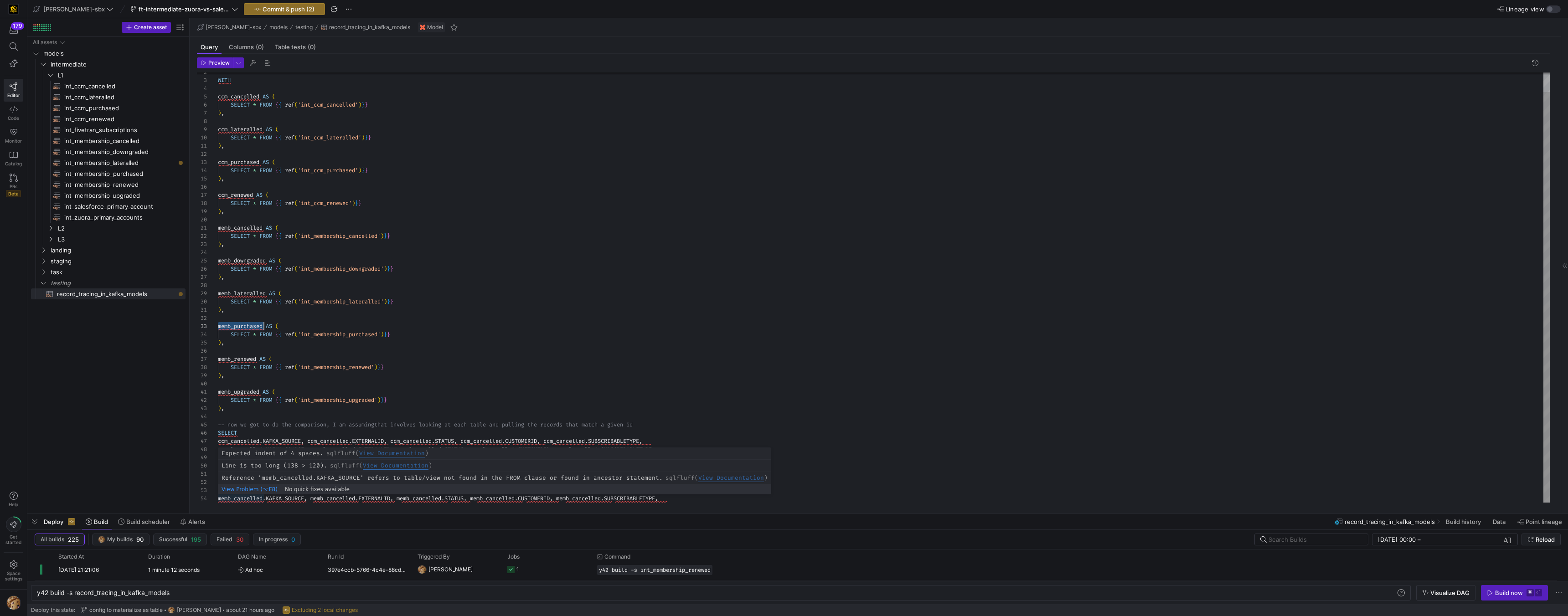
click at [244, 497] on div "WITH ccm_cancelled AS ( SELECT * FROM { { ref ( 'int_ccm_cancelled' ) } } ) , c…" at bounding box center [884, 277] width 1332 height 450
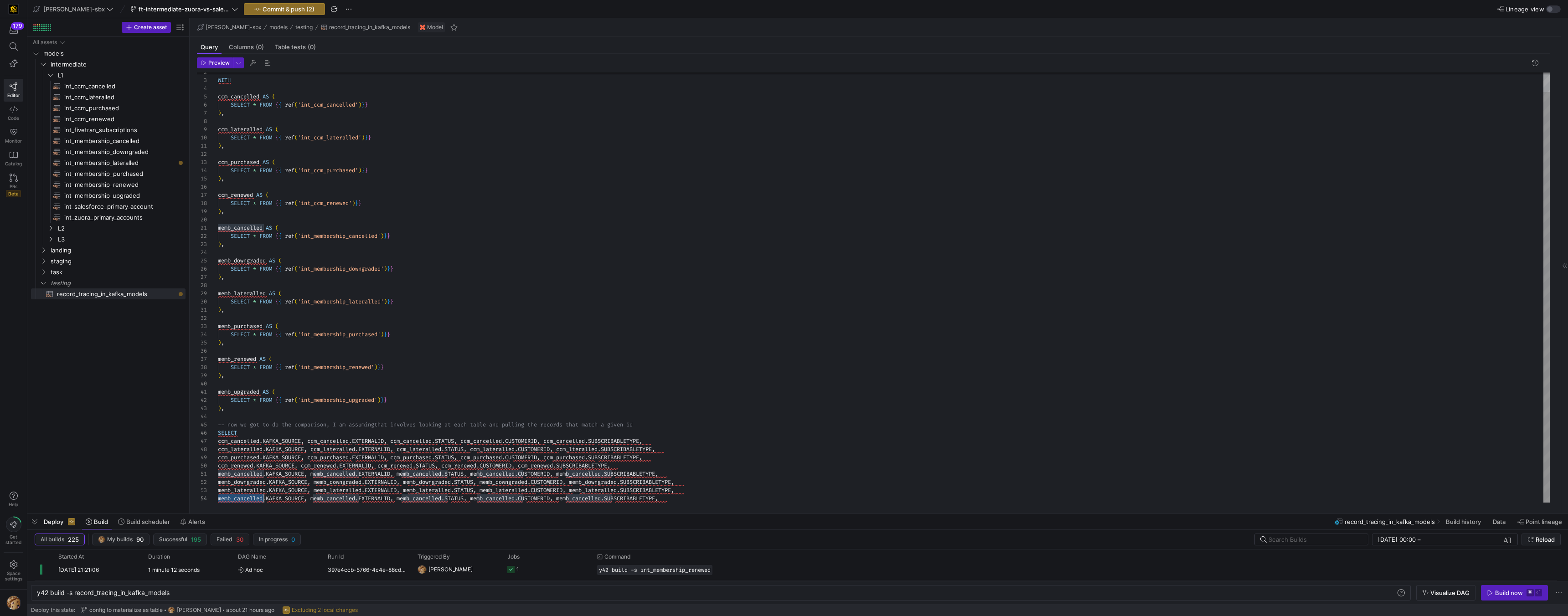
click at [244, 497] on div "WITH ccm_cancelled AS ( SELECT * FROM { { ref ( 'int_ccm_cancelled' ) } } ) , c…" at bounding box center [884, 277] width 1332 height 450
click at [341, 499] on div "WITH ccm_cancelled AS ( SELECT * FROM { { ref ( 'int_ccm_cancelled' ) } } ) , c…" at bounding box center [884, 277] width 1332 height 450
click at [439, 501] on div "WITH ccm_cancelled AS ( SELECT * FROM { { ref ( 'int_ccm_cancelled' ) } } ) , c…" at bounding box center [884, 277] width 1332 height 450
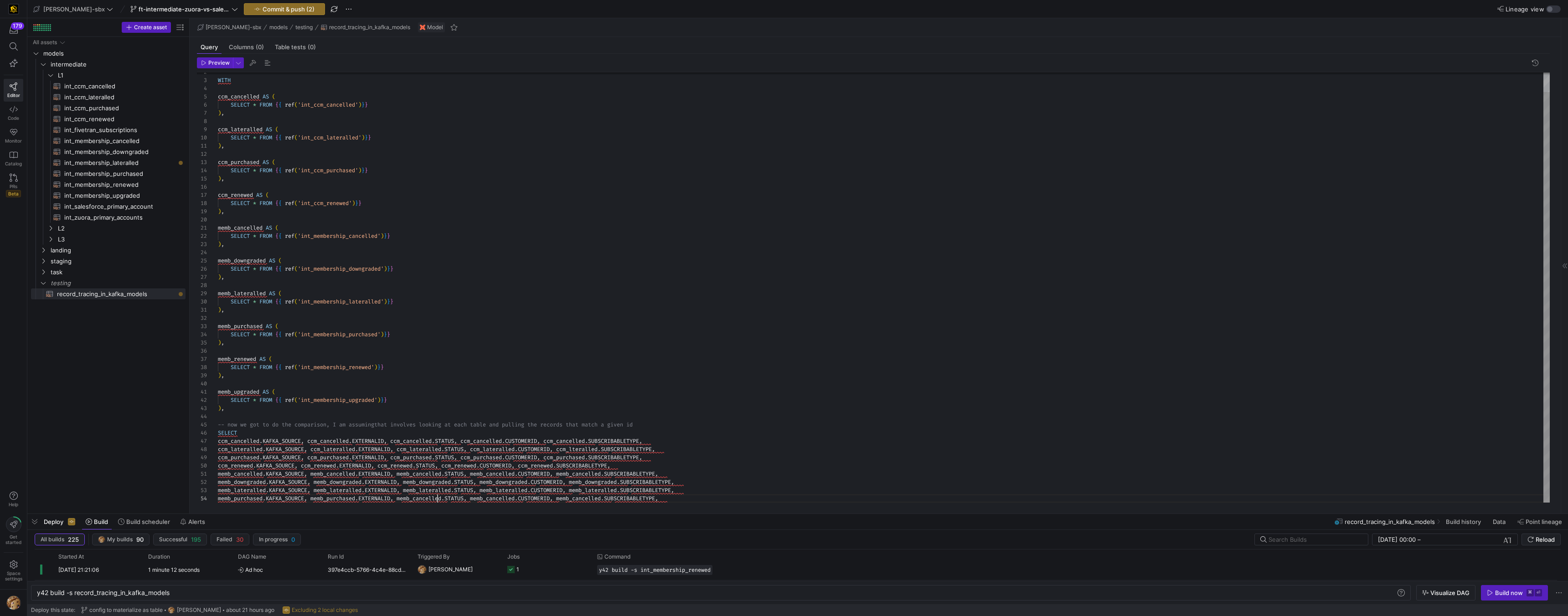
click at [439, 501] on div "WITH ccm_cancelled AS ( SELECT * FROM { { ref ( 'int_ccm_cancelled' ) } } ) , c…" at bounding box center [884, 277] width 1332 height 450
click at [511, 500] on div "WITH ccm_cancelled AS ( SELECT * FROM { { ref ( 'int_ccm_cancelled' ) } } ) , c…" at bounding box center [884, 277] width 1332 height 450
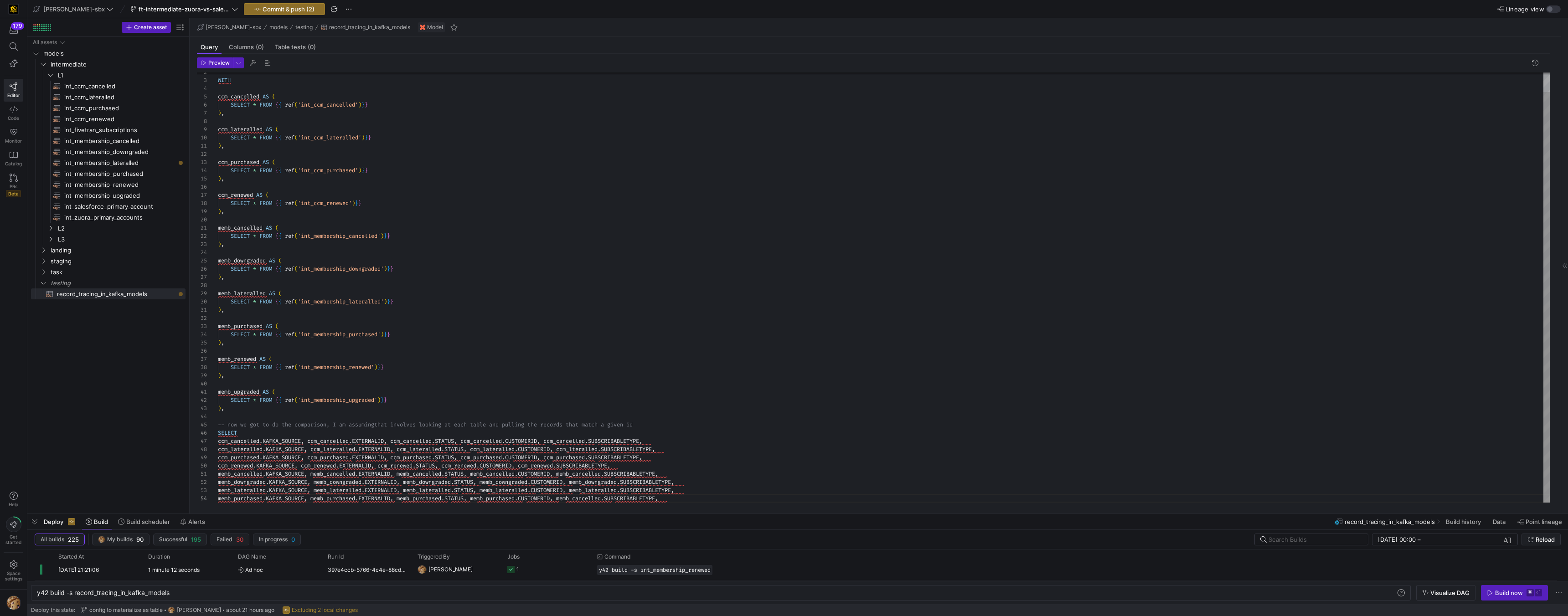
click at [590, 500] on div "WITH ccm_cancelled AS ( SELECT * FROM { { ref ( 'int_ccm_cancelled' ) } } ) , c…" at bounding box center [884, 277] width 1332 height 450
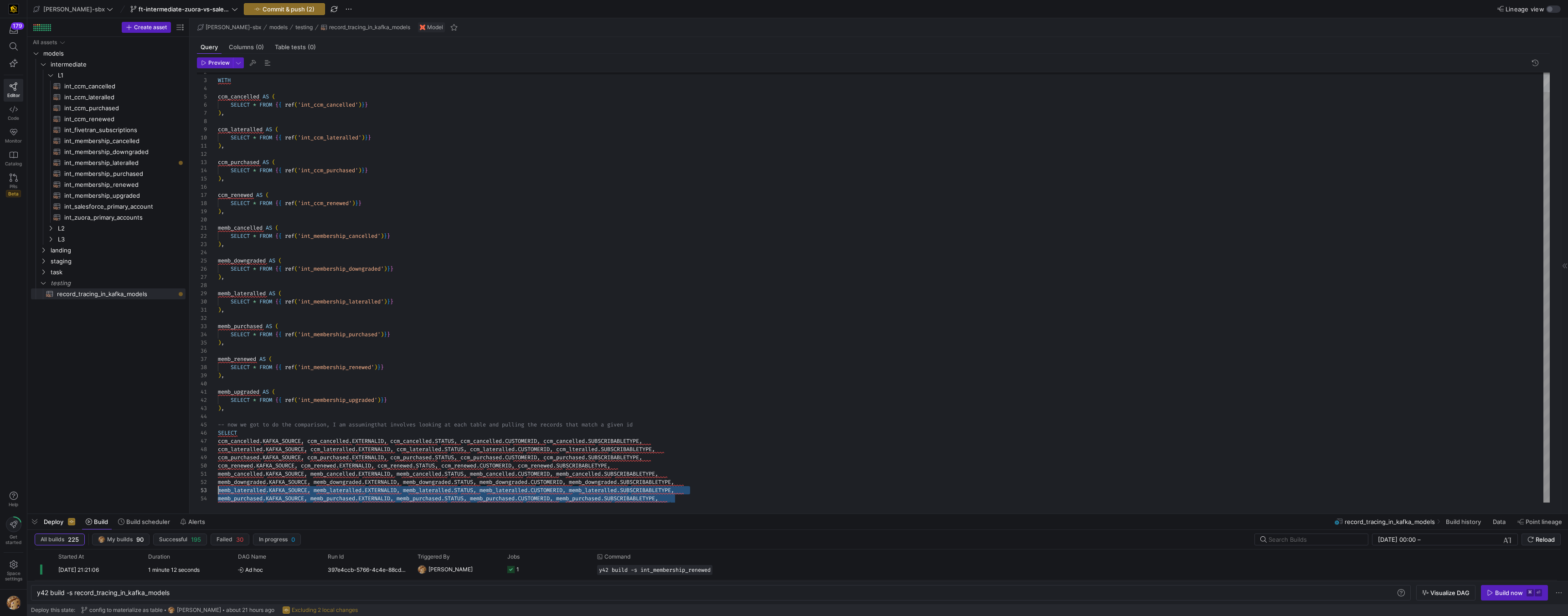
scroll to position [25, 0]
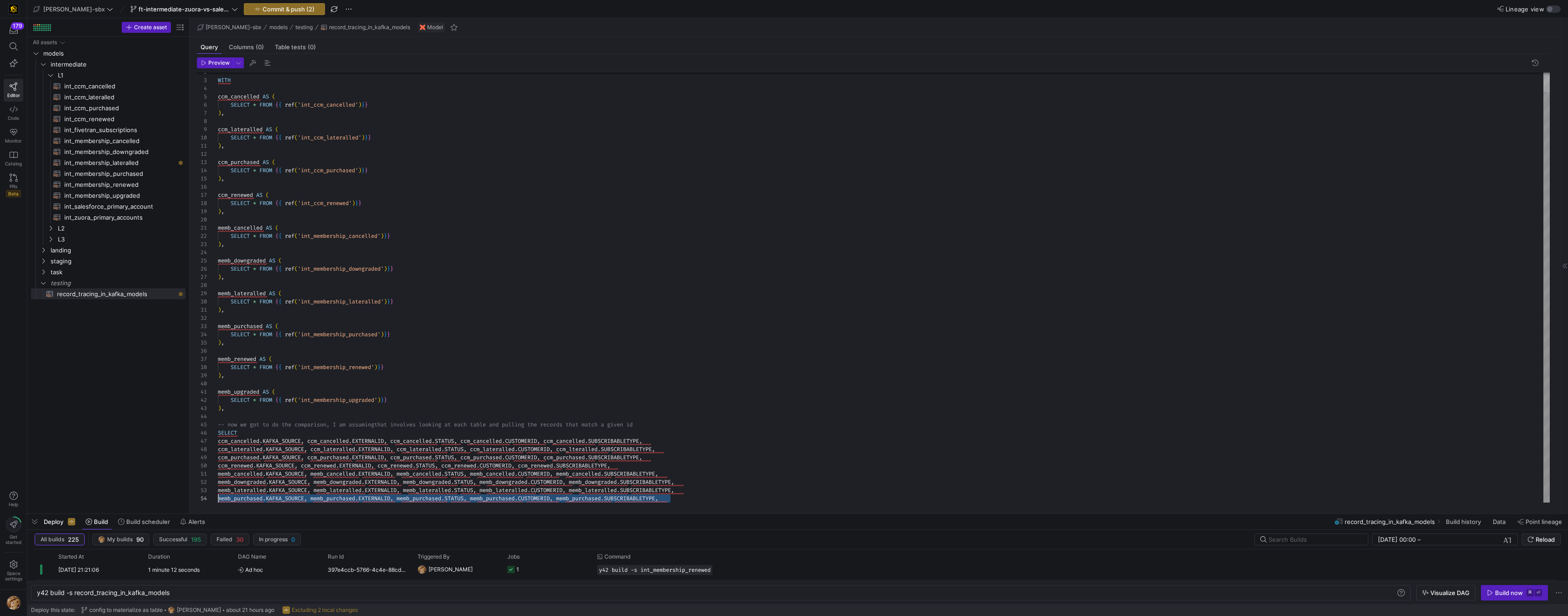
drag, startPoint x: 683, startPoint y: 500, endPoint x: 211, endPoint y: 498, distance: 472.0
click at [218, 498] on div "WITH ccm_cancelled AS ( SELECT * FROM { { ref ( 'int_ccm_cancelled' ) } } ) , c…" at bounding box center [884, 277] width 1332 height 450
click at [687, 500] on div "WITH ccm_cancelled AS ( SELECT * FROM { { ref ( 'int_ccm_cancelled' ) } } ) , c…" at bounding box center [884, 277] width 1332 height 450
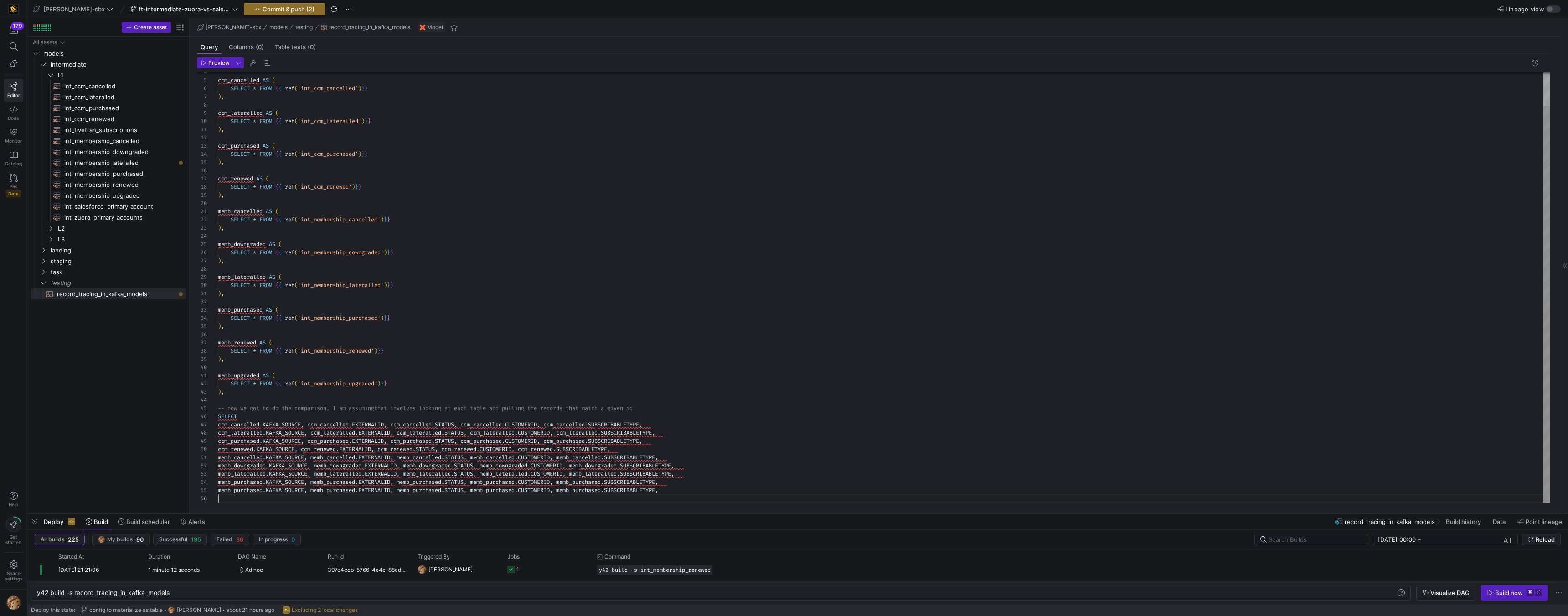
scroll to position [25, 453]
click at [241, 345] on div "ccm_cancelled AS ( SELECT * FROM { { ref ( 'int_ccm_cancelled' ) } } ) , ccm_la…" at bounding box center [884, 269] width 1332 height 467
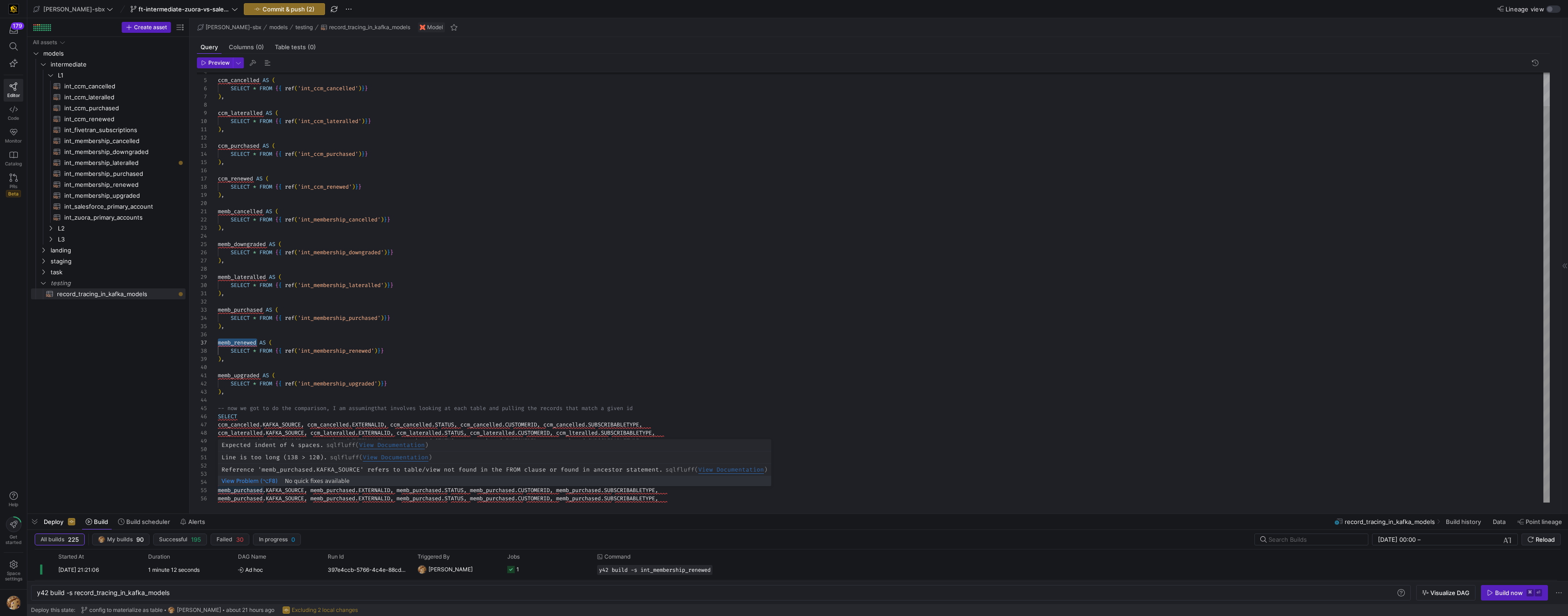
click at [231, 491] on div "ccm_cancelled AS ( SELECT * FROM { { ref ( 'int_ccm_cancelled' ) } } ) , ccm_la…" at bounding box center [884, 269] width 1332 height 467
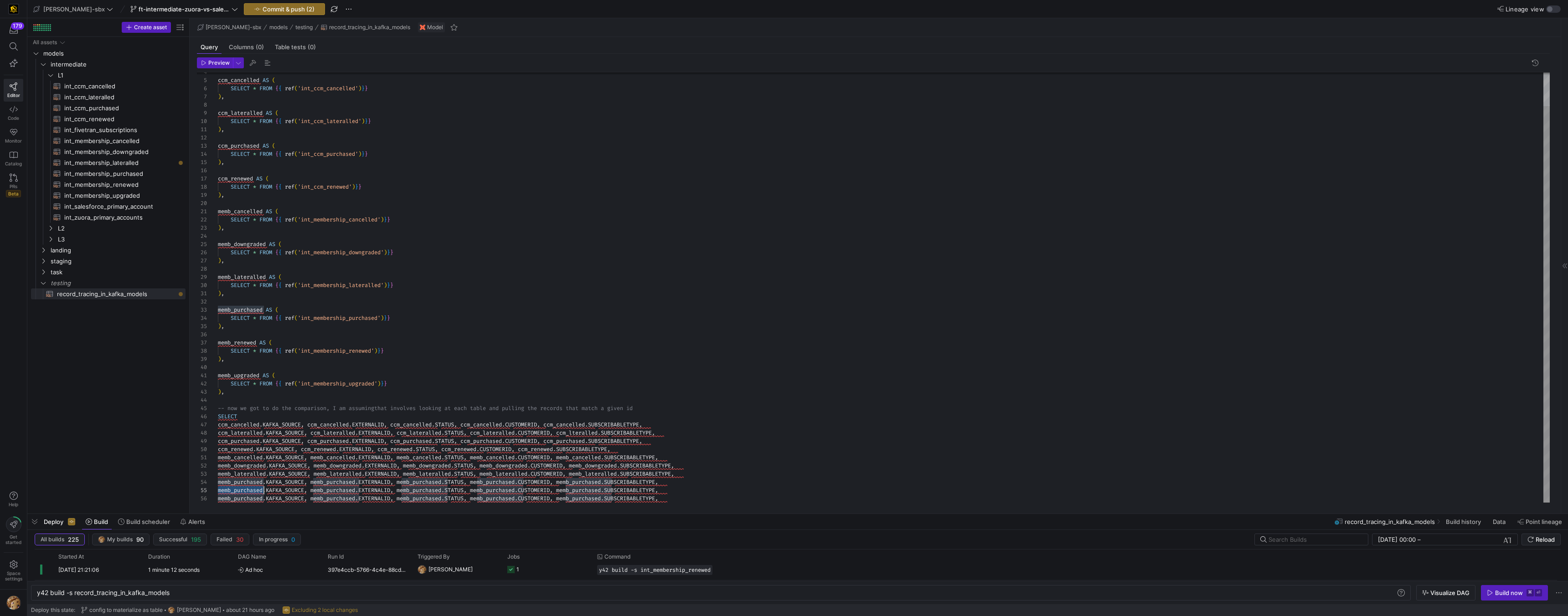
click at [231, 491] on div "ccm_cancelled AS ( SELECT * FROM { { ref ( 'int_ccm_cancelled' ) } } ) , ccm_la…" at bounding box center [884, 269] width 1332 height 467
click at [342, 491] on div "ccm_cancelled AS ( SELECT * FROM { { ref ( 'int_ccm_cancelled' ) } } ) , ccm_la…" at bounding box center [884, 269] width 1332 height 467
click at [412, 491] on div "ccm_cancelled AS ( SELECT * FROM { { ref ( 'int_ccm_cancelled' ) } } ) , ccm_la…" at bounding box center [884, 269] width 1332 height 467
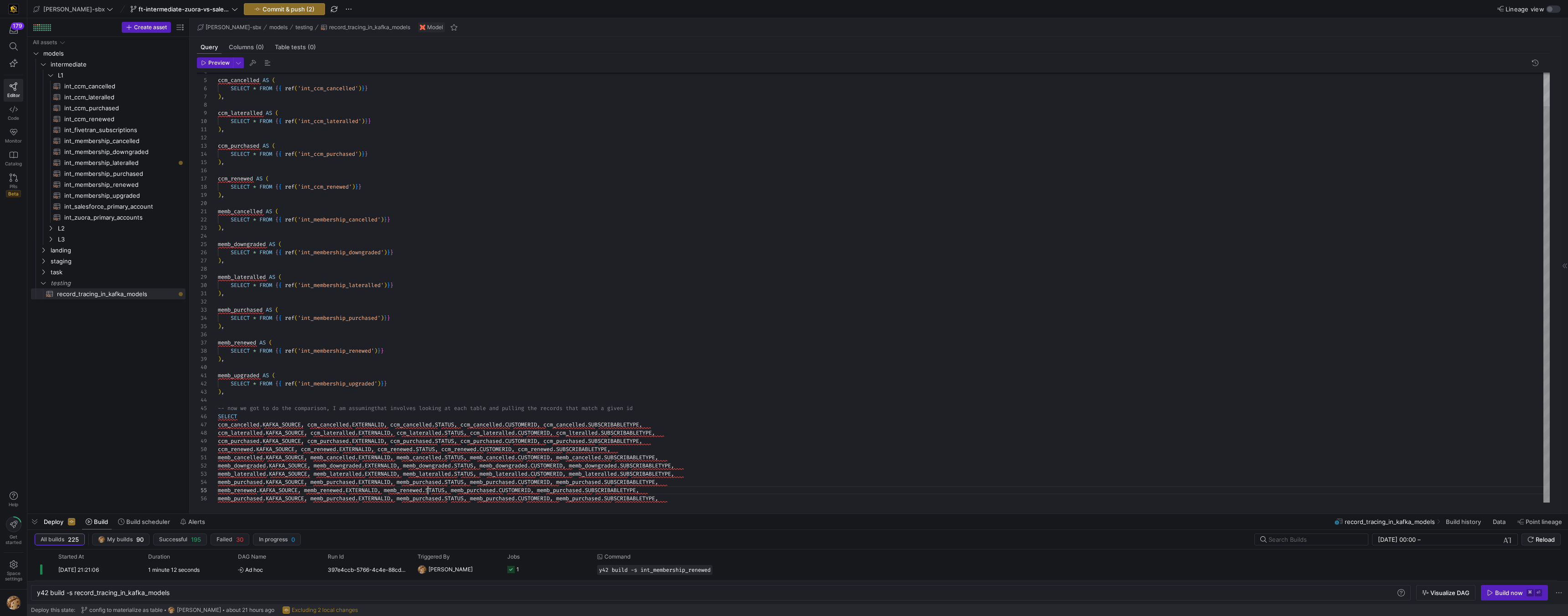
click at [478, 491] on div "ccm_cancelled AS ( SELECT * FROM { { ref ( 'int_ccm_cancelled' ) } } ) , ccm_la…" at bounding box center [884, 269] width 1332 height 467
click at [556, 491] on div "ccm_cancelled AS ( SELECT * FROM { { ref ( 'int_ccm_cancelled' ) } } ) , ccm_la…" at bounding box center [884, 269] width 1332 height 467
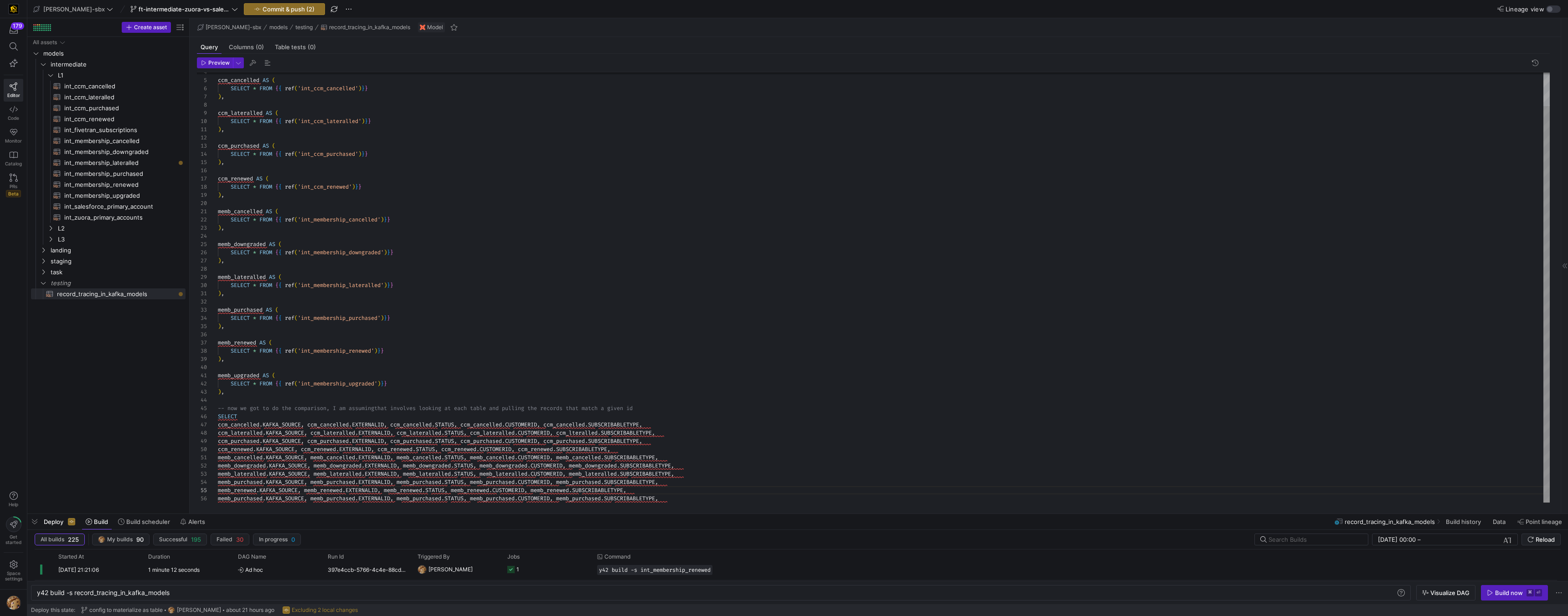
click at [240, 374] on div "ccm_cancelled AS ( SELECT * FROM { { ref ( 'int_ccm_cancelled' ) } } ) , ccm_la…" at bounding box center [884, 269] width 1332 height 467
click at [250, 497] on div "ccm_cancelled AS ( SELECT * FROM { { ref ( 'int_ccm_cancelled' ) } } ) , ccm_la…" at bounding box center [884, 269] width 1332 height 467
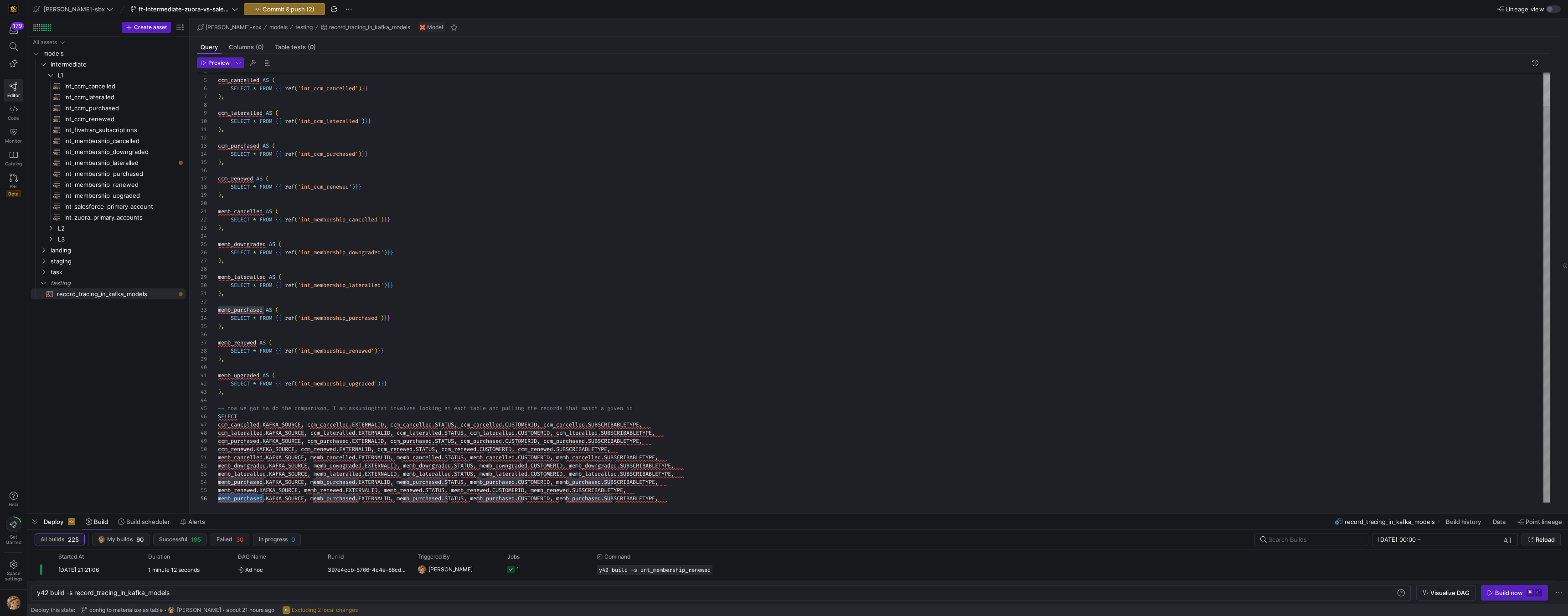
scroll to position [33, 43]
click at [341, 499] on div "ccm_cancelled AS ( SELECT * FROM { { ref ( 'int_ccm_cancelled' ) } } ) , ccm_la…" at bounding box center [884, 269] width 1332 height 467
click at [413, 499] on div "ccm_cancelled AS ( SELECT * FROM { { ref ( 'int_ccm_cancelled' ) } } ) , ccm_la…" at bounding box center [884, 269] width 1332 height 467
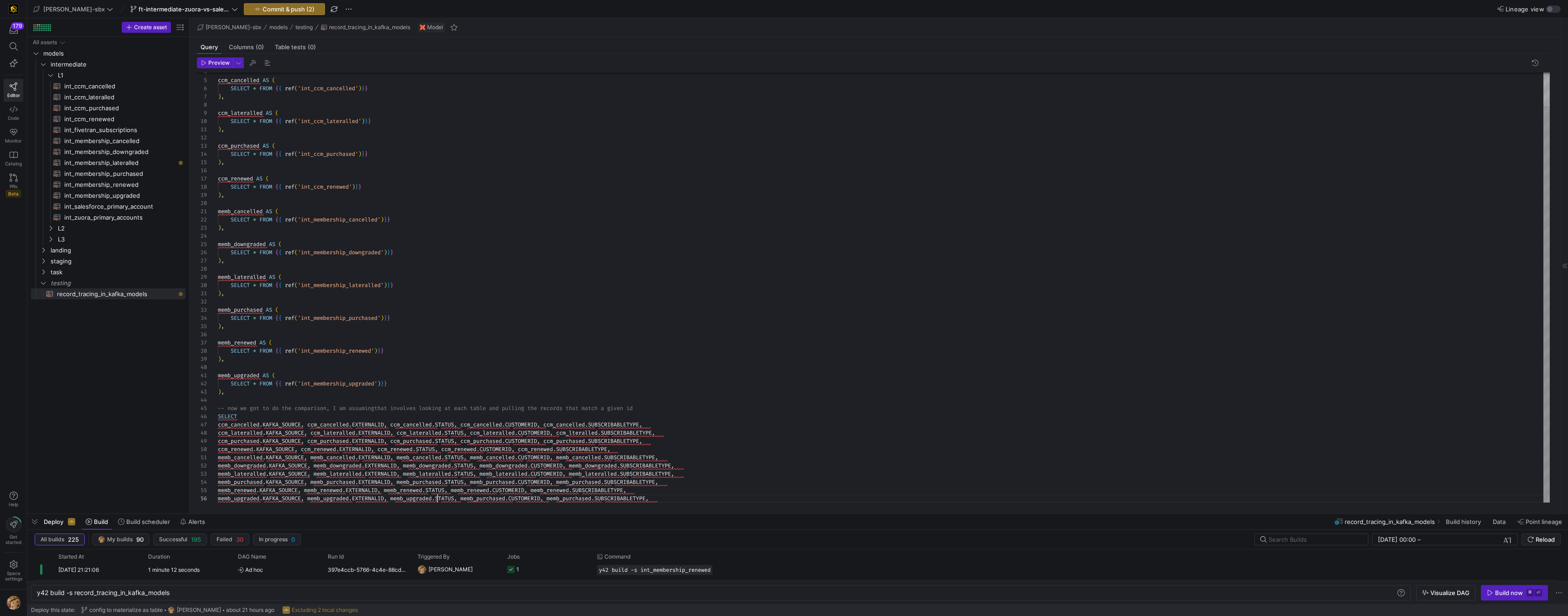
click at [483, 499] on div "ccm_cancelled AS ( SELECT * FROM { { ref ( 'int_ccm_cancelled' ) } } ) , ccm_la…" at bounding box center [884, 269] width 1332 height 467
click at [567, 497] on div "ccm_cancelled AS ( SELECT * FROM { { ref ( 'int_ccm_cancelled' ) } } ) , ccm_la…" at bounding box center [884, 269] width 1332 height 467
click at [569, 500] on div "ccm_cancelled AS ( SELECT * FROM { { ref ( 'int_ccm_cancelled' ) } } ) , ccm_la…" at bounding box center [884, 269] width 1332 height 467
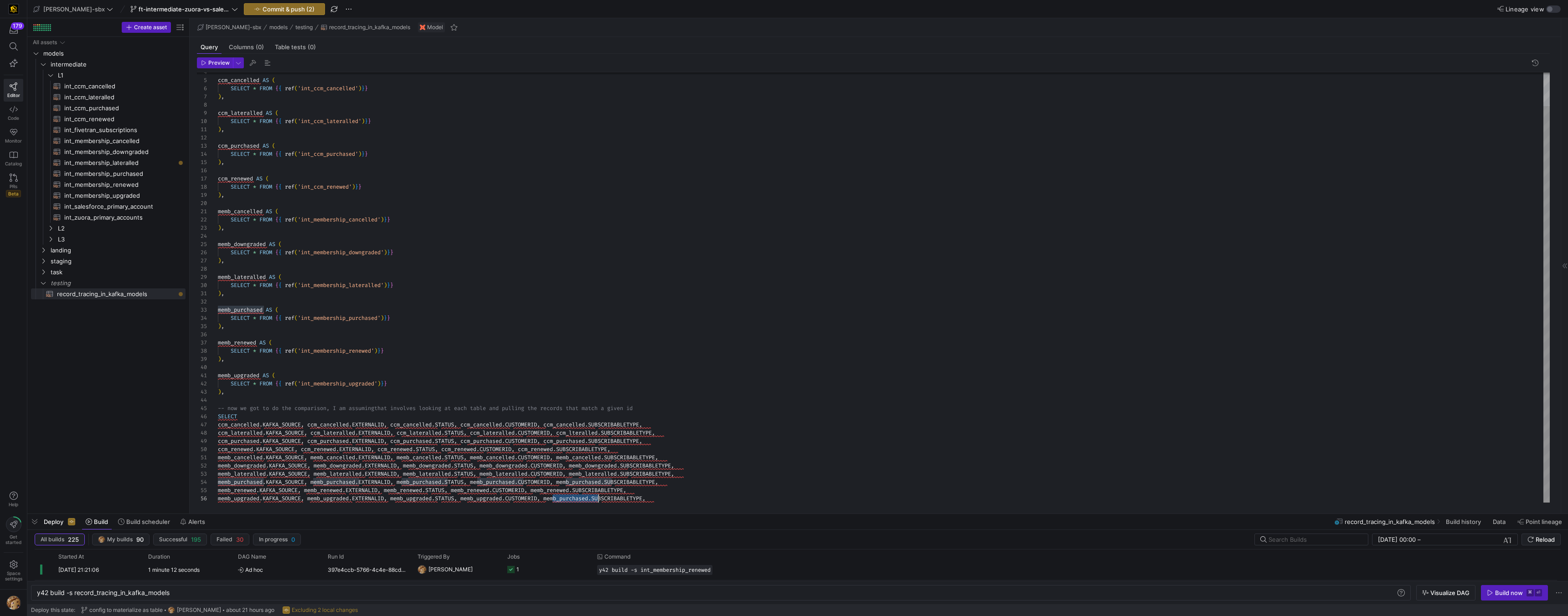
click at [569, 500] on div "ccm_cancelled AS ( SELECT * FROM { { ref ( 'int_ccm_cancelled' ) } } ) , ccm_la…" at bounding box center [884, 269] width 1332 height 467
click at [688, 498] on div "ccm_cancelled AS ( SELECT * FROM { { ref ( 'int_ccm_cancelled' ) } } ) , ccm_la…" at bounding box center [884, 269] width 1332 height 467
click at [227, 379] on div "ccm_cancelled AS ( SELECT * FROM { { ref ( 'int_ccm_cancelled' ) } } ) , ccm_la…" at bounding box center [884, 269] width 1332 height 467
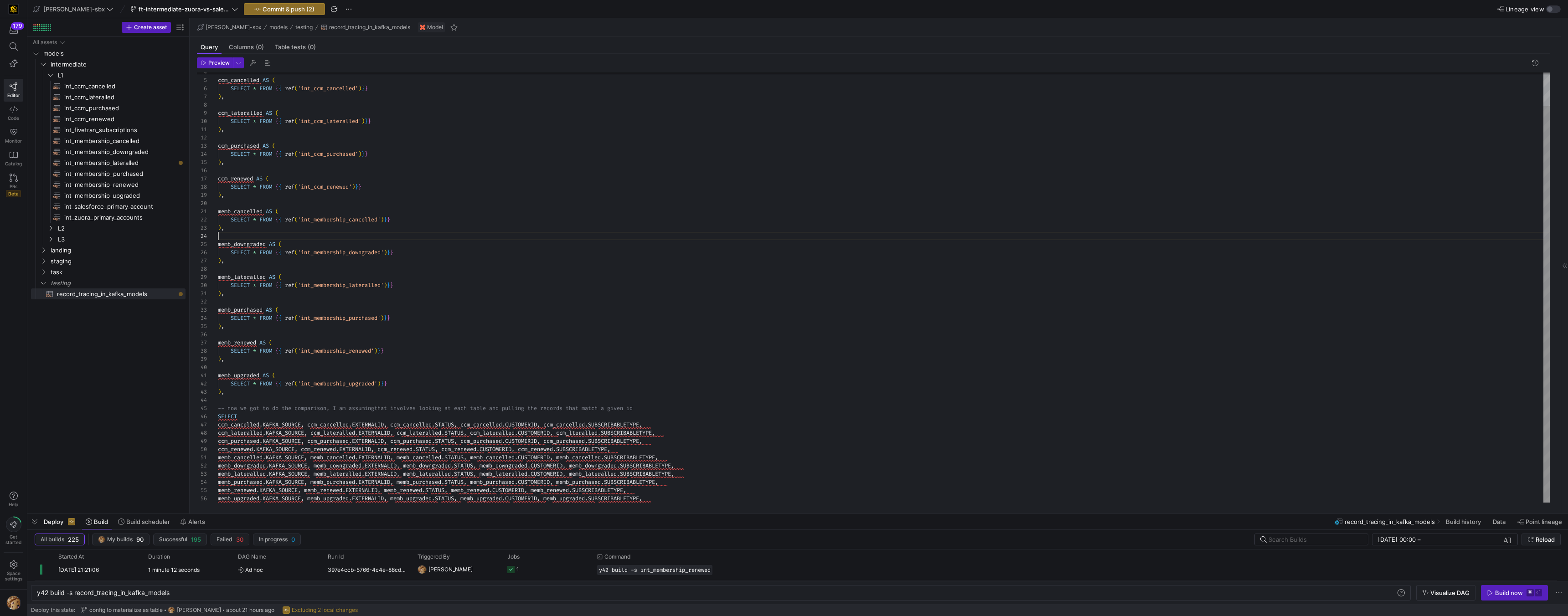
scroll to position [0, 0]
type textarea "), ccm_purchased AS ( SELECT * FROM {{ ref('int_ccm_purchased')}} ), ccm_renewe…"
click at [99, 206] on span "int_salesforce_primary_account​​​​​​​​​​" at bounding box center [119, 207] width 110 height 11
type textarea "y42 build -s int_salesforce_primary_account"
type textarea "-- File Name: int_salesforce_primary_account -- Created by: [PERSON_NAME] -- La…"
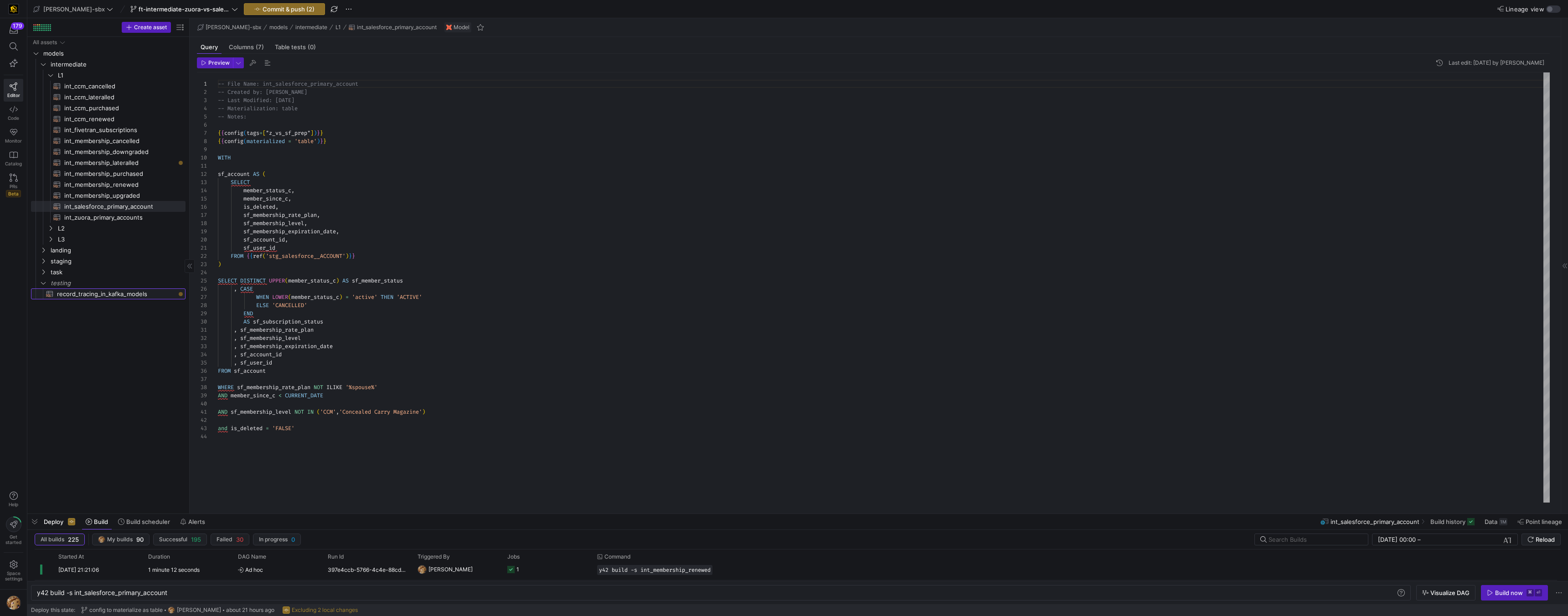
click at [113, 295] on span "record_tracing_in_kafka_models​​​​​​​​​​" at bounding box center [116, 294] width 118 height 11
type textarea "y42 build -s record_tracing_in_kafka_models"
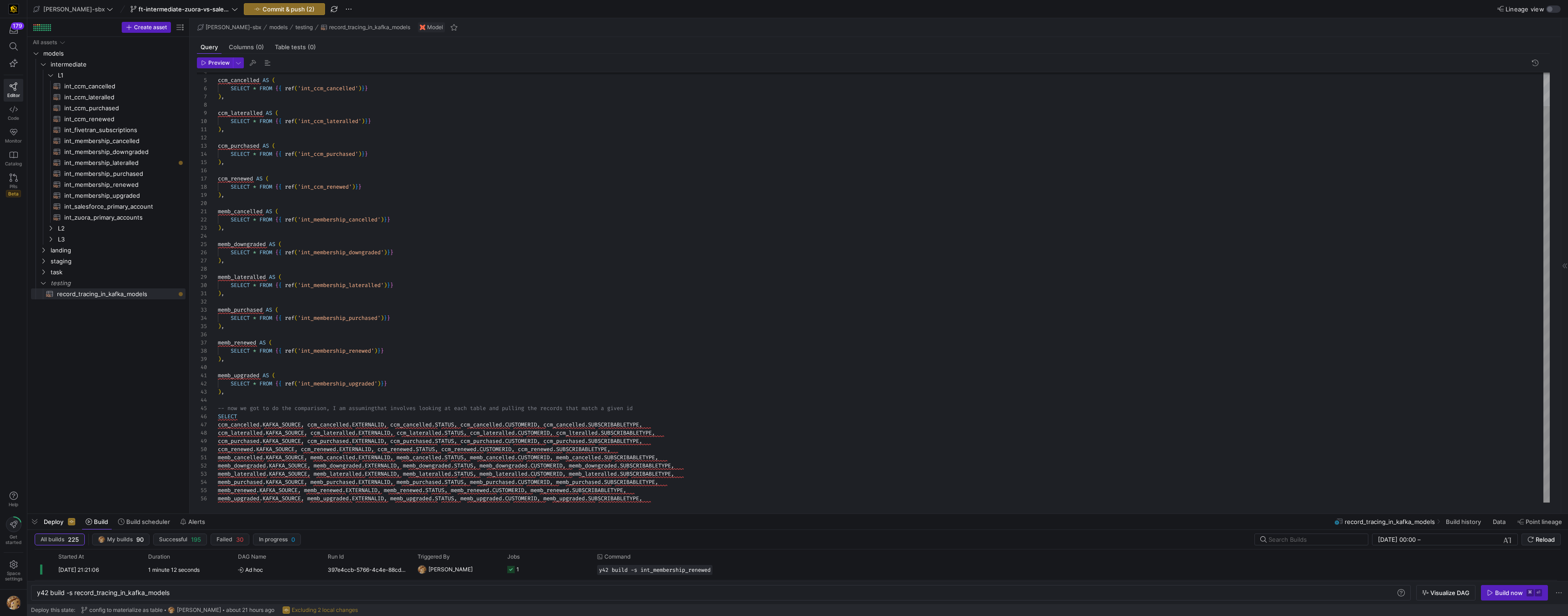
click at [235, 493] on div "ccm_cancelled AS ( SELECT * FROM { { ref ( 'int_ccm_cancelled' ) } } ) , ccm_la…" at bounding box center [884, 269] width 1332 height 467
click at [232, 498] on div "ccm_cancelled AS ( SELECT * FROM { { ref ( 'int_ccm_cancelled' ) } } ) , ccm_la…" at bounding box center [884, 269] width 1332 height 467
click at [662, 497] on div "ccm_cancelled AS ( SELECT * FROM { { ref ( 'int_ccm_cancelled' ) } } ) , ccm_la…" at bounding box center [884, 269] width 1332 height 467
click at [243, 512] on div at bounding box center [797, 514] width 1541 height 3
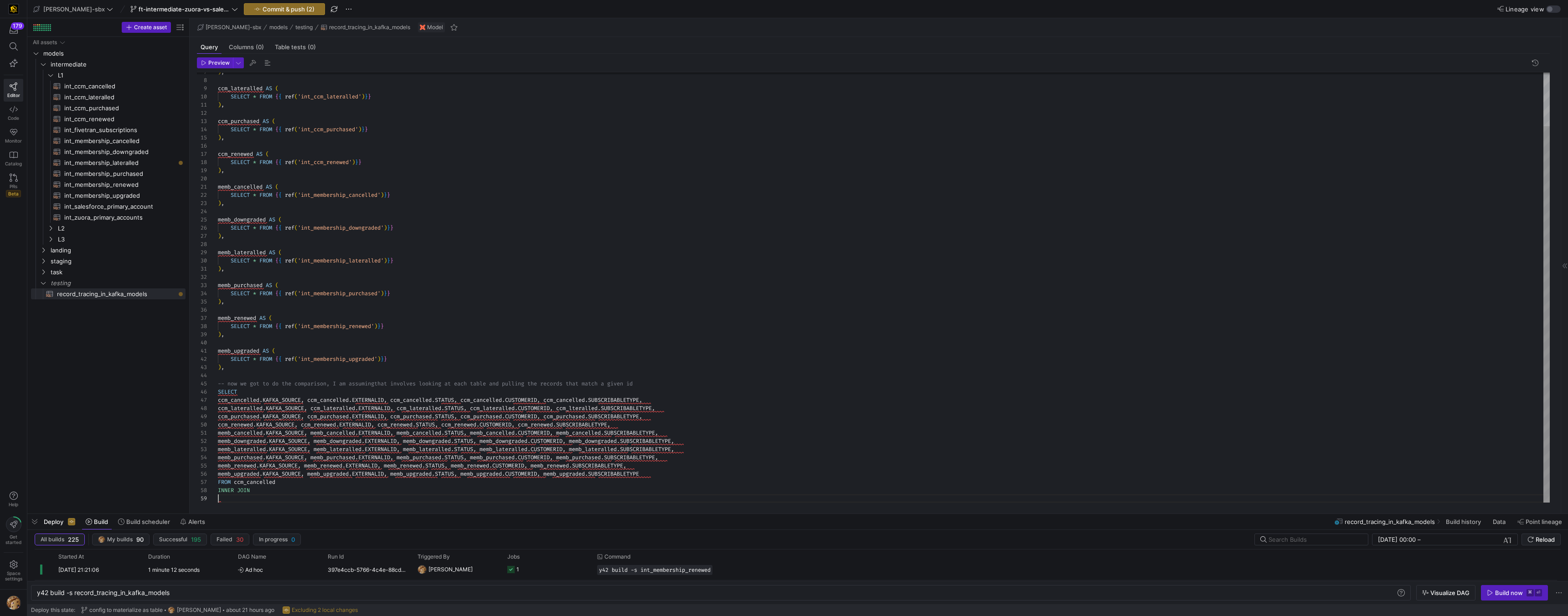
scroll to position [49, 0]
click at [233, 489] on div ") , ccm_lateralled AS ( SELECT * FROM { { ref ( 'int_ccm_lateralled' ) } } ) , …" at bounding box center [884, 257] width 1332 height 491
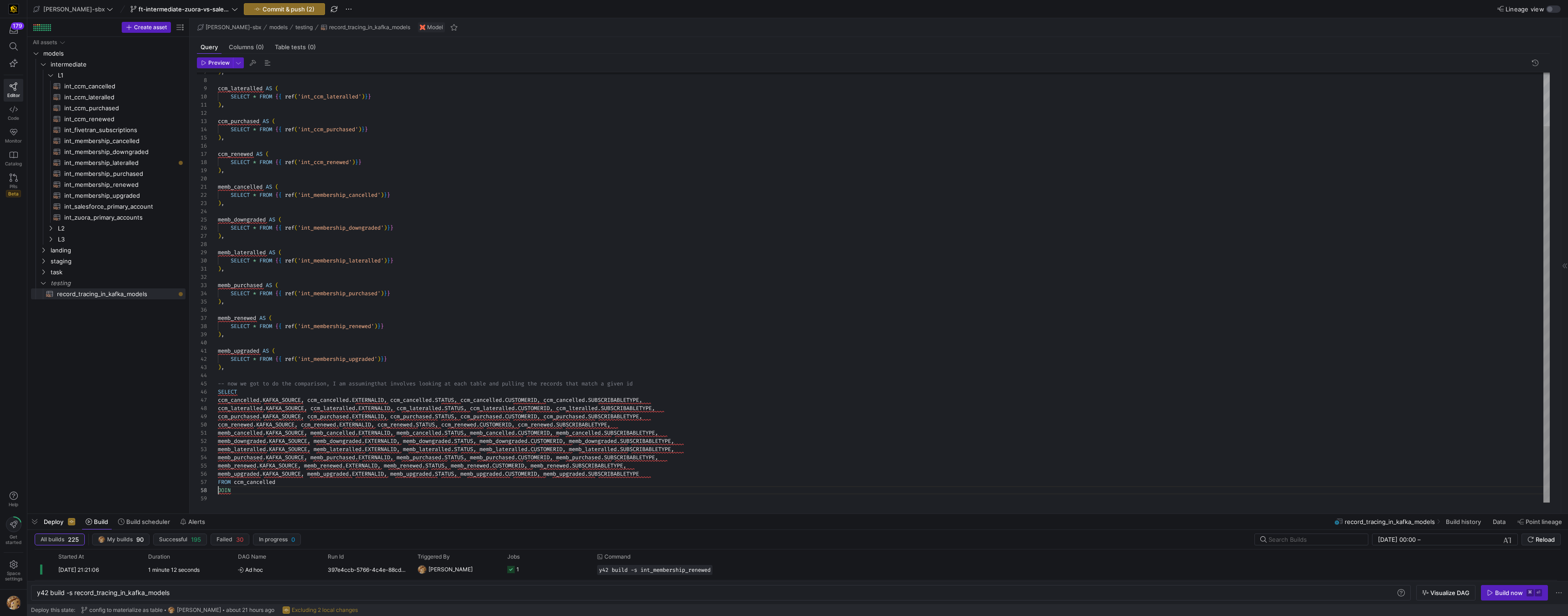
click at [256, 494] on div ") , ccm_lateralled AS ( SELECT * FROM { { ref ( 'int_ccm_lateralled' ) } } ) , …" at bounding box center [884, 257] width 1332 height 491
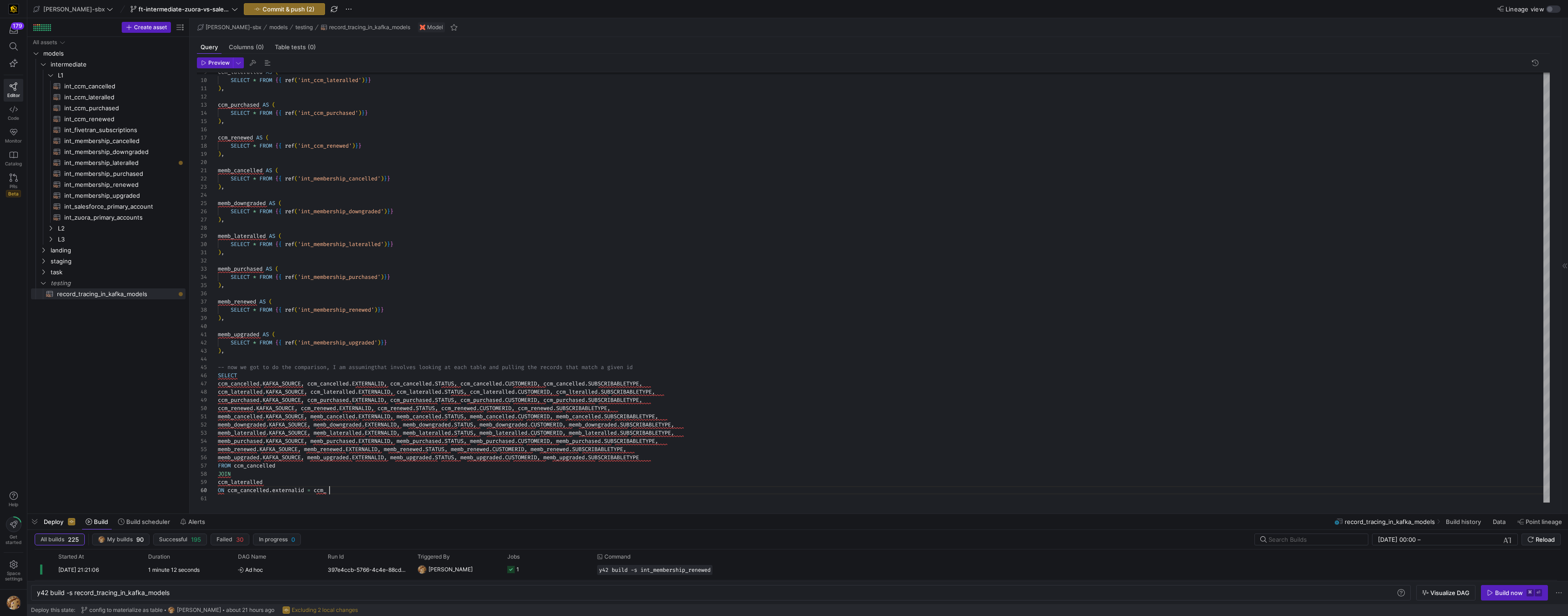
scroll to position [57, 111]
type textarea "E, memb_purchased.KAFKA_SOURCE, memb_purchased.EXTERNALID, memb_purchased.STATU…"
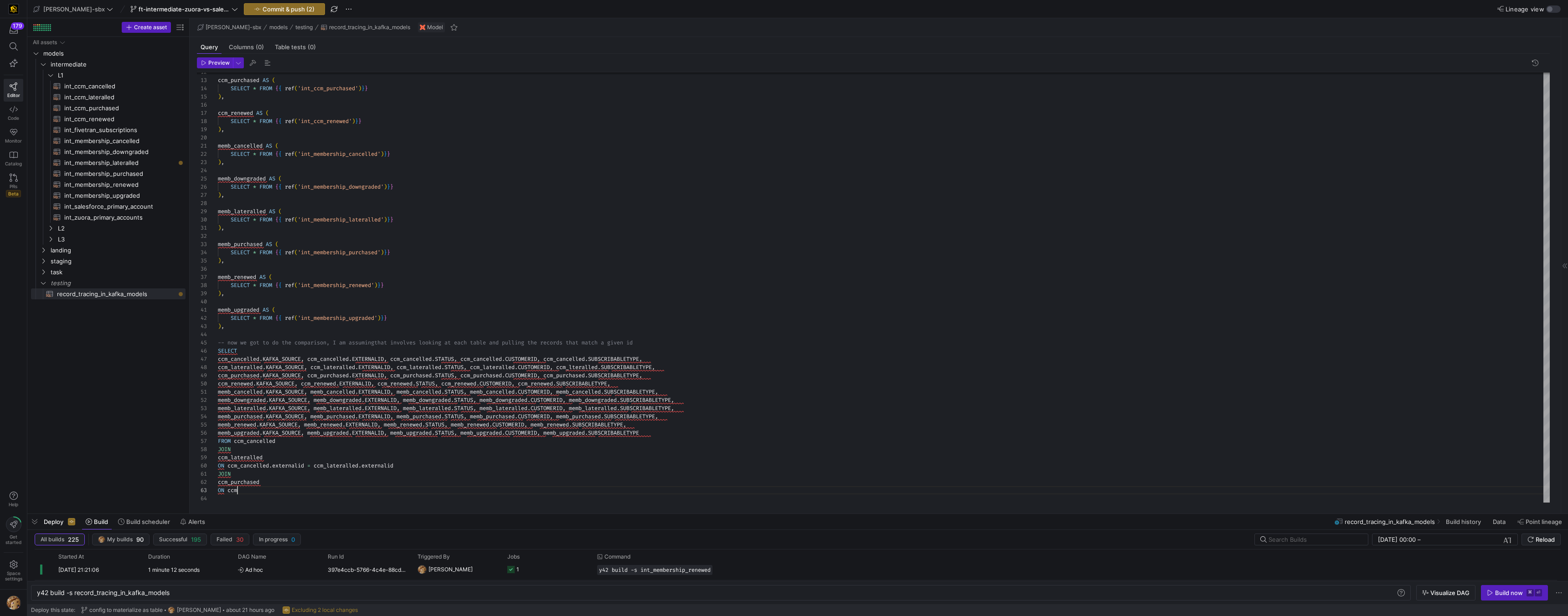
scroll to position [17, 20]
click at [278, 489] on div "ccm_purchased AS ( SELECT * FROM { { ref ( 'int_ccm_purchased' ) } } ) , ccm_re…" at bounding box center [884, 236] width 1332 height 532
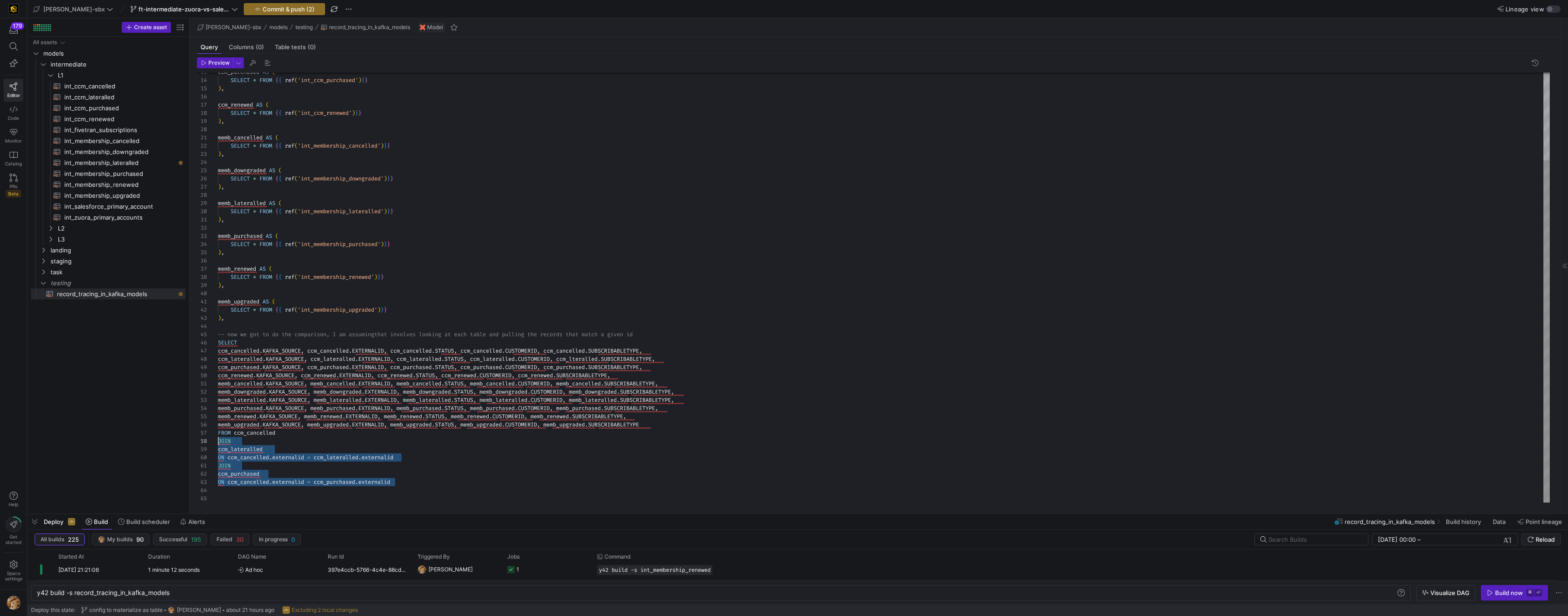
scroll to position [33, 0]
drag, startPoint x: 403, startPoint y: 480, endPoint x: 189, endPoint y: 436, distance: 218.5
click at [218, 436] on div "ccm_purchased AS ( SELECT * FROM { { ref ( 'int_ccm_purchased' ) } } ) , ccm_re…" at bounding box center [884, 232] width 1332 height 540
click at [252, 482] on div "ccm_purchased AS ( SELECT * FROM { { ref ( 'int_ccm_purchased' ) } } ) , ccm_re…" at bounding box center [884, 232] width 1332 height 540
click at [265, 483] on div "ccm_purchased AS ( SELECT * FROM { { ref ( 'int_ccm_purchased' ) } } ) , ccm_re…" at bounding box center [884, 232] width 1332 height 540
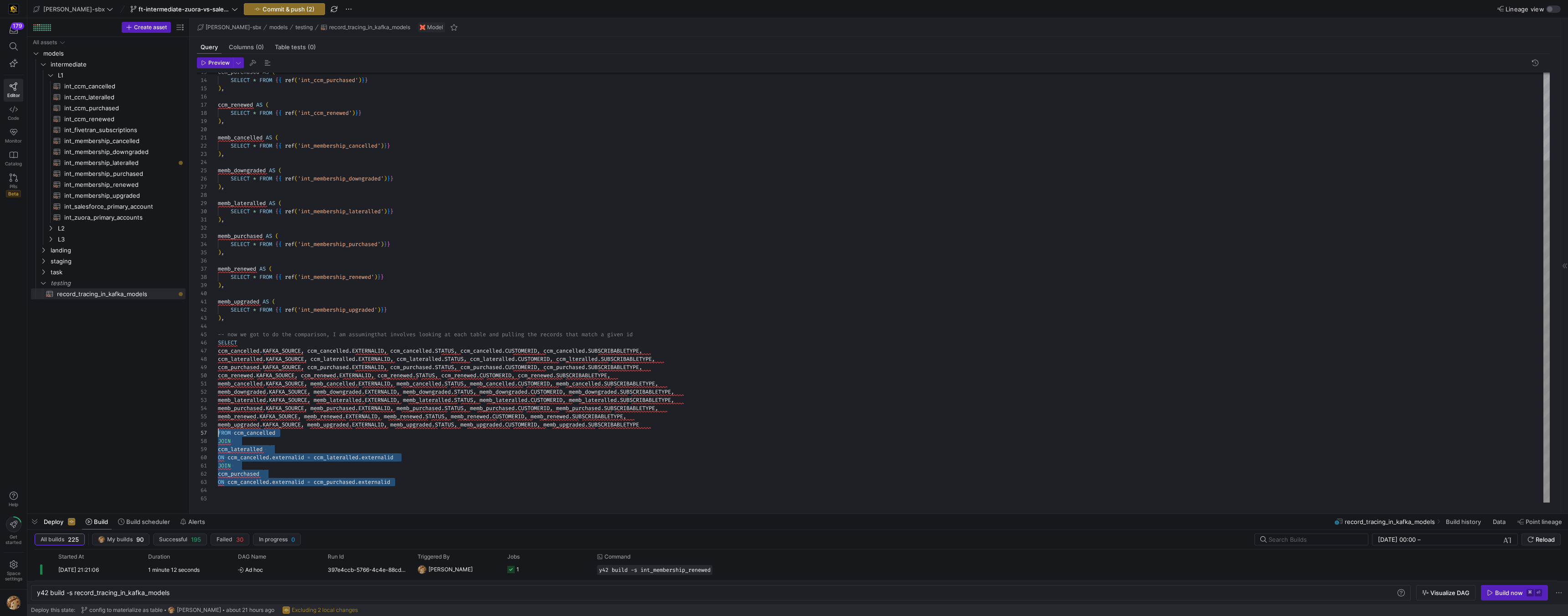
drag, startPoint x: 385, startPoint y: 487, endPoint x: 394, endPoint y: 486, distance: 9.1
click at [385, 487] on div "ccm_purchased AS ( SELECT * FROM { { ref ( 'int_ccm_purchased' ) } } ) , ccm_re…" at bounding box center [884, 232] width 1332 height 540
drag, startPoint x: 415, startPoint y: 484, endPoint x: 183, endPoint y: 450, distance: 234.5
click at [218, 450] on div "ccm_purchased AS ( SELECT * FROM { { ref ( 'int_ccm_purchased' ) } } ) , ccm_re…" at bounding box center [884, 232] width 1332 height 540
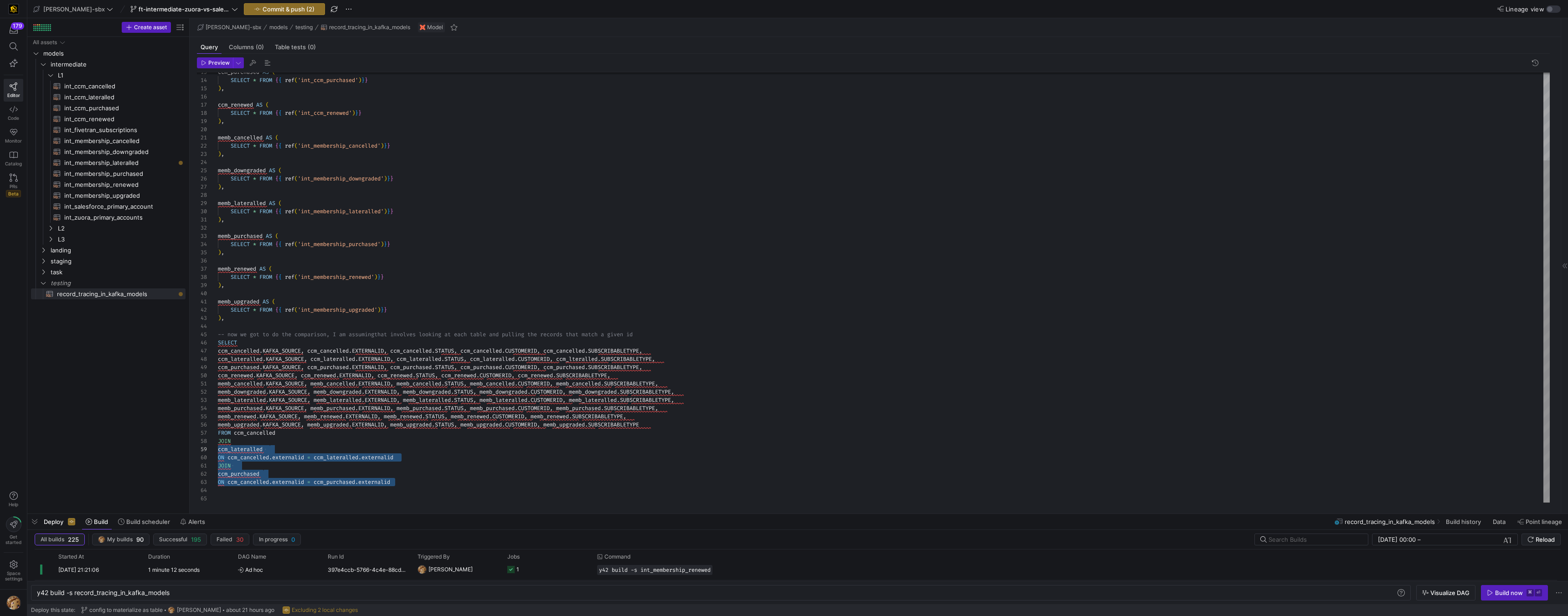
click at [355, 466] on div "ccm_purchased AS ( SELECT * FROM { { ref ( 'int_ccm_purchased' ) } } ) , ccm_re…" at bounding box center [884, 232] width 1332 height 540
drag, startPoint x: 258, startPoint y: 475, endPoint x: 184, endPoint y: 451, distance: 77.8
click at [218, 451] on div "ccm_purchased AS ( SELECT * FROM { { ref ( 'int_ccm_purchased' ) } } ) , ccm_re…" at bounding box center [884, 232] width 1332 height 540
click at [417, 478] on div "ccm_purchased AS ( SELECT * FROM { { ref ( 'int_ccm_purchased' ) } } ) , ccm_re…" at bounding box center [884, 232] width 1332 height 540
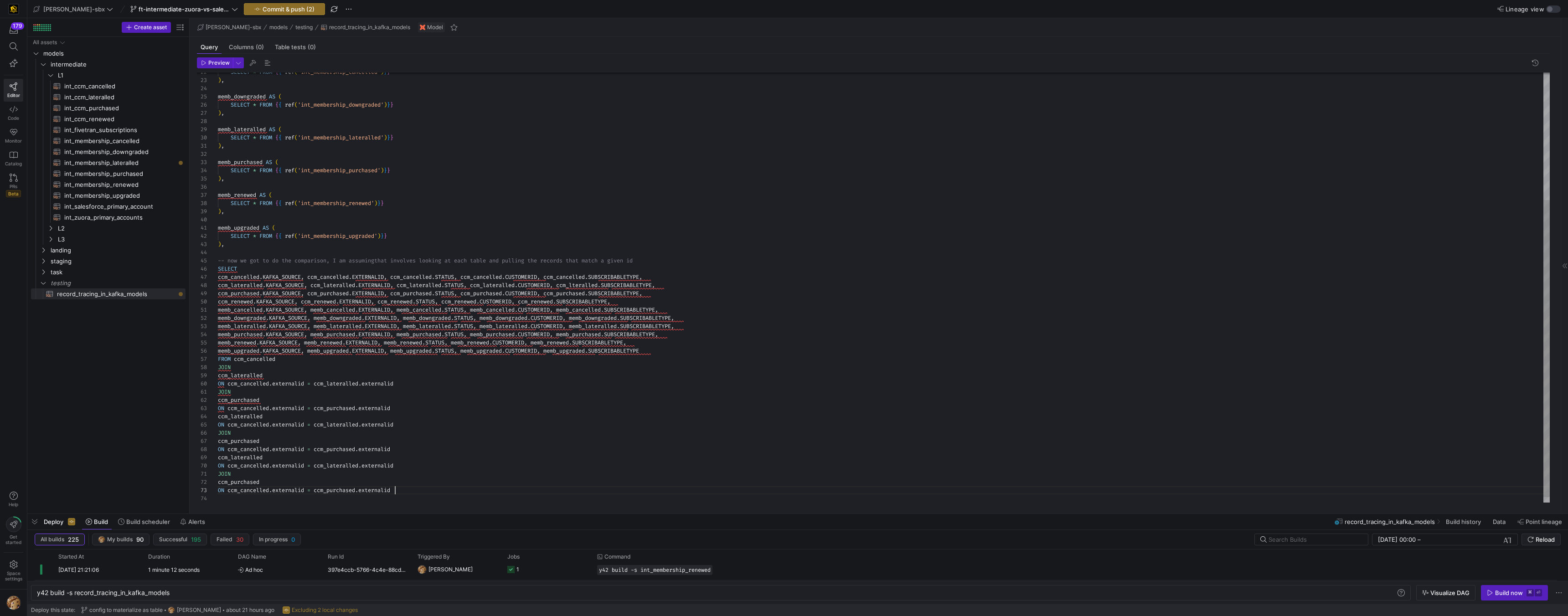
scroll to position [17, 177]
click at [411, 406] on div "SELECT * FROM { { ref ( 'int_membership_cancelled' ) } } ) , memb_downgraded AS…" at bounding box center [884, 200] width 1332 height 623
click at [272, 425] on div "SELECT * FROM { { ref ( 'int_membership_cancelled' ) } } ) , memb_downgraded AS…" at bounding box center [884, 204] width 1332 height 631
click at [267, 423] on div "SELECT * FROM { { ref ( 'int_membership_cancelled' ) } } ) , memb_downgraded AS…" at bounding box center [884, 204] width 1332 height 631
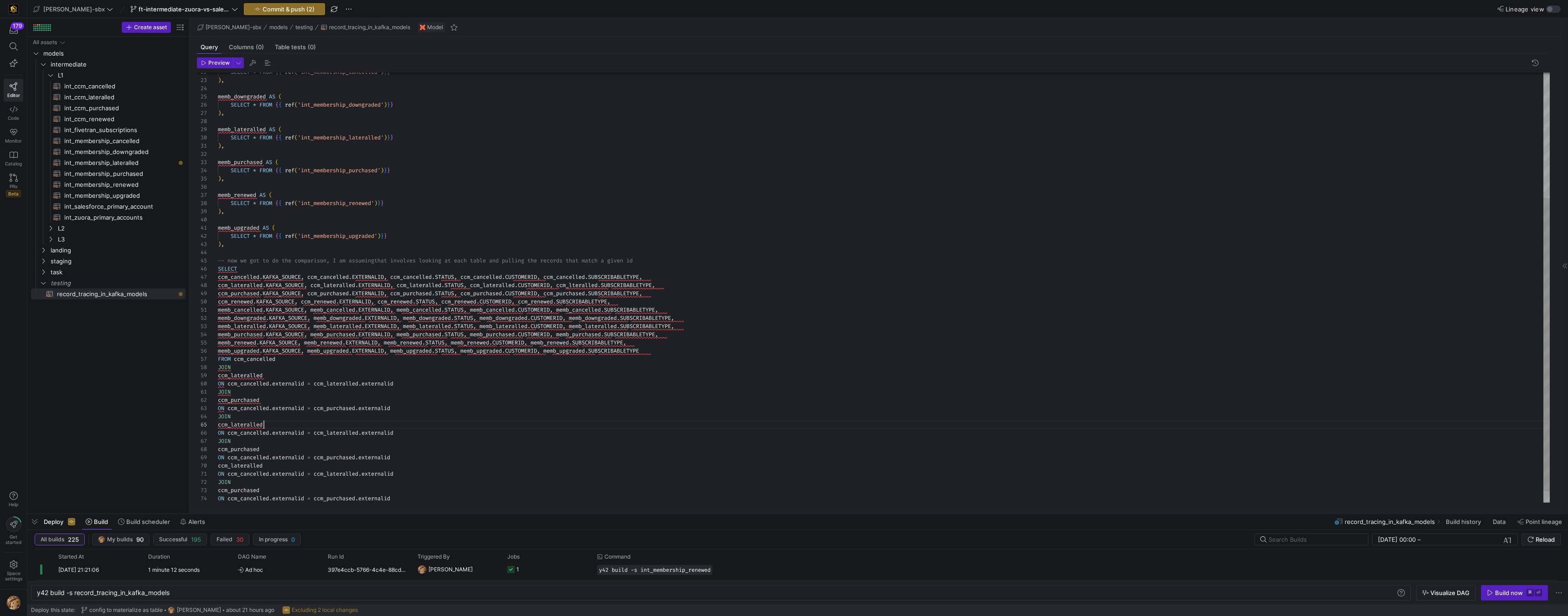
scroll to position [33, 46]
click at [265, 423] on div "SELECT * FROM { { ref ( 'int_membership_cancelled' ) } } ) , memb_downgraded AS…" at bounding box center [884, 204] width 1332 height 631
click at [360, 433] on div "SELECT * FROM { { ref ( 'int_membership_cancelled' ) } } ) , memb_downgraded AS…" at bounding box center [884, 204] width 1332 height 631
click at [362, 433] on div "SELECT * FROM { { ref ( 'int_membership_cancelled' ) } } ) , memb_downgraded AS…" at bounding box center [884, 204] width 1332 height 631
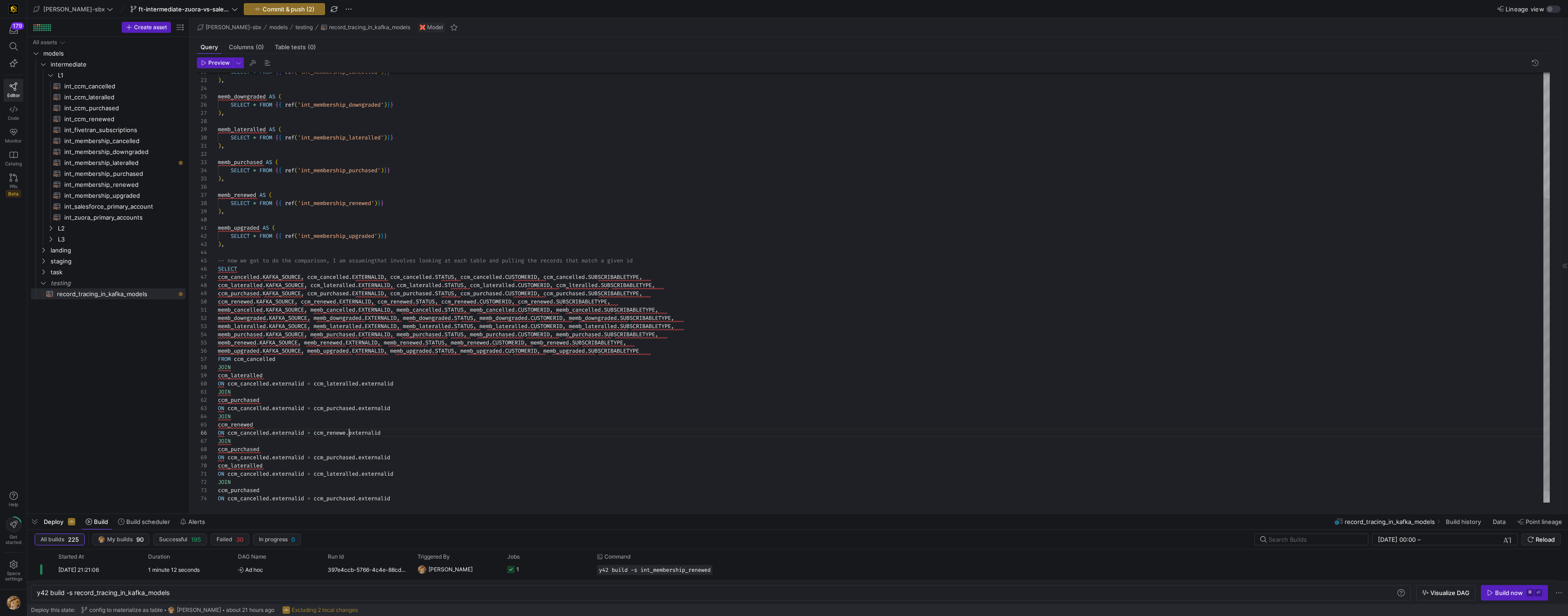
scroll to position [41, 135]
click at [237, 452] on div at bounding box center [784, 308] width 1568 height 616
click at [240, 450] on div "SELECT * FROM { { ref ( 'int_membership_cancelled' ) } } ) , memb_downgraded AS…" at bounding box center [884, 204] width 1332 height 631
click at [240, 448] on div "SELECT * FROM { { ref ( 'int_membership_cancelled' ) } } ) , memb_downgraded AS…" at bounding box center [884, 204] width 1332 height 631
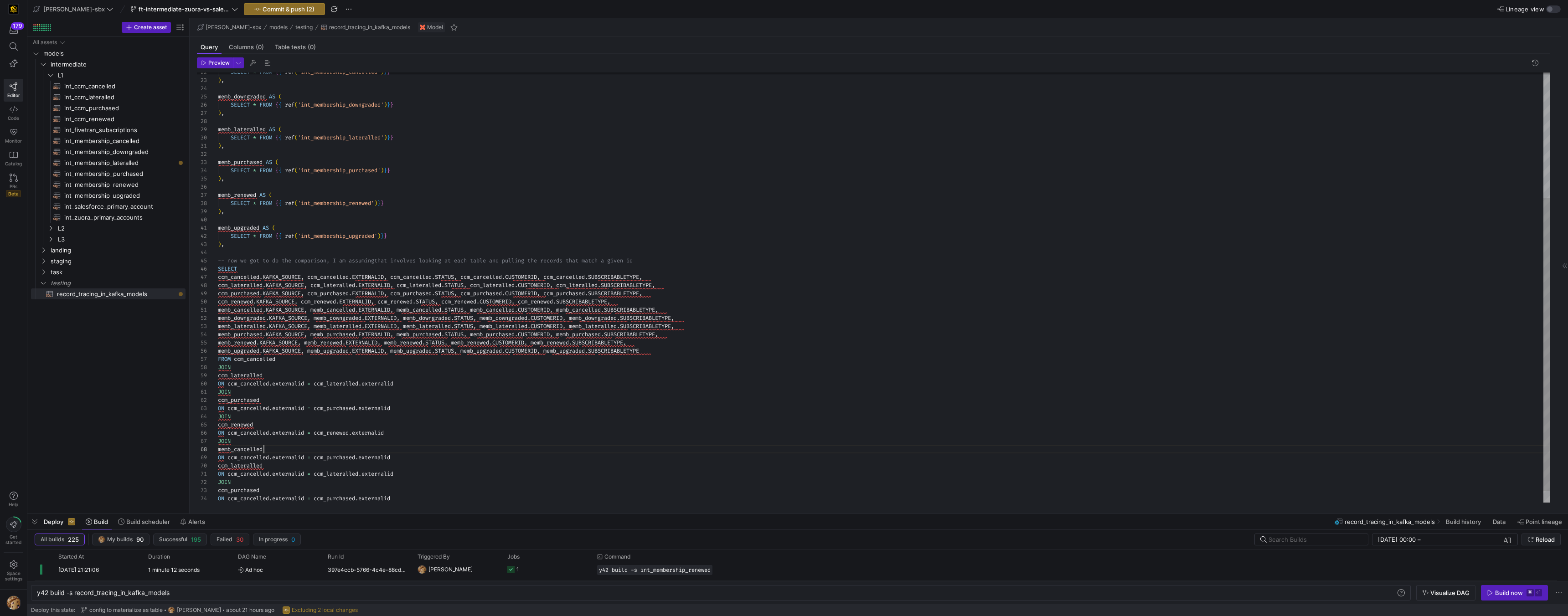
scroll to position [57, 46]
click at [360, 460] on div "SELECT * FROM { { ref ( 'int_membership_cancelled' ) } } ) , memb_downgraded AS…" at bounding box center [884, 204] width 1332 height 631
click at [512, 513] on div at bounding box center [797, 514] width 1541 height 3
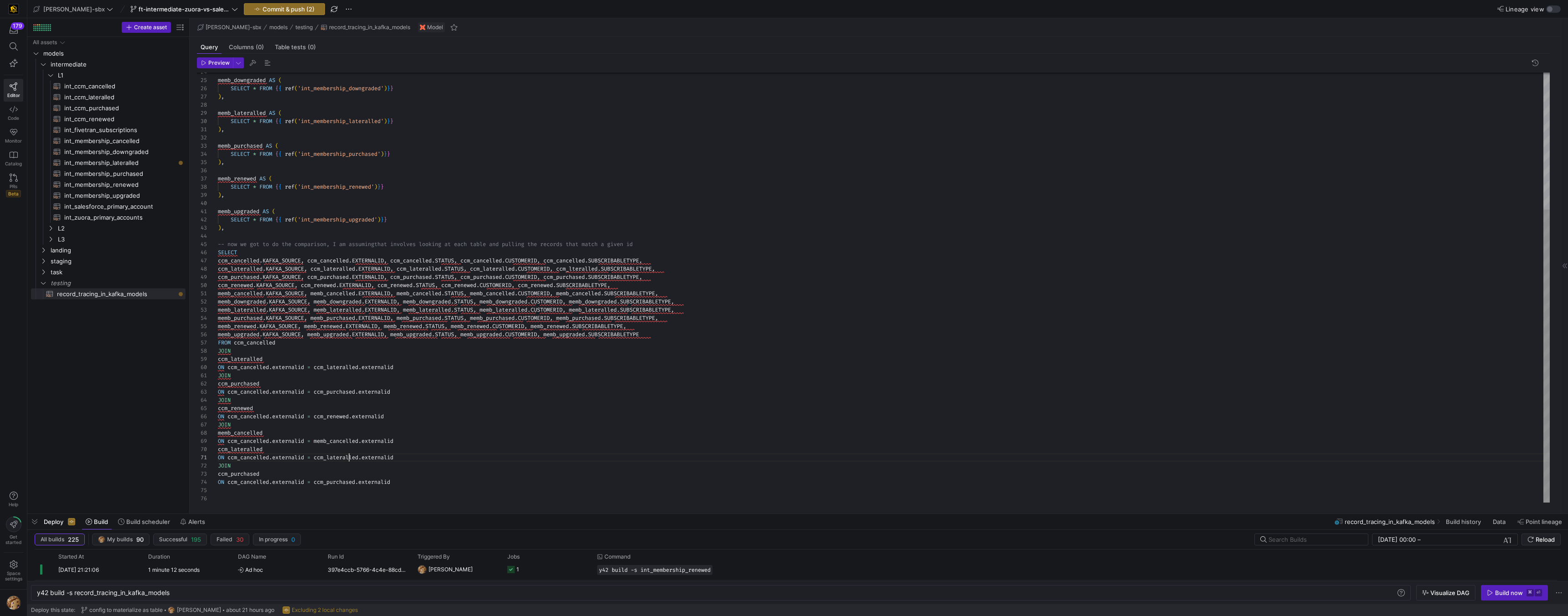
click at [348, 457] on div "memb_downgraded AS ( SELECT * FROM { { ref ( 'int_membership_downgraded' ) } } …" at bounding box center [884, 188] width 1332 height 631
click at [424, 442] on div "memb_downgraded AS ( SELECT * FROM { { ref ( 'int_membership_downgraded' ) } } …" at bounding box center [884, 188] width 1332 height 631
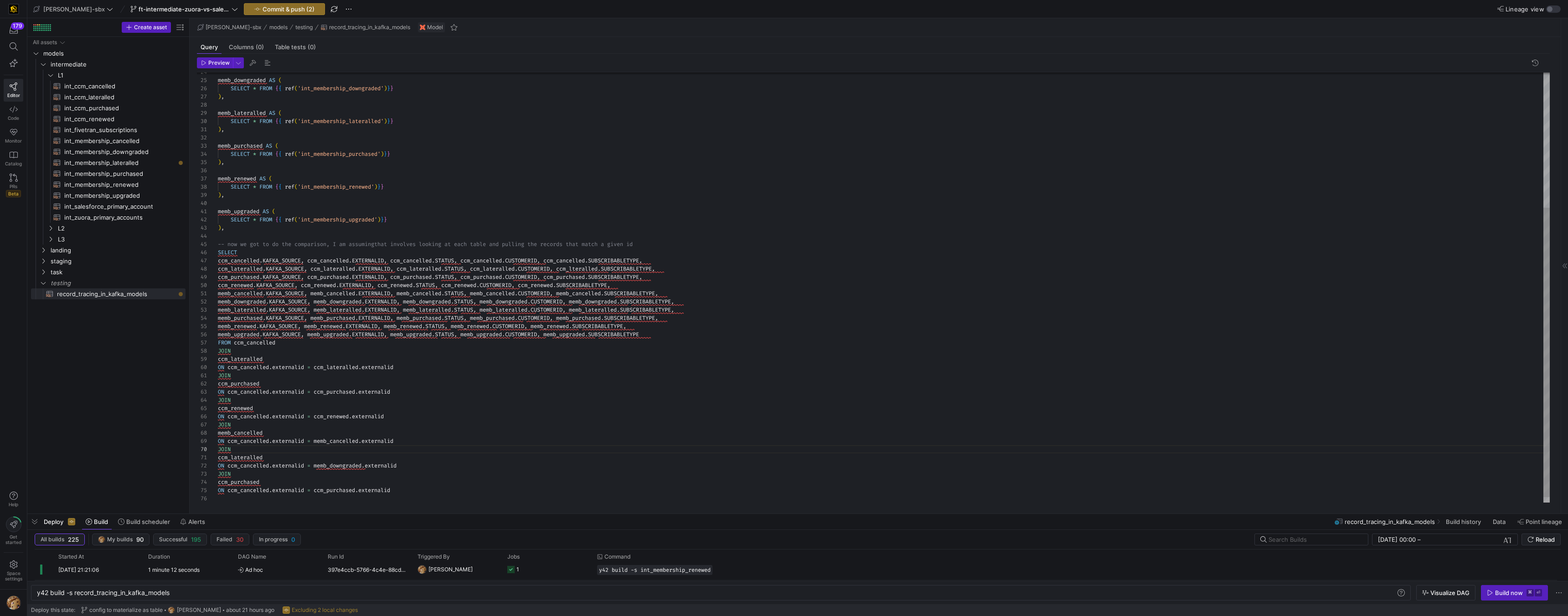
click at [453, 431] on div "memb_downgraded AS ( SELECT * FROM { { ref ( 'int_membership_downgraded' ) } } …" at bounding box center [884, 191] width 1332 height 638
click at [295, 430] on div "memb_downgraded AS ( SELECT * FROM { { ref ( 'int_membership_downgraded' ) } } …" at bounding box center [884, 191] width 1332 height 638
click at [306, 408] on div "memb_downgraded AS ( SELECT * FROM { { ref ( 'int_membership_downgraded' ) } } …" at bounding box center [884, 191] width 1332 height 638
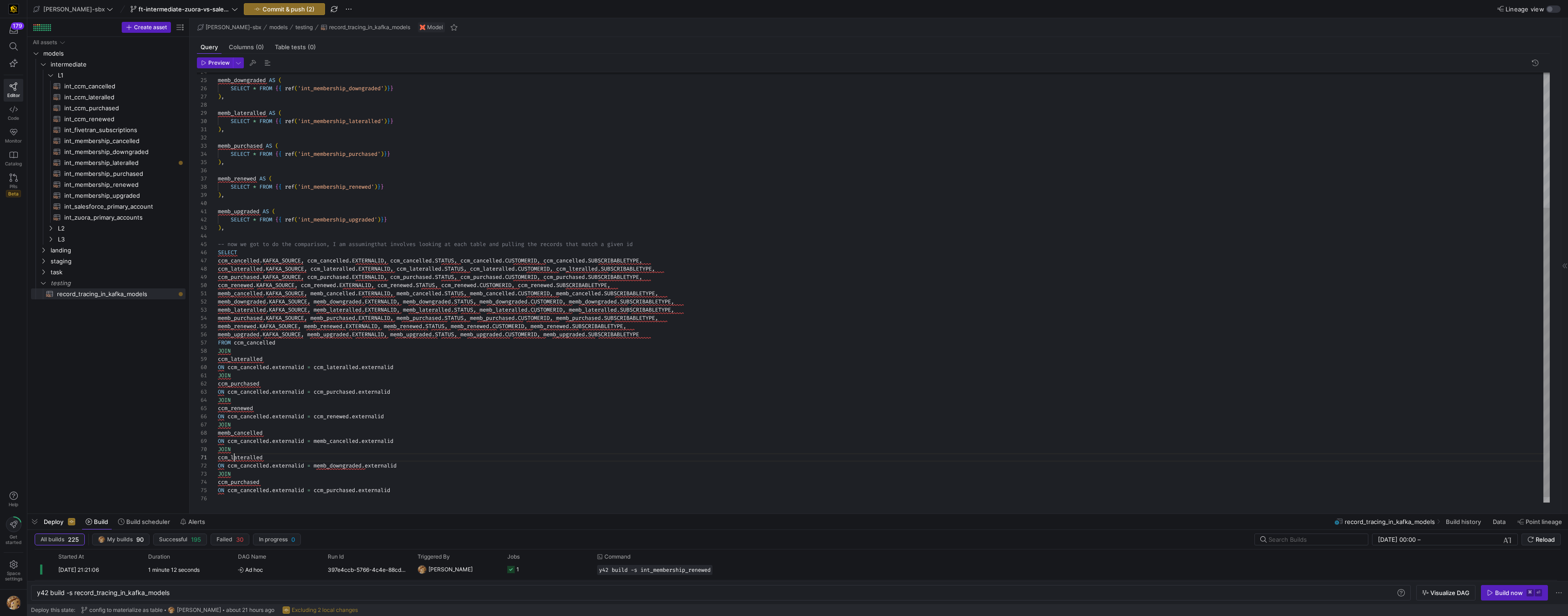
click at [235, 459] on div "memb_downgraded AS ( SELECT * FROM { { ref ( 'int_membership_downgraded' ) } } …" at bounding box center [884, 191] width 1332 height 638
click at [339, 469] on div "memb_downgraded AS ( SELECT * FROM { { ref ( 'int_membership_downgraded' ) } } …" at bounding box center [884, 191] width 1332 height 638
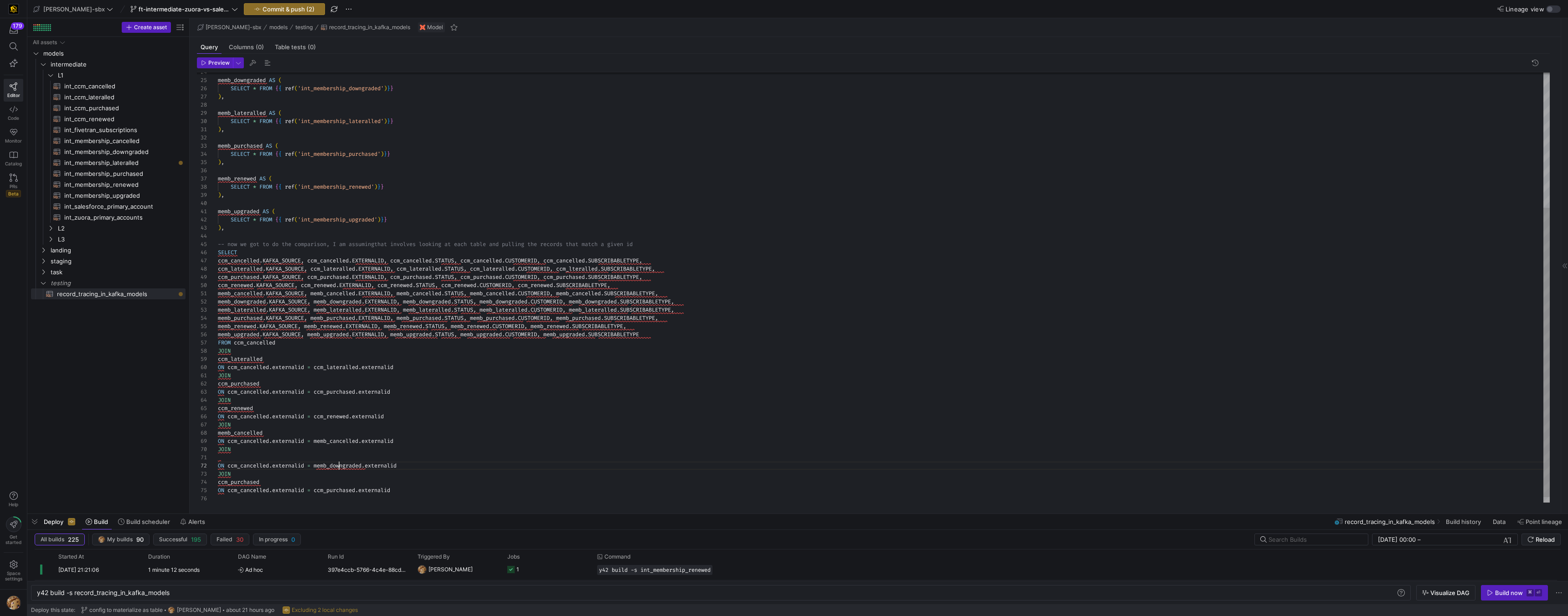
scroll to position [8, 148]
click at [243, 457] on div "memb_downgraded AS ( SELECT * FROM { { ref ( 'int_membership_downgraded' ) } } …" at bounding box center [884, 191] width 1332 height 638
click at [221, 457] on div "memb_downgraded AS ( SELECT * FROM { { ref ( 'int_membership_downgraded' ) } } …" at bounding box center [884, 191] width 1332 height 638
click at [415, 433] on div "memb_downgraded AS ( SELECT * FROM { { ref ( 'int_membership_downgraded' ) } } …" at bounding box center [884, 191] width 1332 height 638
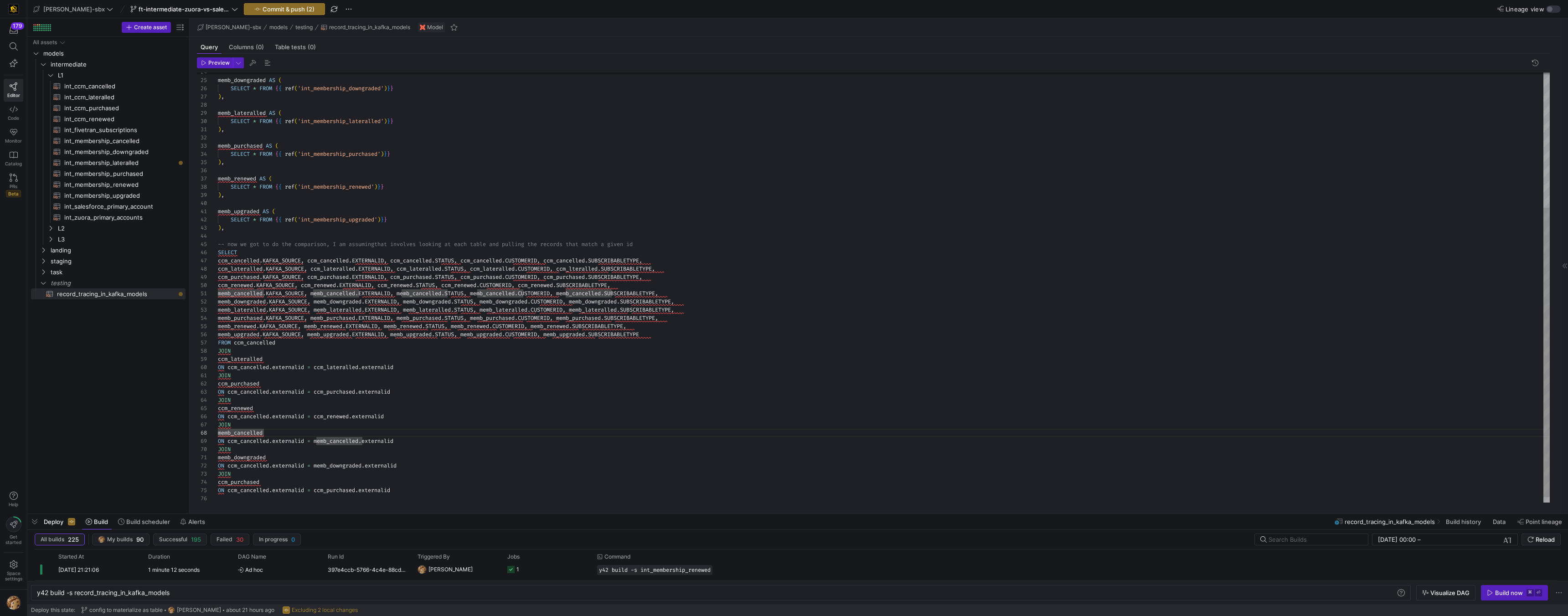
click at [246, 484] on div "memb_downgraded AS ( SELECT * FROM { { ref ( 'int_membership_downgraded' ) } } …" at bounding box center [884, 191] width 1332 height 638
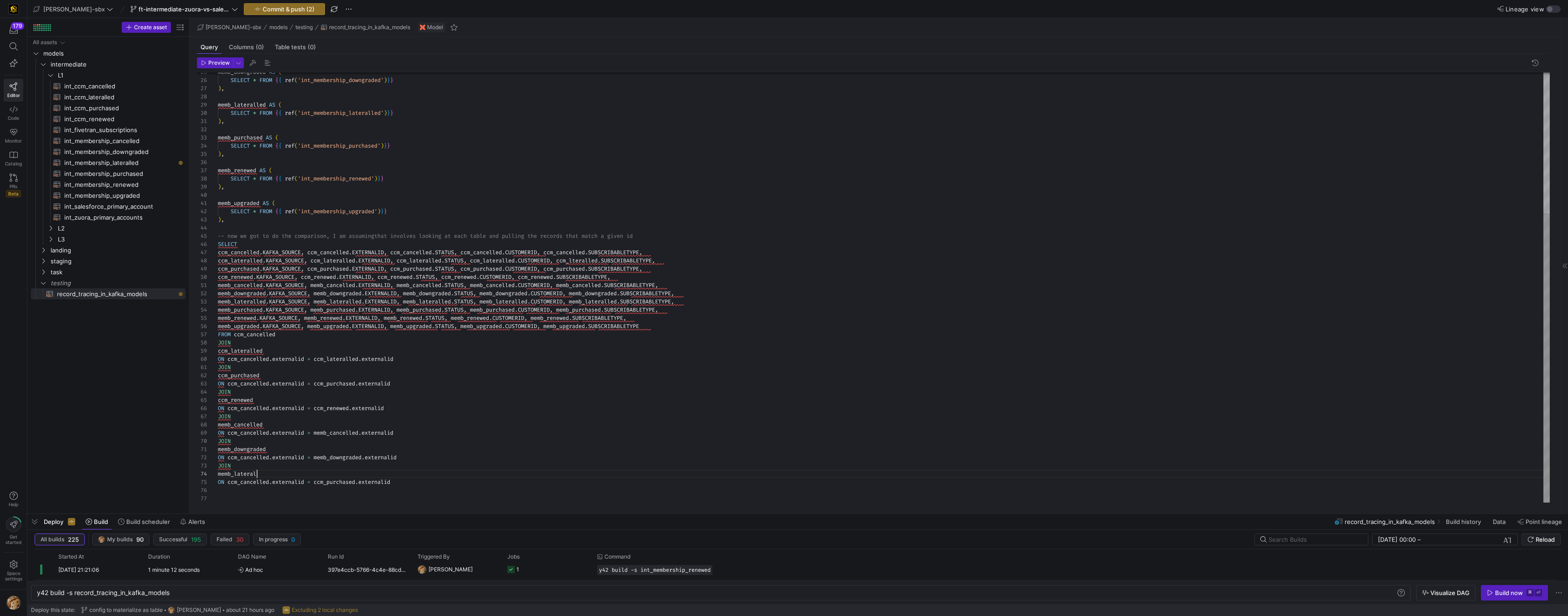
scroll to position [25, 49]
click at [348, 483] on div "memb_downgraded AS ( SELECT * FROM { { ref ( 'int_membership_downgraded' ) } } …" at bounding box center [884, 183] width 1332 height 638
click at [404, 384] on div "memb_downgraded AS ( SELECT * FROM { { ref ( 'int_membership_downgraded' ) } } …" at bounding box center [884, 183] width 1332 height 638
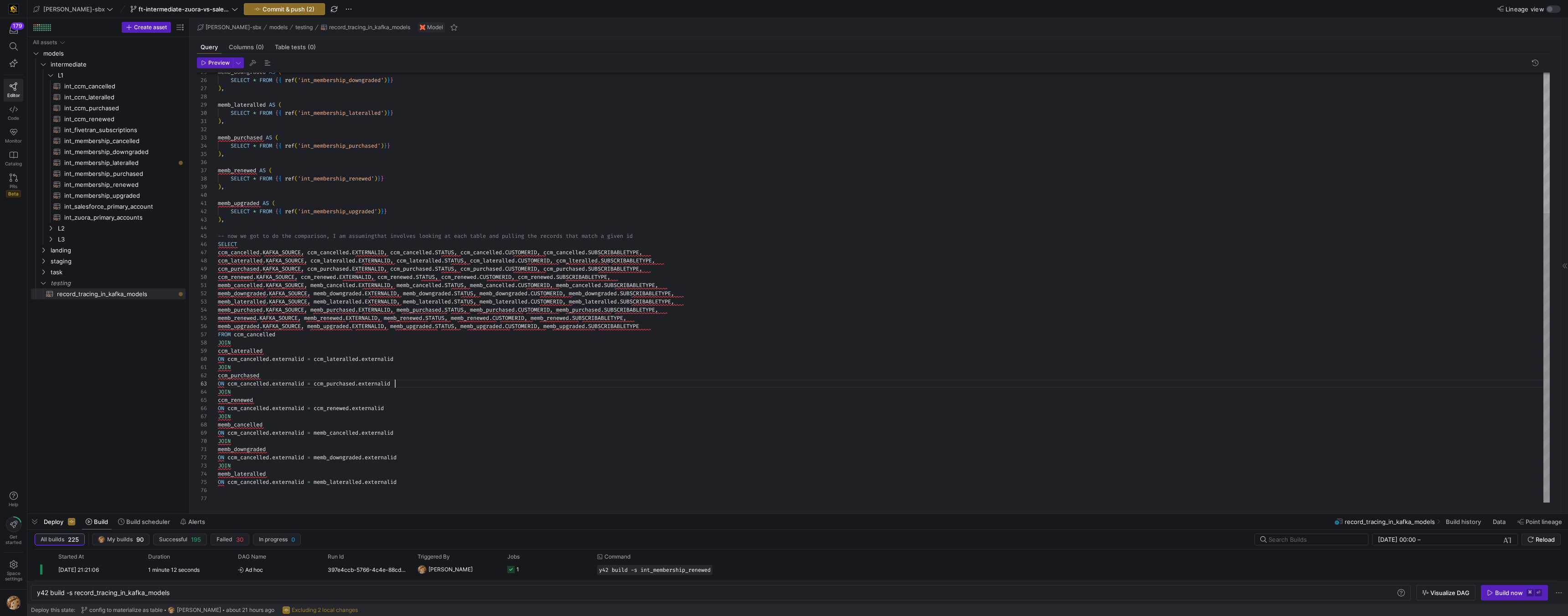
scroll to position [17, 177]
click at [411, 485] on div "memb_downgraded AS ( SELECT * FROM { { ref ( 'int_membership_downgraded' ) } } …" at bounding box center [884, 183] width 1332 height 638
drag, startPoint x: 412, startPoint y: 484, endPoint x: 207, endPoint y: 468, distance: 205.6
click at [218, 468] on div "memb_downgraded AS ( SELECT * FROM { { ref ( 'int_membership_downgraded' ) } } …" at bounding box center [884, 183] width 1332 height 638
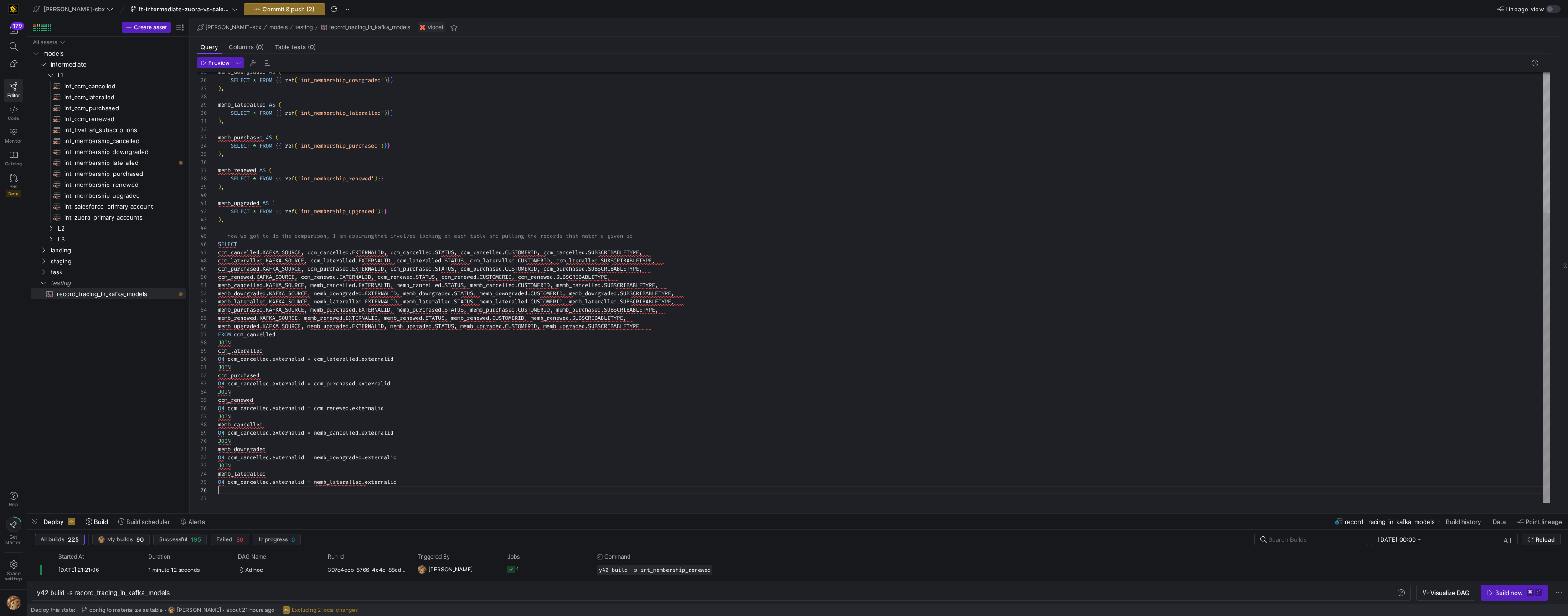
drag, startPoint x: 400, startPoint y: 488, endPoint x: 406, endPoint y: 484, distance: 7.2
click at [402, 486] on div "memb_downgraded AS ( SELECT * FROM { { ref ( 'int_membership_downgraded' ) } } …" at bounding box center [884, 183] width 1332 height 638
click at [406, 484] on div "memb_downgraded AS ( SELECT * FROM { { ref ( 'int_membership_downgraded' ) } } …" at bounding box center [884, 183] width 1332 height 638
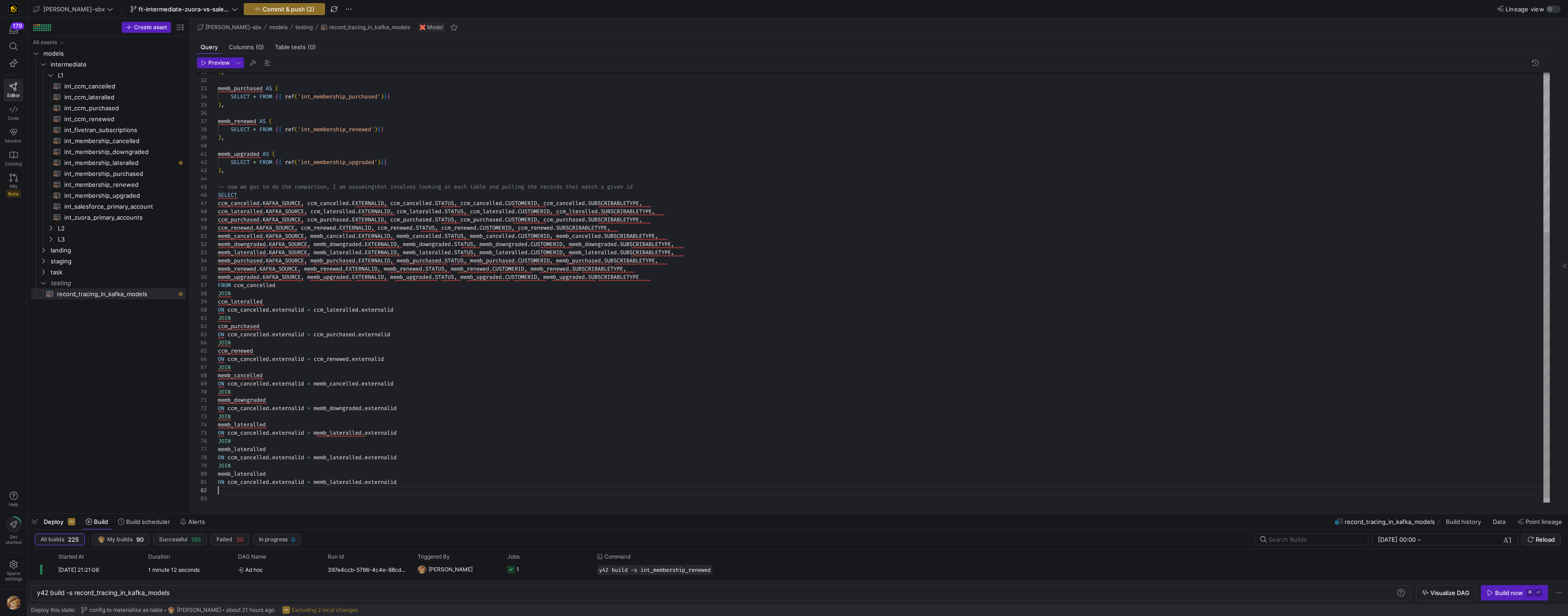
scroll to position [25, 184]
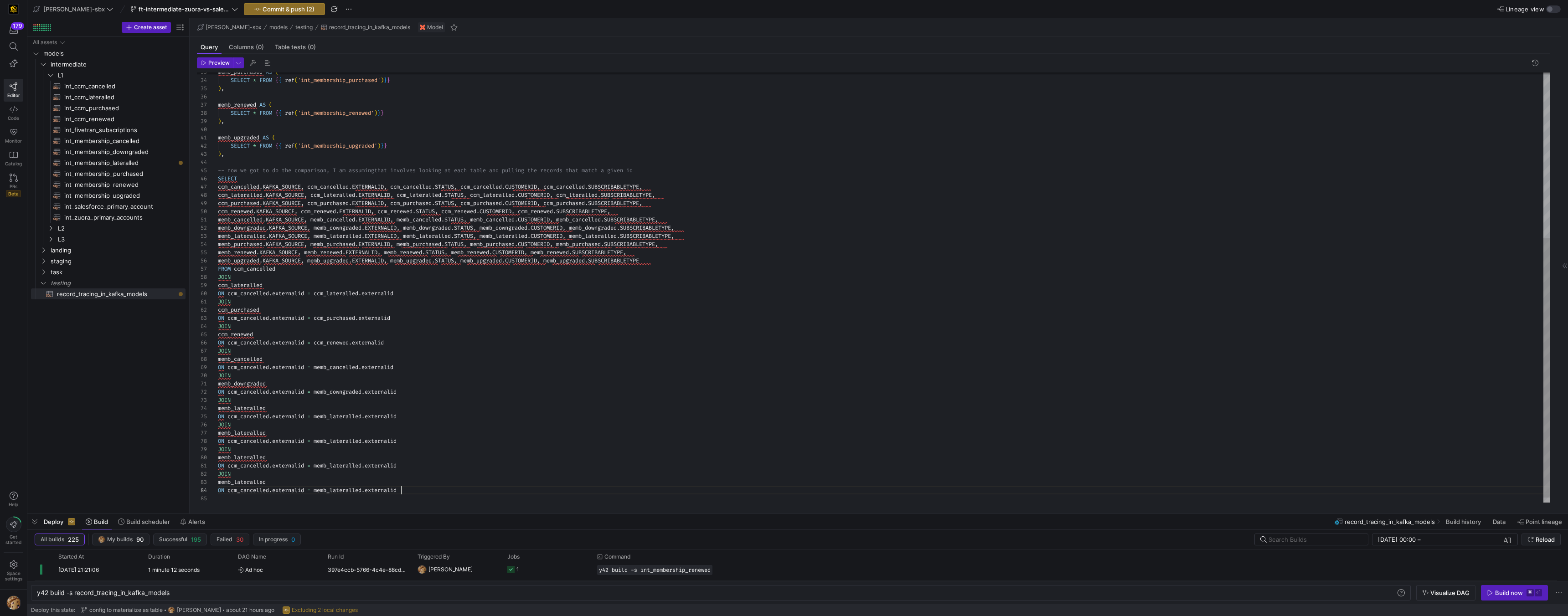
click at [237, 243] on div "memb_purchased AS ( SELECT * FROM { { ref ( 'int_membership_purchased' ) } } ) …" at bounding box center [884, 154] width 1332 height 712
click at [248, 432] on div "memb_purchased AS ( SELECT * FROM { { ref ( 'int_membership_purchased' ) } } ) …" at bounding box center [884, 154] width 1332 height 712
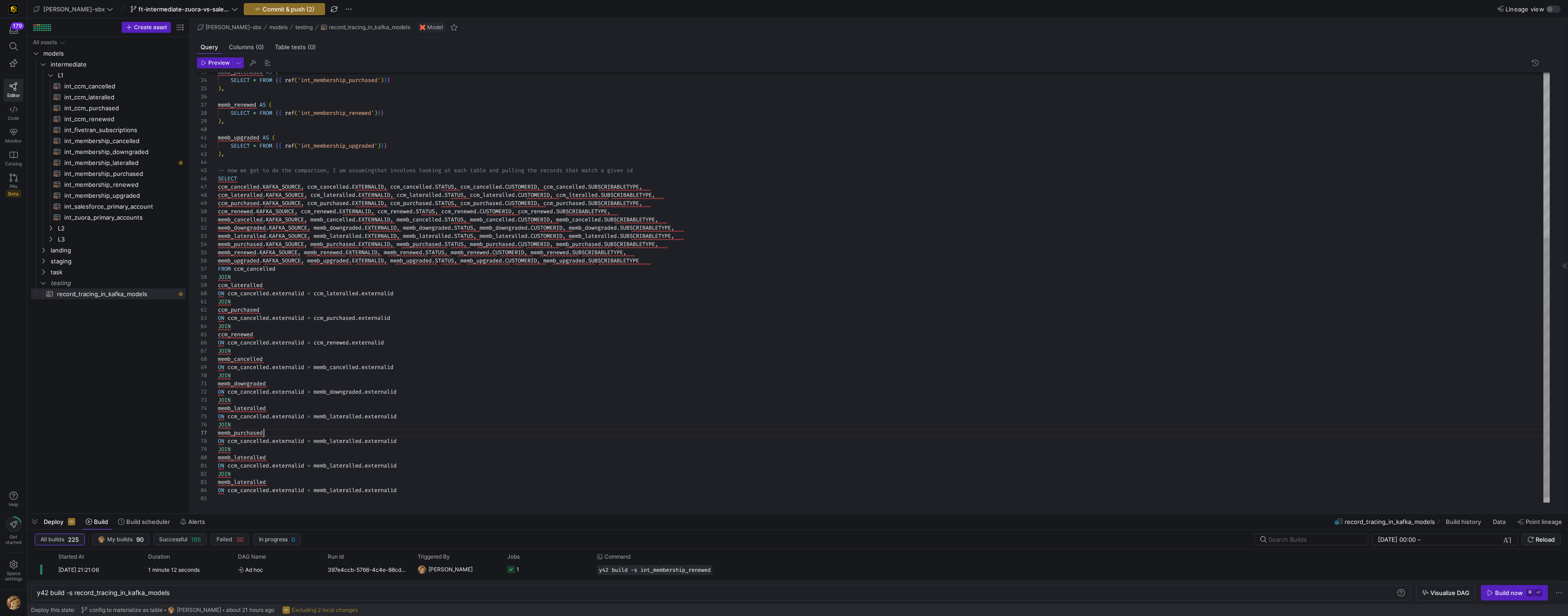
click at [350, 440] on div "memb_purchased AS ( SELECT * FROM { { ref ( 'int_membership_purchased' ) } } ) …" at bounding box center [884, 154] width 1332 height 712
click at [248, 252] on div "memb_purchased AS ( SELECT * FROM { { ref ( 'int_membership_purchased' ) } } ) …" at bounding box center [884, 154] width 1332 height 712
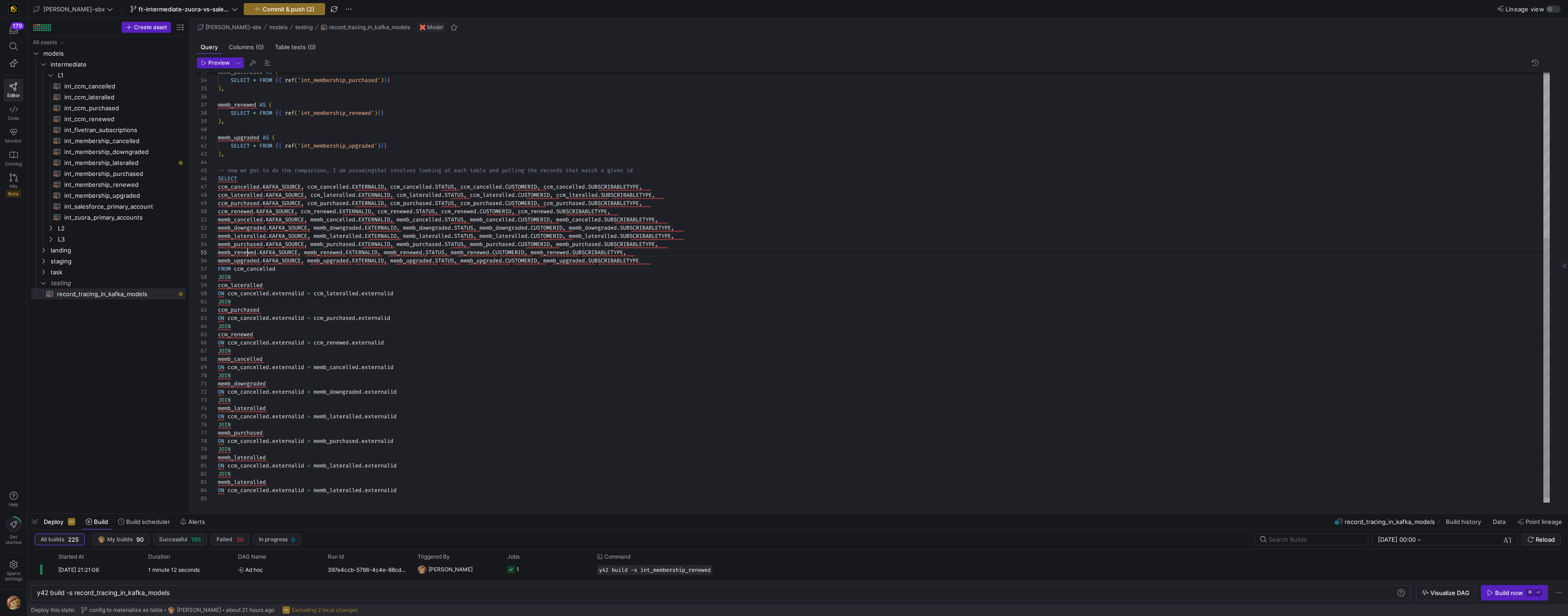
click at [248, 252] on div "memb_purchased AS ( SELECT * FROM { { ref ( 'int_membership_purchased' ) } } ) …" at bounding box center [884, 154] width 1332 height 712
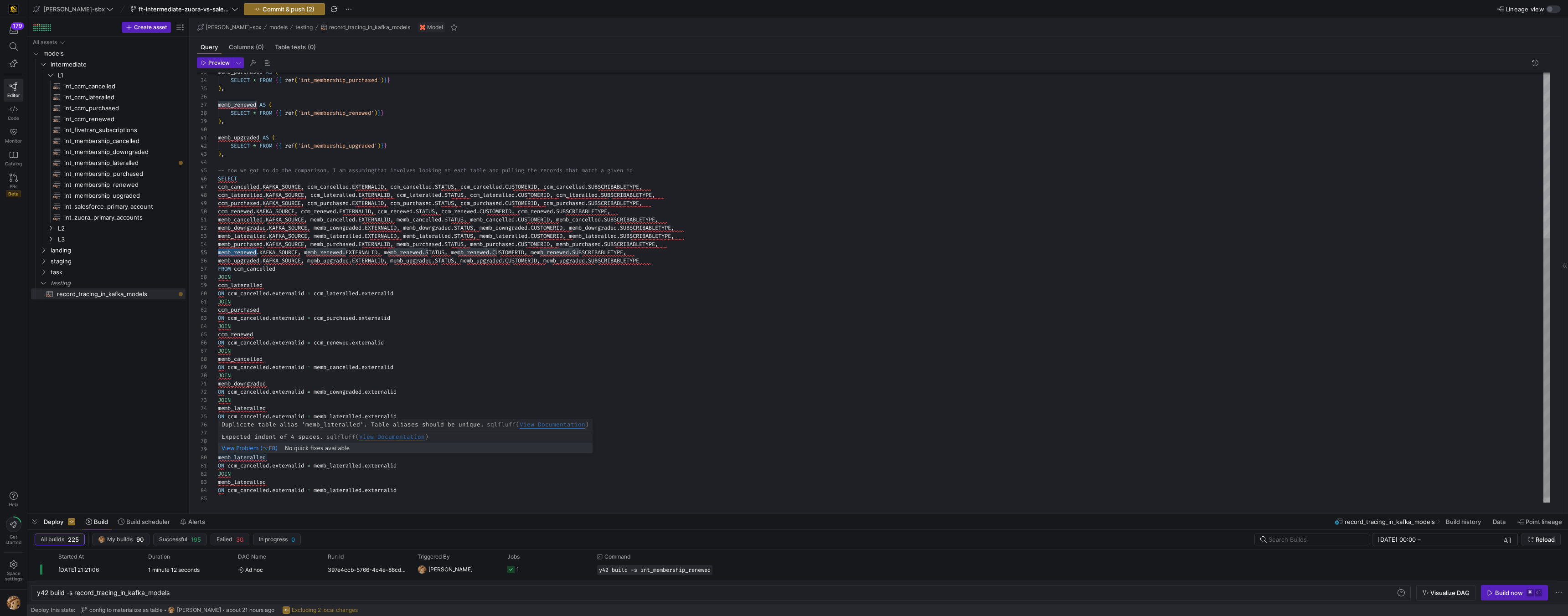
type textarea "memb_downgraded ON ccm_cancelled.externalid = memb_downgraded.externalid JOIN m…"
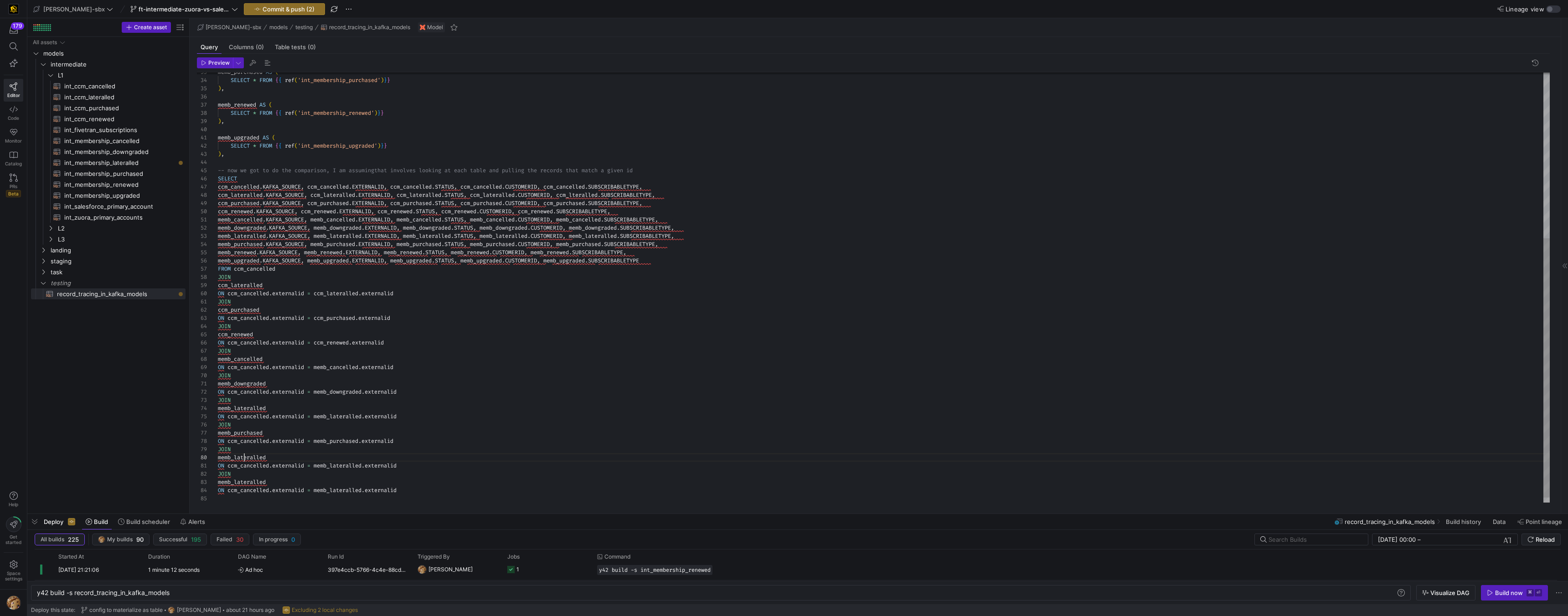
click at [245, 458] on div "memb_purchased AS ( SELECT * FROM { { ref ( 'int_membership_purchased' ) } } ) …" at bounding box center [884, 154] width 1332 height 712
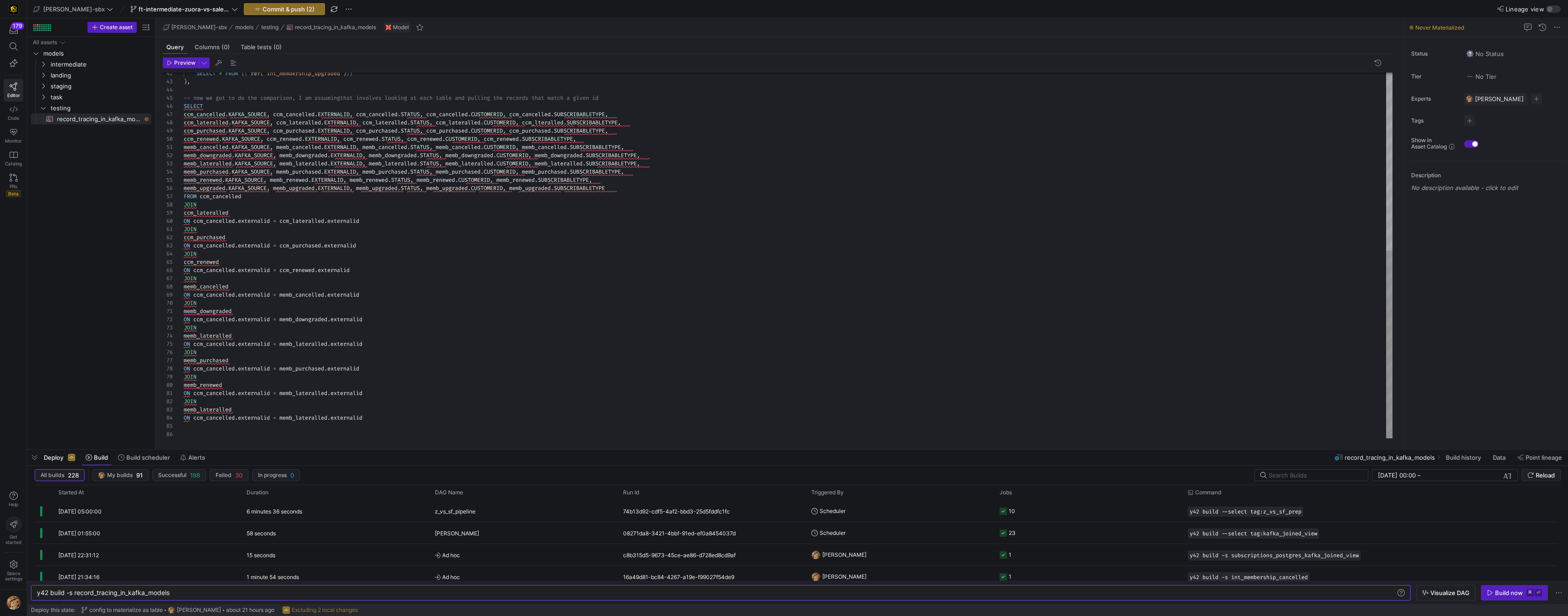
scroll to position [17, 49]
click at [282, 407] on div "SELECT * FROM { { ref ( 'int_membership_upgraded' ) } } ) , -- now we got to do…" at bounding box center [787, 82] width 1208 height 712
click at [290, 389] on div "SELECT * FROM { { ref ( 'int_membership_upgraded' ) } } ) , -- now we got to do…" at bounding box center [787, 82] width 1208 height 712
click at [216, 385] on div "SELECT * FROM { { ref ( 'int_membership_upgraded' ) } } ) , -- now we got to do…" at bounding box center [787, 82] width 1208 height 712
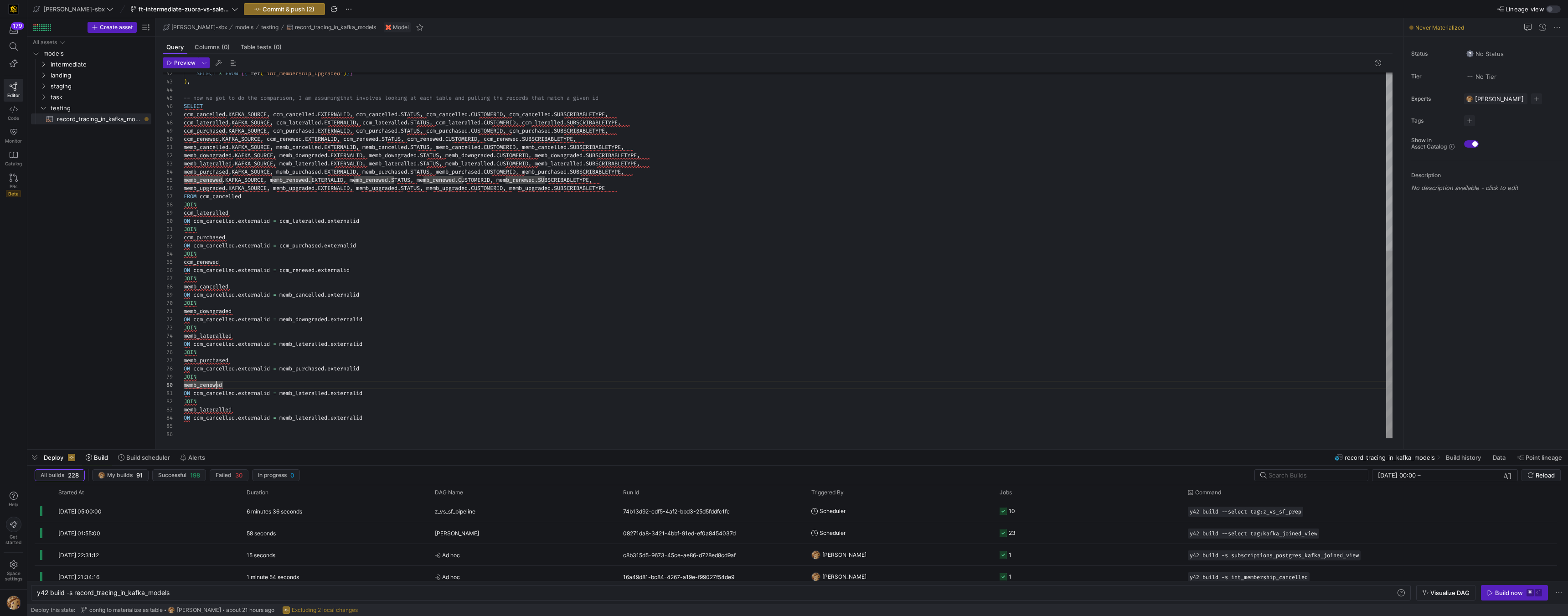
click at [216, 385] on div "SELECT * FROM { { ref ( 'int_membership_upgraded' ) } } ) , -- now we got to do…" at bounding box center [787, 82] width 1208 height 712
click at [317, 394] on div "SELECT * FROM { { ref ( 'int_membership_upgraded' ) } } ) , -- now we got to do…" at bounding box center [787, 82] width 1208 height 712
click at [214, 188] on div "SELECT * FROM { { ref ( 'int_membership_upgraded' ) } } ) , -- now we got to do…" at bounding box center [787, 82] width 1208 height 712
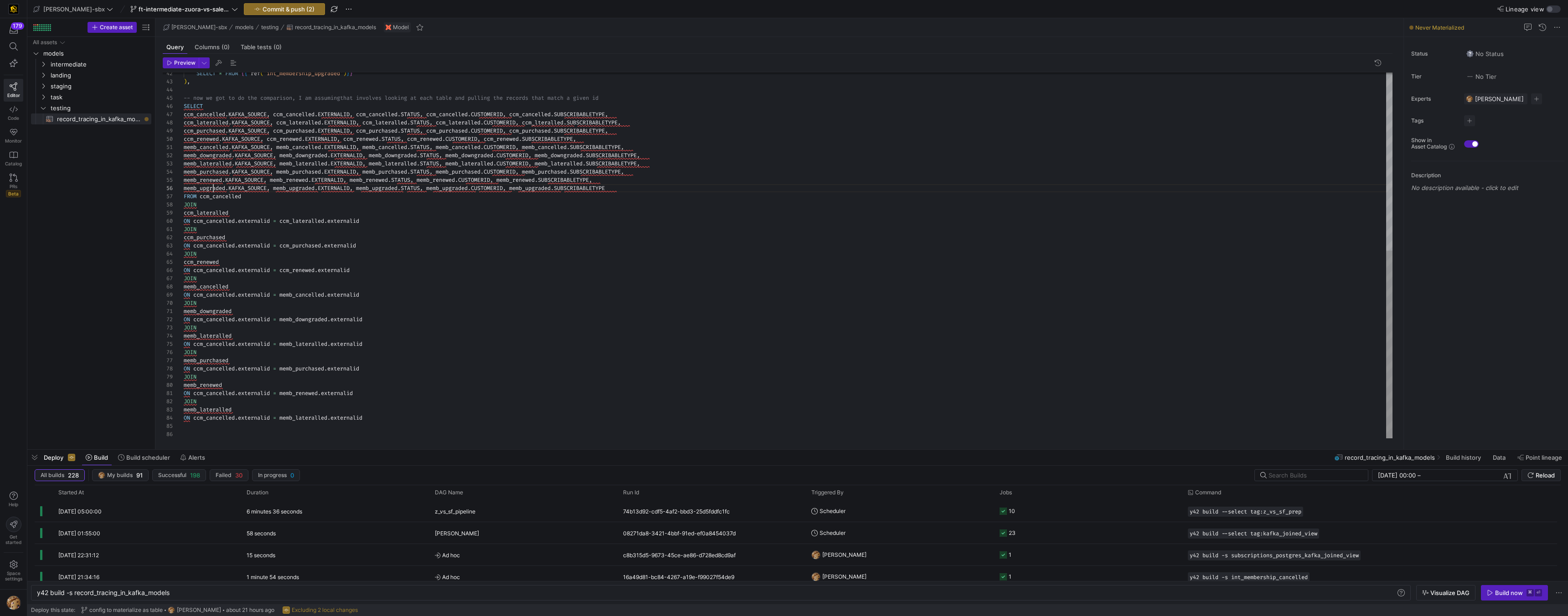
scroll to position [33, 43]
click at [214, 188] on div "SELECT * FROM { { ref ( 'int_membership_upgraded' ) } } ) , -- now we got to do…" at bounding box center [787, 82] width 1208 height 712
click at [203, 409] on div "SELECT * FROM { { ref ( 'int_membership_upgraded' ) } } ) , -- now we got to do…" at bounding box center [787, 82] width 1208 height 712
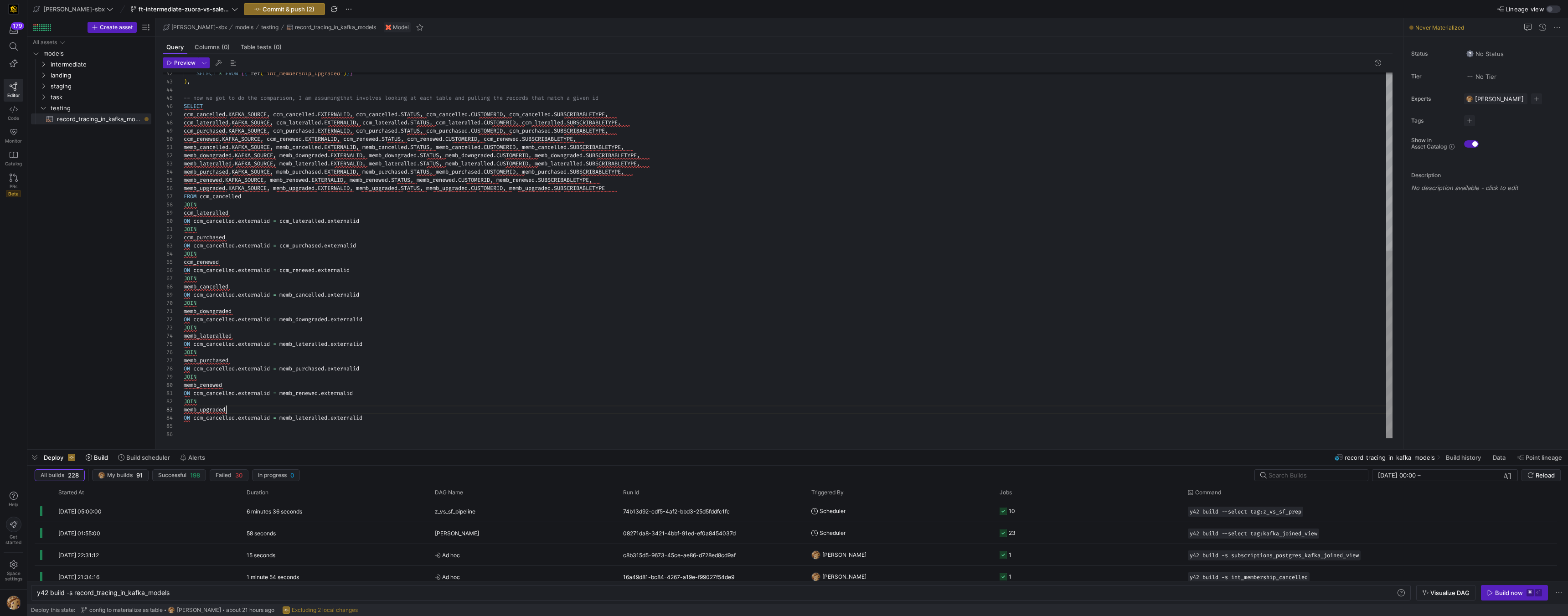
click at [306, 417] on div "SELECT * FROM { { ref ( 'int_membership_upgraded' ) } } ) , -- now we got to do…" at bounding box center [787, 82] width 1208 height 712
click at [307, 417] on div "SELECT * FROM { { ref ( 'int_membership_upgraded' ) } } ) , -- now we got to do…" at bounding box center [787, 82] width 1208 height 712
click at [211, 417] on div "SELECT * FROM { { ref ( 'int_membership_upgraded' ) } } ) , -- now we got to do…" at bounding box center [787, 82] width 1208 height 712
click at [187, 388] on div "SELECT * FROM { { ref ( 'int_membership_upgraded' ) } } ) , -- now we got to do…" at bounding box center [787, 82] width 1208 height 712
click at [194, 364] on div "SELECT * FROM { { ref ( 'int_membership_upgraded' ) } } ) , -- now we got to do…" at bounding box center [787, 82] width 1208 height 712
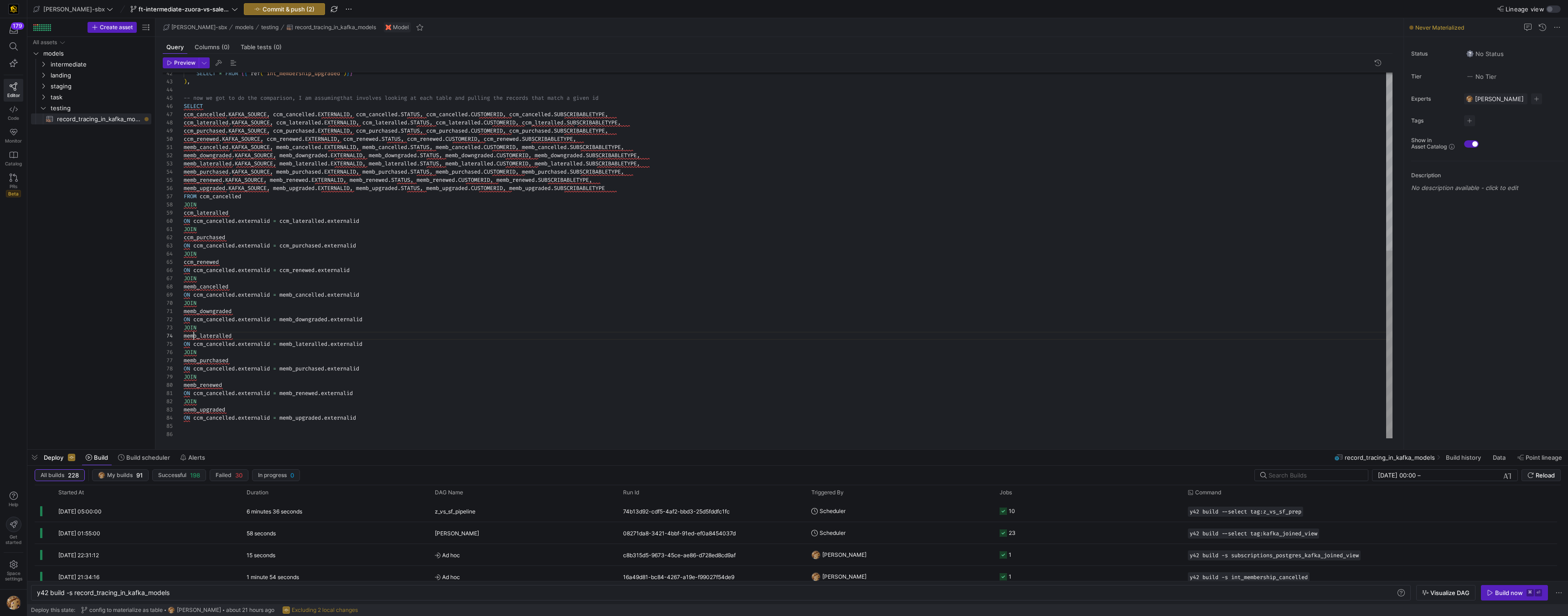
click at [194, 337] on div "SELECT * FROM { { ref ( 'int_membership_upgraded' ) } } ) , -- now we got to do…" at bounding box center [787, 82] width 1208 height 712
click at [193, 319] on div "SELECT * FROM { { ref ( 'int_membership_upgraded' ) } } ) , -- now we got to do…" at bounding box center [787, 82] width 1208 height 712
click at [203, 293] on div "SELECT * FROM { { ref ( 'int_membership_upgraded' ) } } ) , -- now we got to do…" at bounding box center [787, 82] width 1208 height 712
click at [208, 268] on div "SELECT * FROM { { ref ( 'int_membership_upgraded' ) } } ) , -- now we got to do…" at bounding box center [787, 82] width 1208 height 712
click at [208, 244] on div "SELECT * FROM { { ref ( 'int_membership_upgraded' ) } } ) , -- now we got to do…" at bounding box center [787, 82] width 1208 height 712
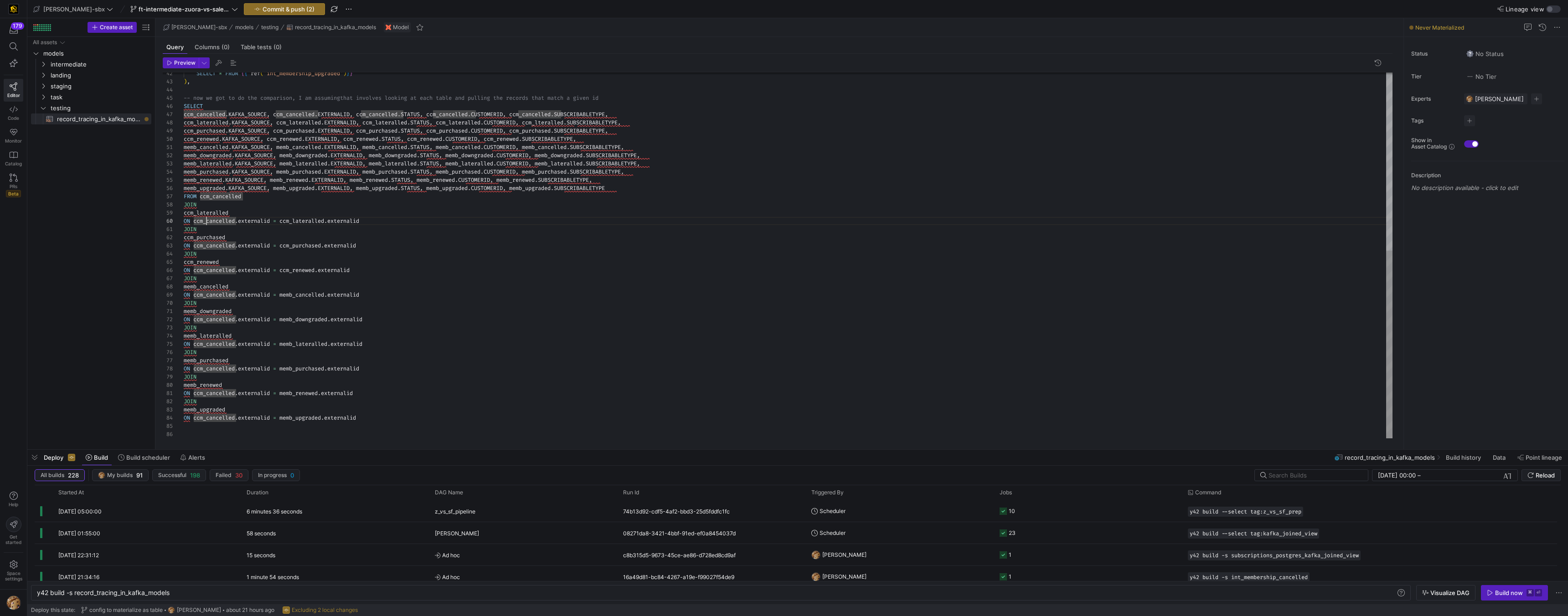
click at [205, 222] on div "SELECT * FROM { { ref ( 'int_membership_upgraded' ) } } ) , -- now we got to do…" at bounding box center [787, 82] width 1208 height 712
drag, startPoint x: 450, startPoint y: 430, endPoint x: 390, endPoint y: 427, distance: 60.1
click at [450, 430] on div "SELECT * FROM { { ref ( 'int_membership_upgraded' ) } } ) , -- now we got to do…" at bounding box center [787, 82] width 1208 height 712
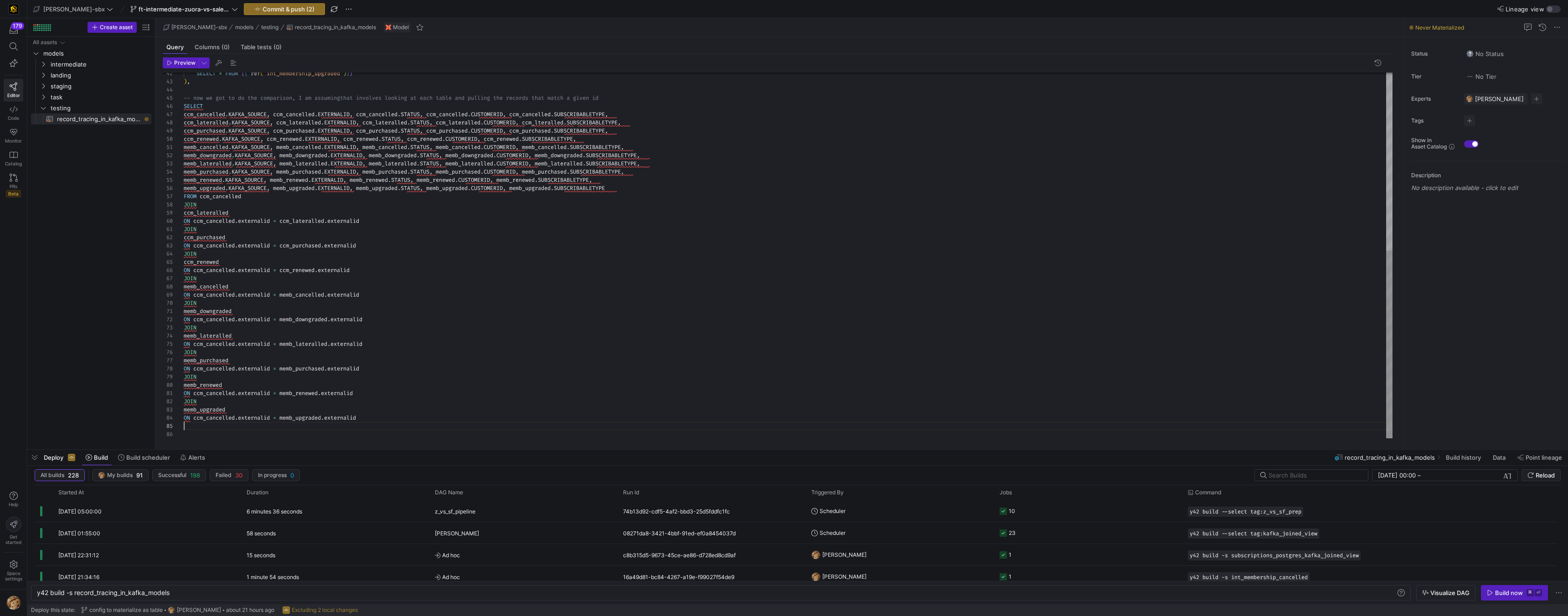
click at [386, 423] on div "SELECT * FROM { { ref ( 'int_membership_upgraded' ) } } ) , -- now we got to do…" at bounding box center [787, 82] width 1208 height 712
click at [383, 418] on div "SELECT * FROM { { ref ( 'int_membership_upgraded' ) } } ) , -- now we got to do…" at bounding box center [787, 82] width 1208 height 712
click at [183, 64] on span "Preview" at bounding box center [185, 63] width 22 height 7
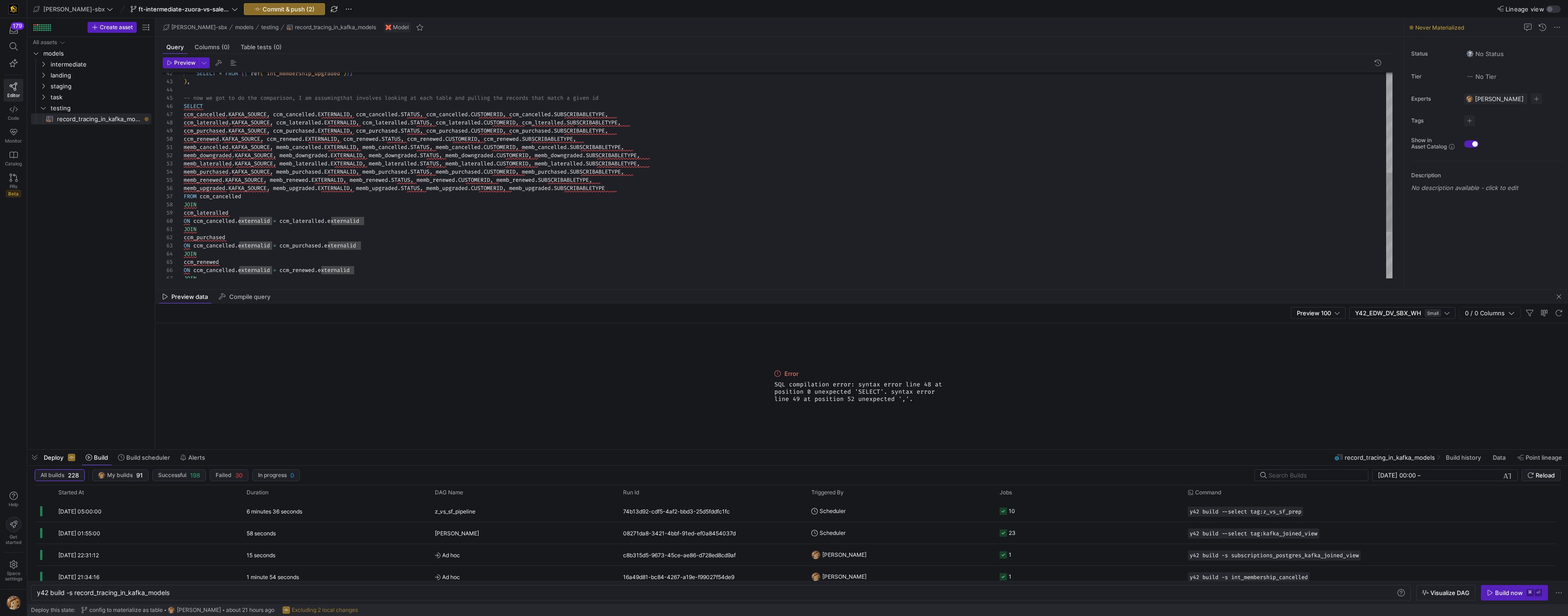
click at [789, 222] on div "SELECT * FROM { { ref ( 'int_membership_upgraded' ) } } ) , -- now we got to do…" at bounding box center [787, 82] width 1208 height 712
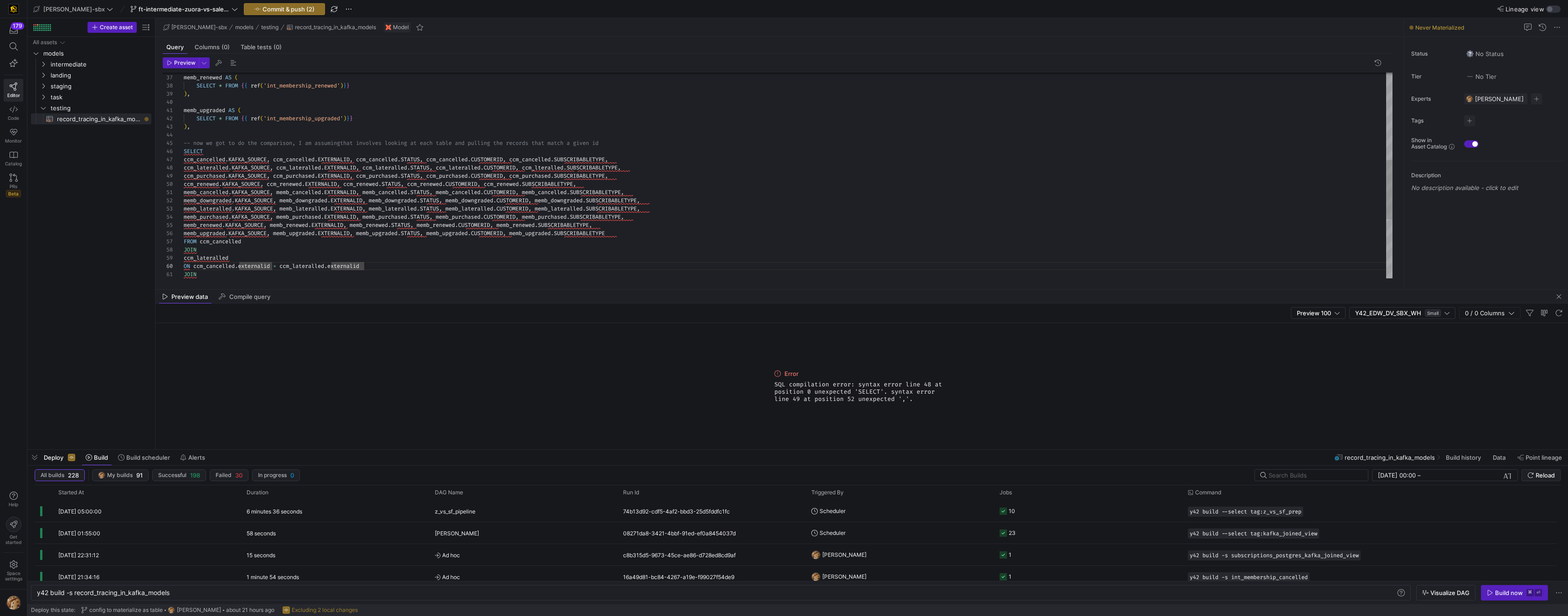
click at [377, 148] on div "SELECT * FROM { { ref ( 'int_membership_upgraded' ) } } ) , -- now we got to do…" at bounding box center [787, 127] width 1208 height 712
click at [197, 126] on div "SELECT * FROM { { ref ( 'int_membership_upgraded' ) } } ) , -- now we got to do…" at bounding box center [787, 127] width 1208 height 712
type textarea "memb_upgraded AS ( SELECT * FROM {{ ref('int_membership_upgraded')}} ) -- now w…"
click at [175, 67] on span "button" at bounding box center [180, 63] width 35 height 10
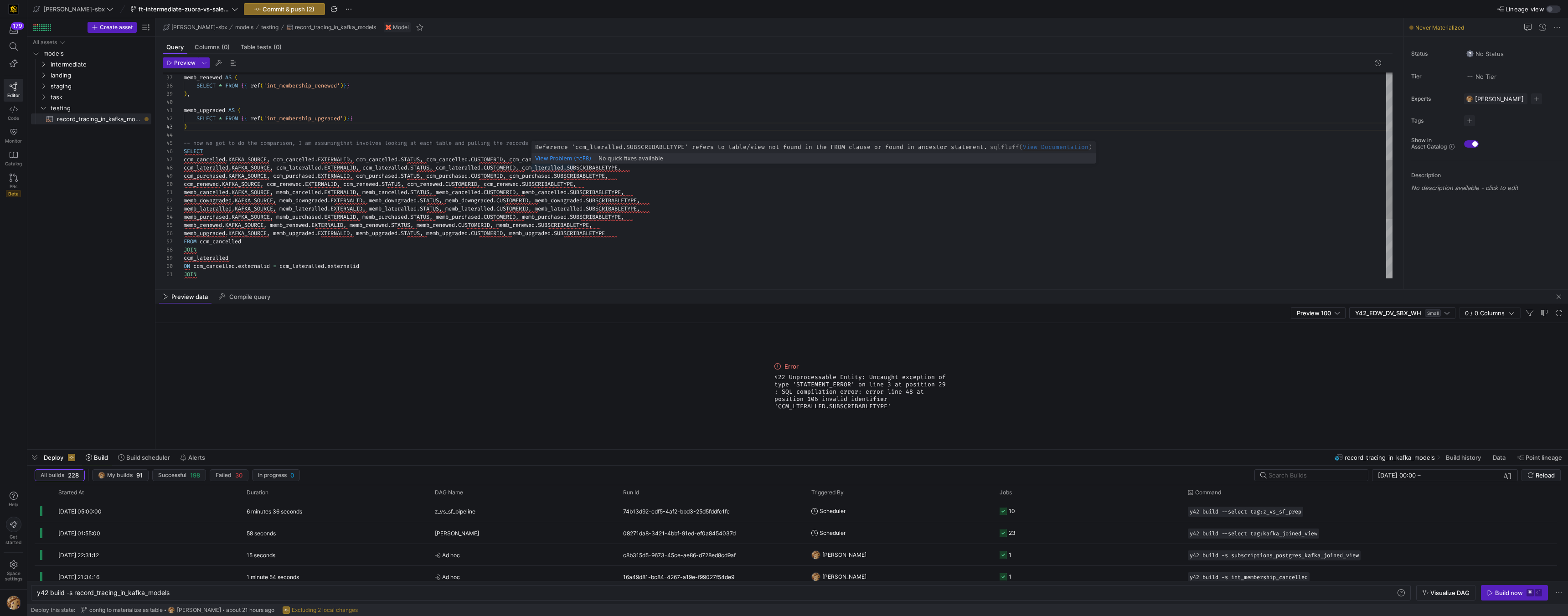
click at [547, 167] on div "JOIN ccm_lateralled ON ccm_cancelled . externalid = ccm_lateralled . externalid…" at bounding box center [787, 127] width 1208 height 712
type textarea "memb_upgraded AS ( SELECT * FROM {{ ref('int_membership_upgraded')}} ) -- now w…"
click at [176, 61] on span "Preview" at bounding box center [185, 63] width 22 height 7
click at [802, 404] on span "Uncaught exception of type 'STATEMENT_ERROR' on line 3 at position 29 : SQL com…" at bounding box center [861, 391] width 175 height 29
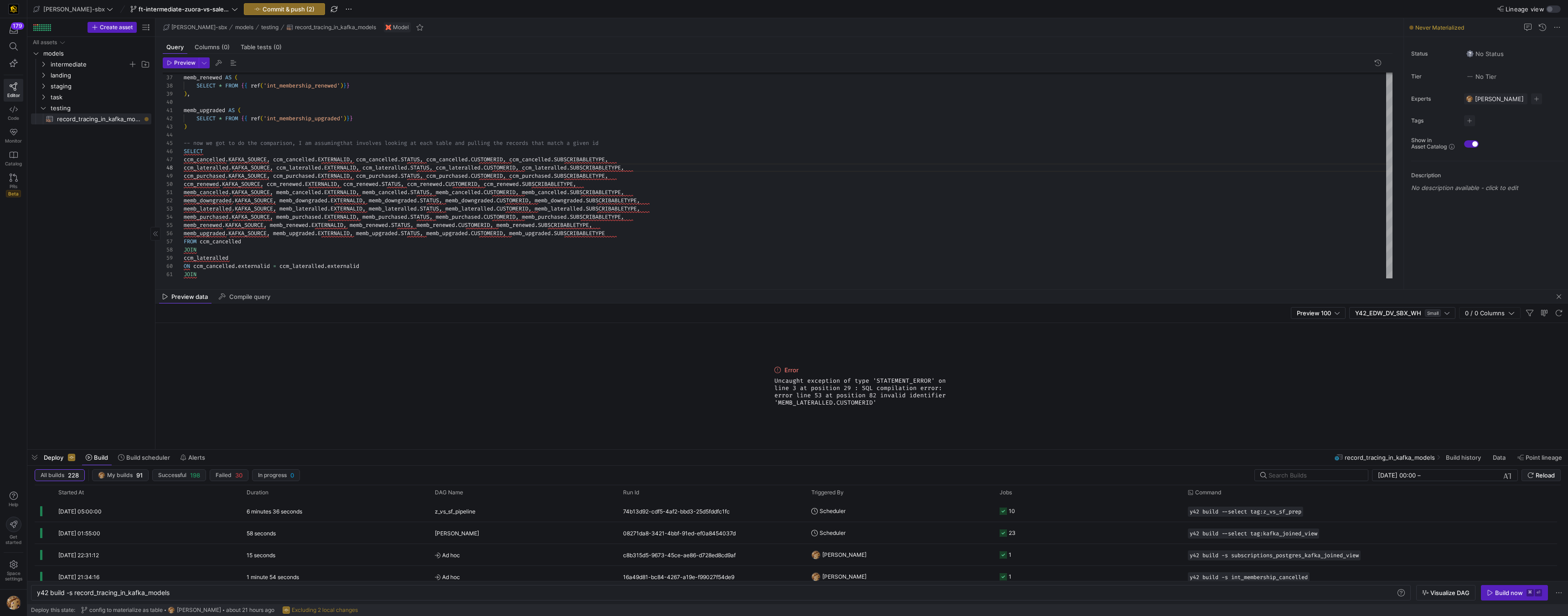
click at [65, 65] on span "intermediate" at bounding box center [89, 64] width 77 height 11
click at [65, 66] on span "intermediate" at bounding box center [89, 64] width 77 height 11
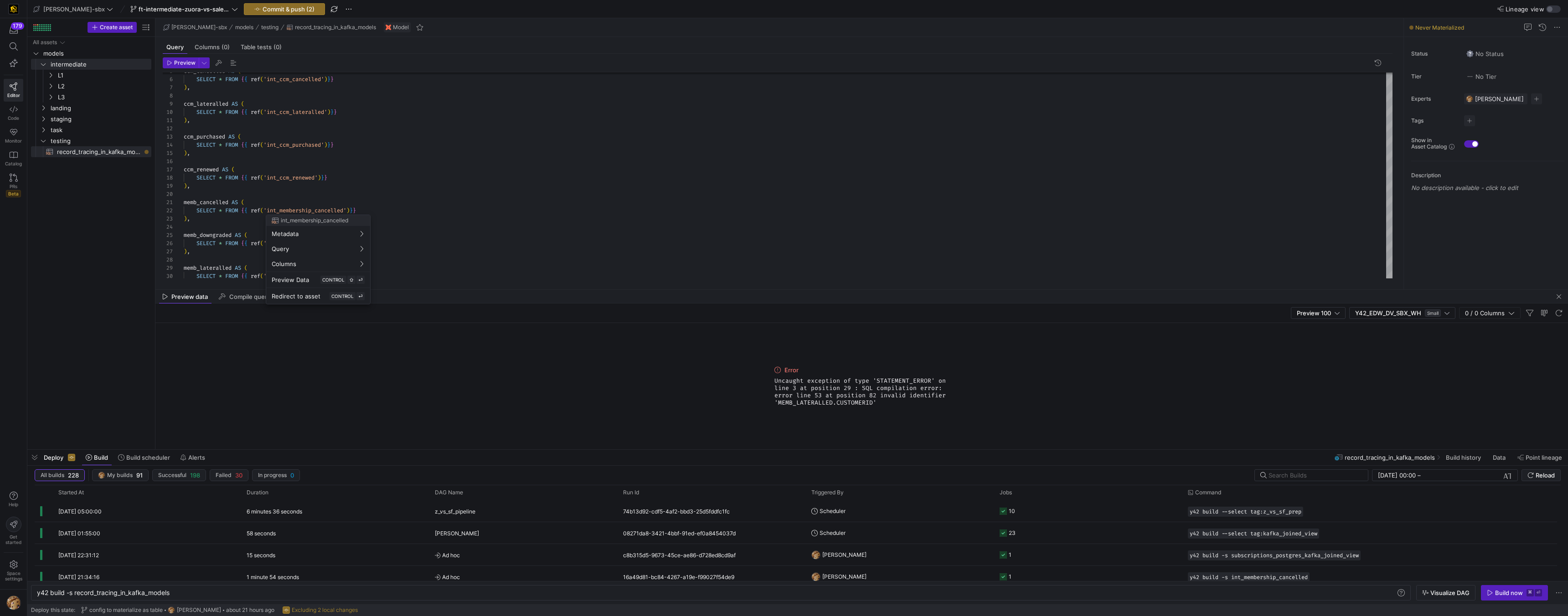
click at [413, 174] on div at bounding box center [784, 308] width 1568 height 616
click at [71, 81] on div at bounding box center [784, 308] width 1568 height 616
click at [76, 65] on span "intermediate" at bounding box center [89, 64] width 77 height 11
click at [77, 60] on span "intermediate" at bounding box center [89, 64] width 77 height 11
click at [63, 74] on span "L1" at bounding box center [93, 76] width 71 height 11
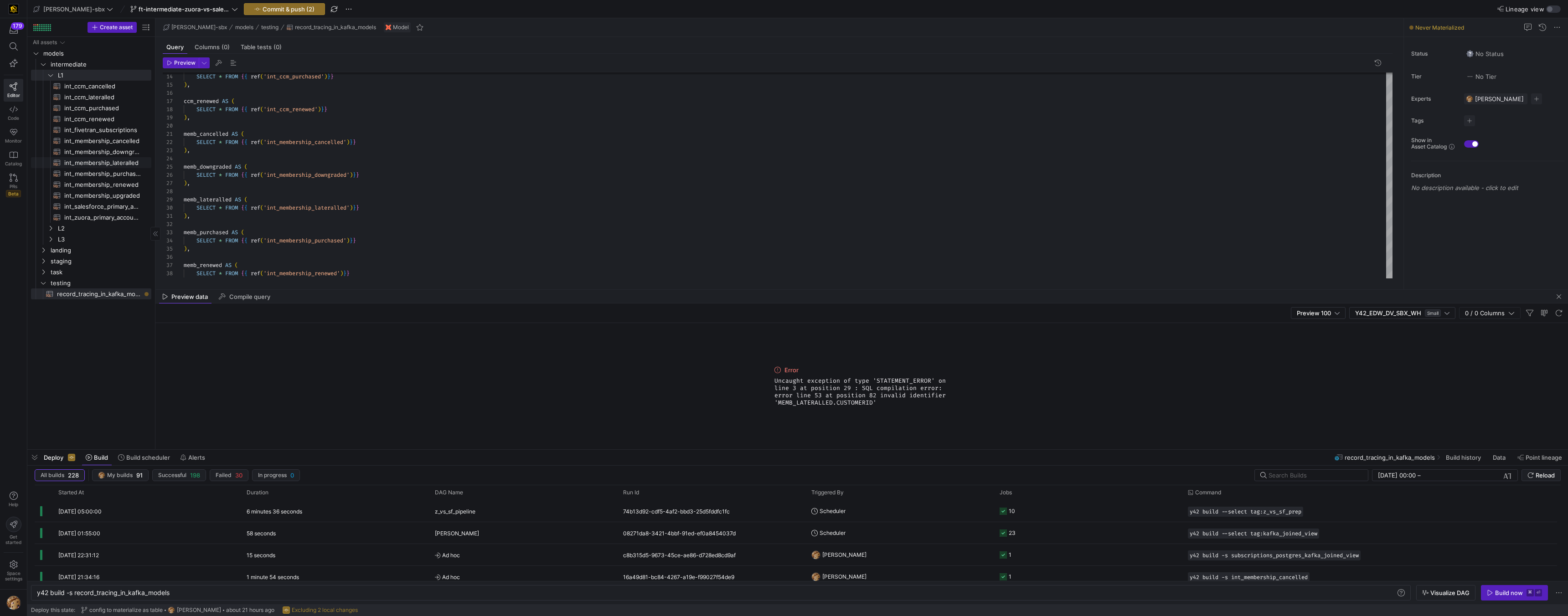
click at [109, 161] on span "int_membership_lateralled​​​​​​​​​​" at bounding box center [102, 163] width 76 height 11
type textarea "y42 build -s int_membership_lateralled"
type textarea "{{config (tags=["kafka_joined_view"])}} WITH membership_lateralled AS ( SELECT …"
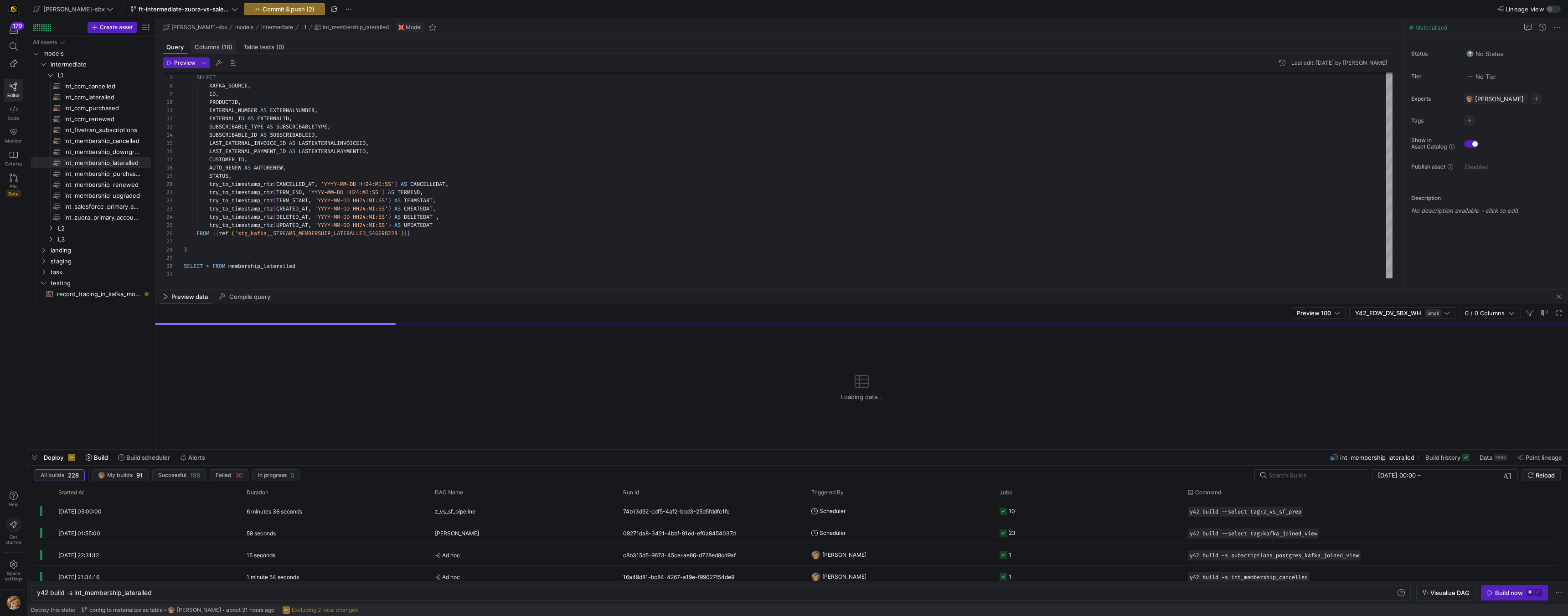
click at [218, 46] on span "Columns (18)" at bounding box center [213, 46] width 38 height 6
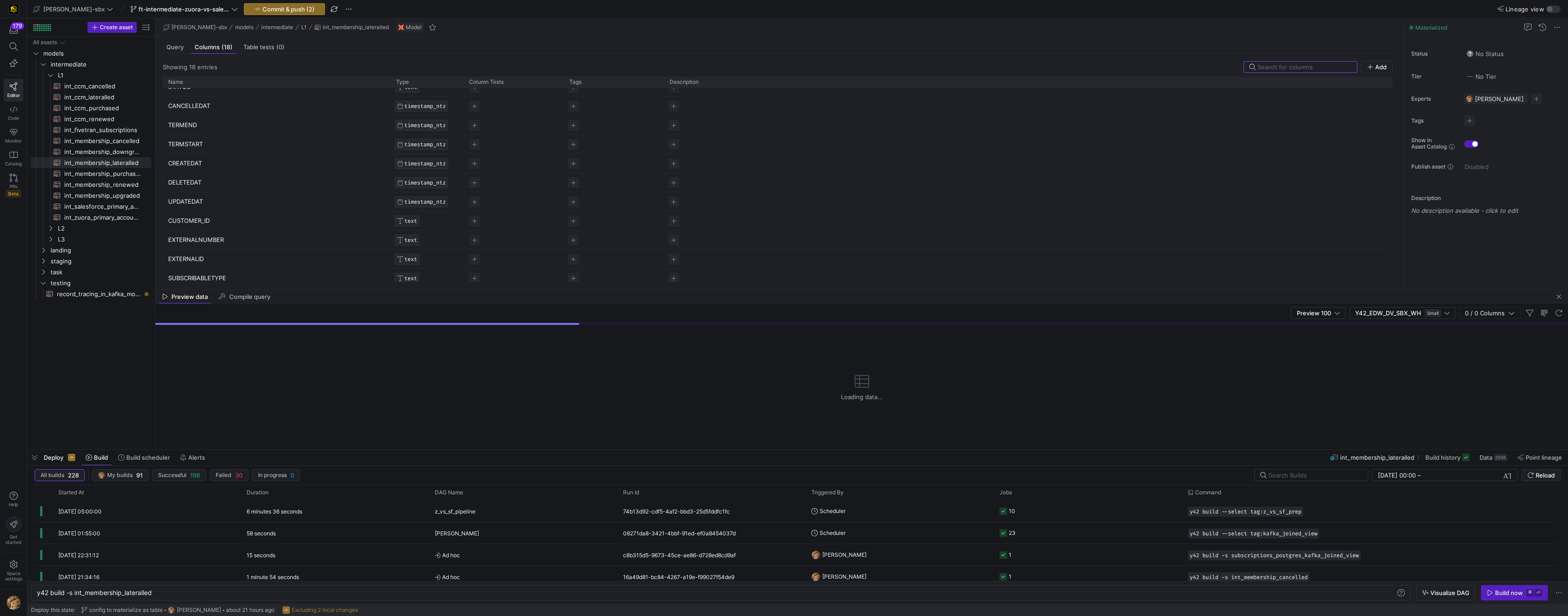
scroll to position [150, 0]
click at [199, 213] on p "CUSTOMER_ID" at bounding box center [277, 214] width 217 height 17
click at [199, 213] on input "CUSTOMER_ID" at bounding box center [272, 214] width 208 height 17
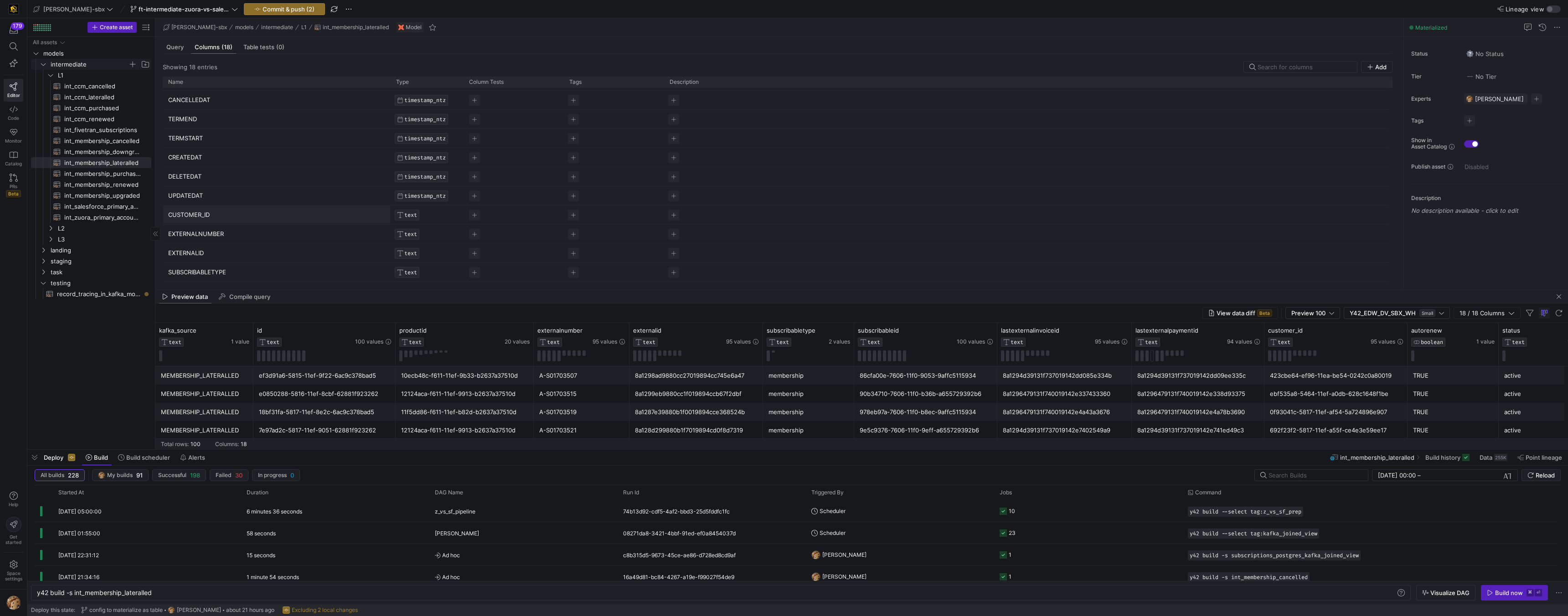
click at [45, 66] on icon "Press SPACE to select this row." at bounding box center [43, 64] width 7 height 6
click at [91, 118] on span "record_tracing_in_kafka_models​​​​​​​​​​" at bounding box center [99, 119] width 84 height 11
type textarea "y42 build -s record_tracing_in_kafka_models"
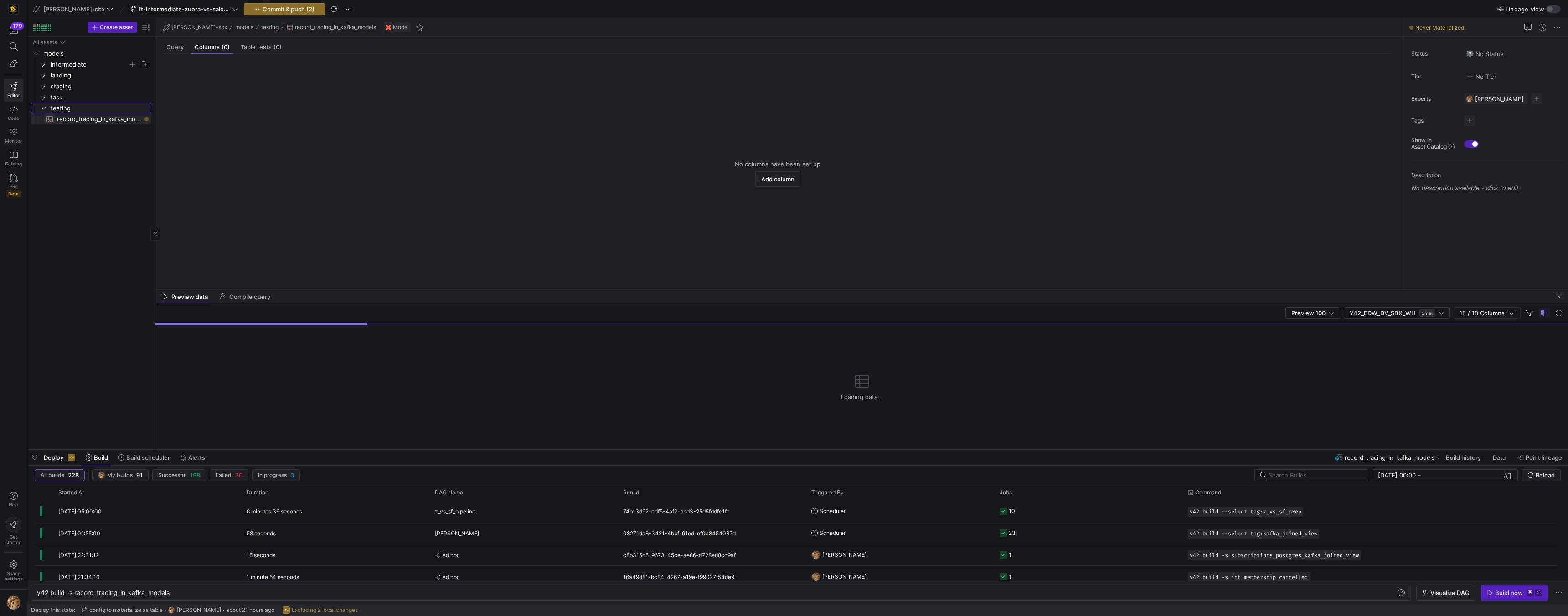
click at [82, 105] on span "testing" at bounding box center [100, 108] width 100 height 11
click at [81, 96] on span "task" at bounding box center [89, 97] width 77 height 11
click at [85, 87] on span "staging" at bounding box center [89, 86] width 77 height 11
click at [83, 73] on span "landing" at bounding box center [89, 76] width 77 height 11
click at [89, 63] on span "intermediate" at bounding box center [89, 64] width 77 height 11
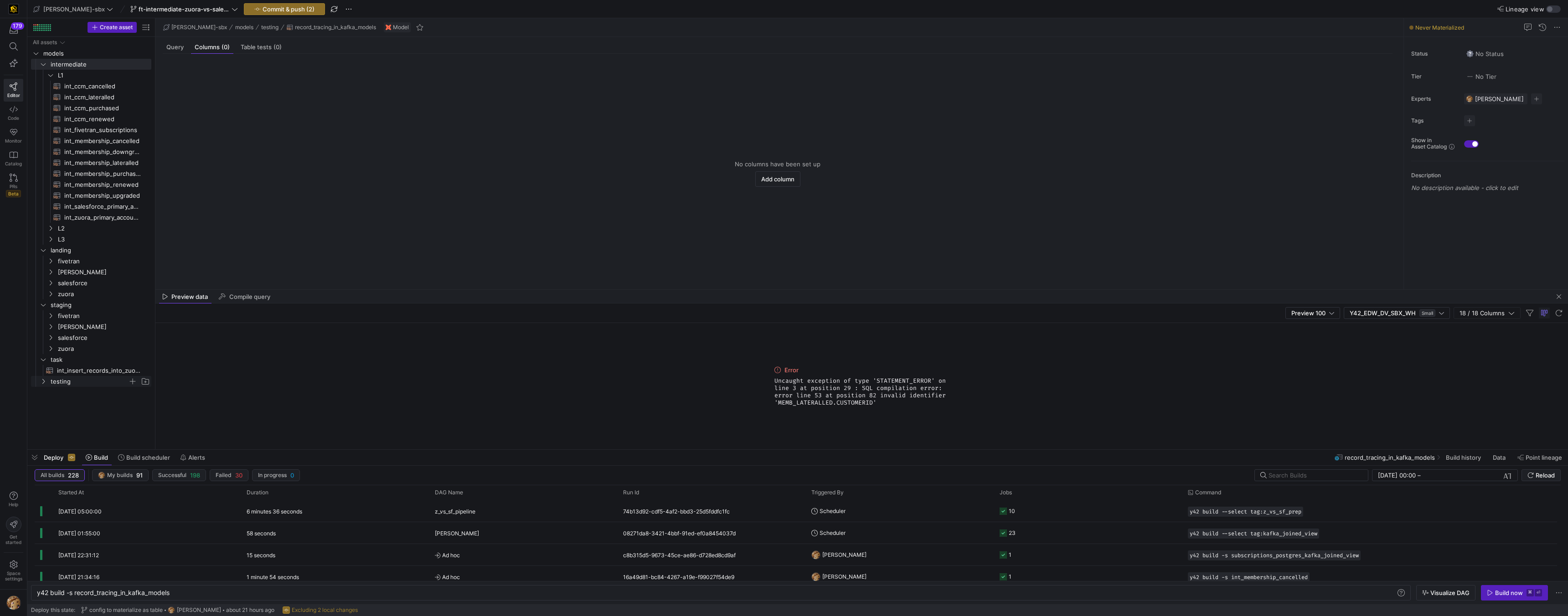
click at [68, 379] on span "testing" at bounding box center [89, 381] width 77 height 11
click at [100, 389] on span "record_tracing_in_kafka_models​​​​​​​​​​" at bounding box center [99, 392] width 84 height 11
click at [176, 46] on span "Query" at bounding box center [174, 46] width 17 height 6
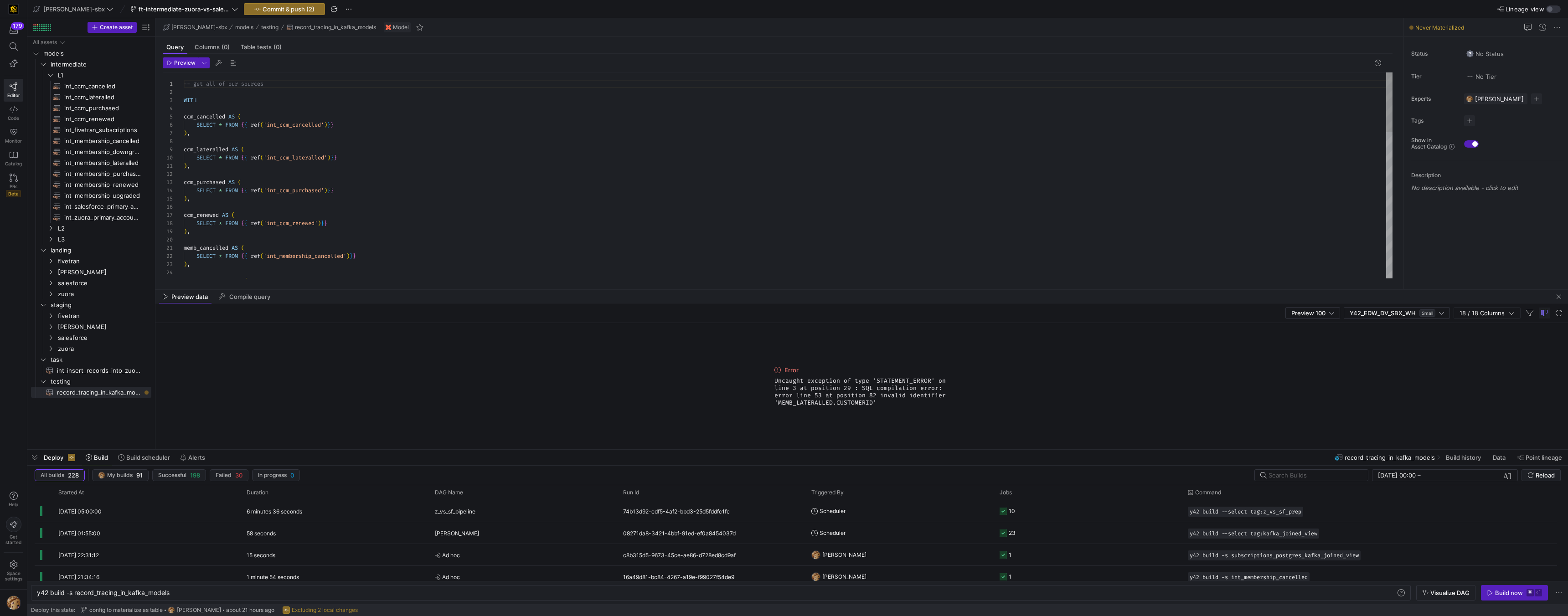
scroll to position [82, 0]
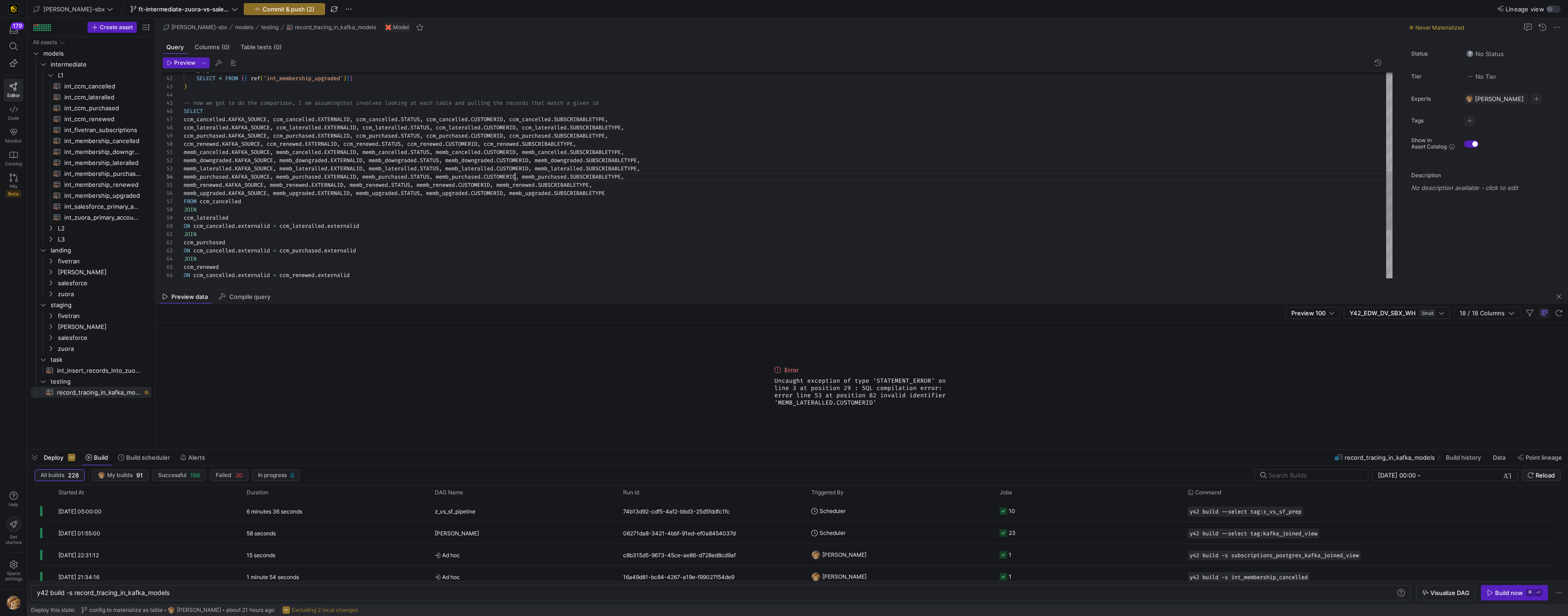
click at [514, 176] on div "memb_renewed . KAFKA_SOURCE , memb_renewed . EXTERNALID , memb_renewed . STATUS…" at bounding box center [787, 87] width 1208 height 712
click at [519, 166] on div "memb_renewed . KAFKA_SOURCE , memb_renewed . EXTERNALID , memb_renewed . STATUS…" at bounding box center [787, 87] width 1208 height 712
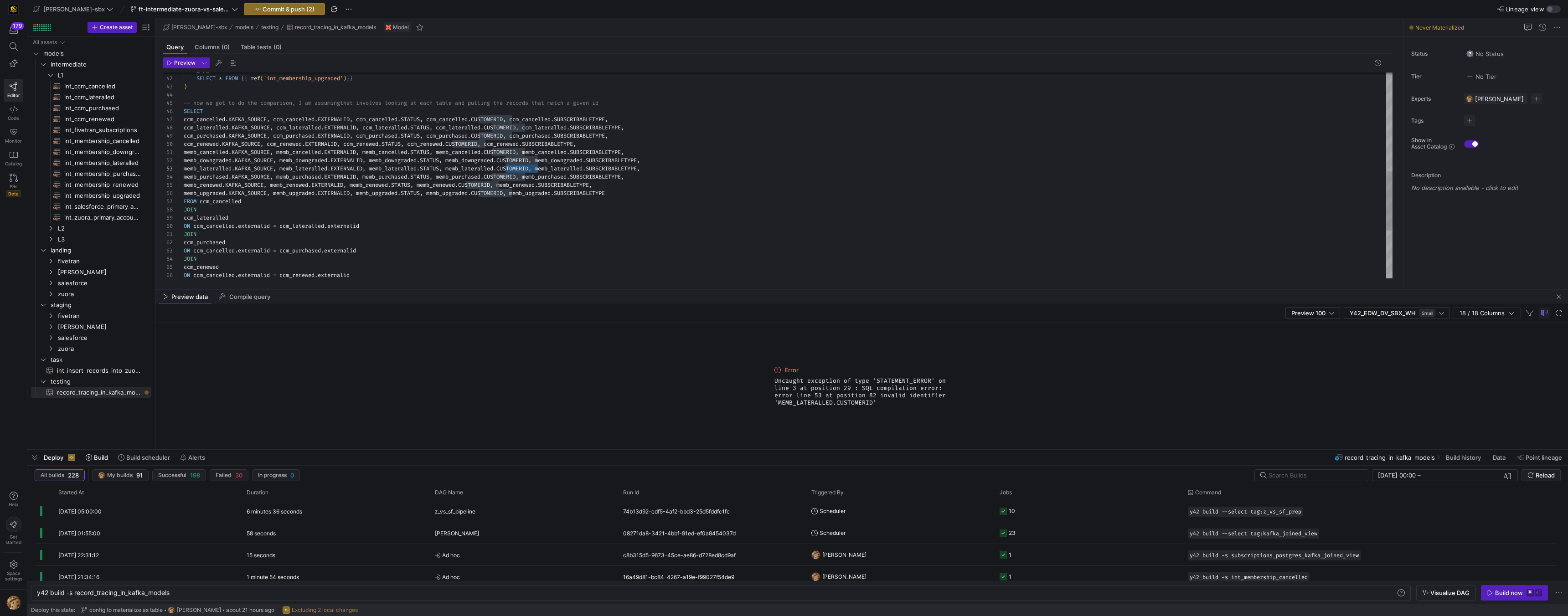
scroll to position [17, 358]
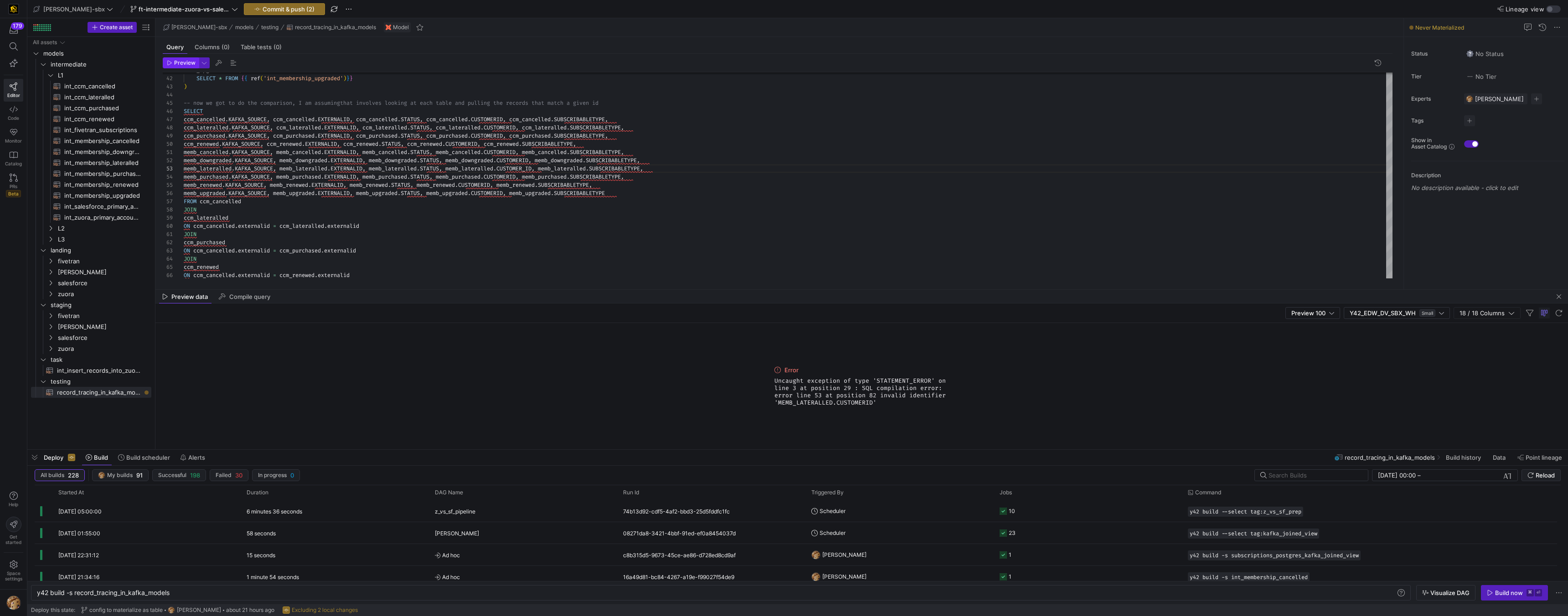
click at [181, 65] on span "Preview" at bounding box center [185, 63] width 22 height 7
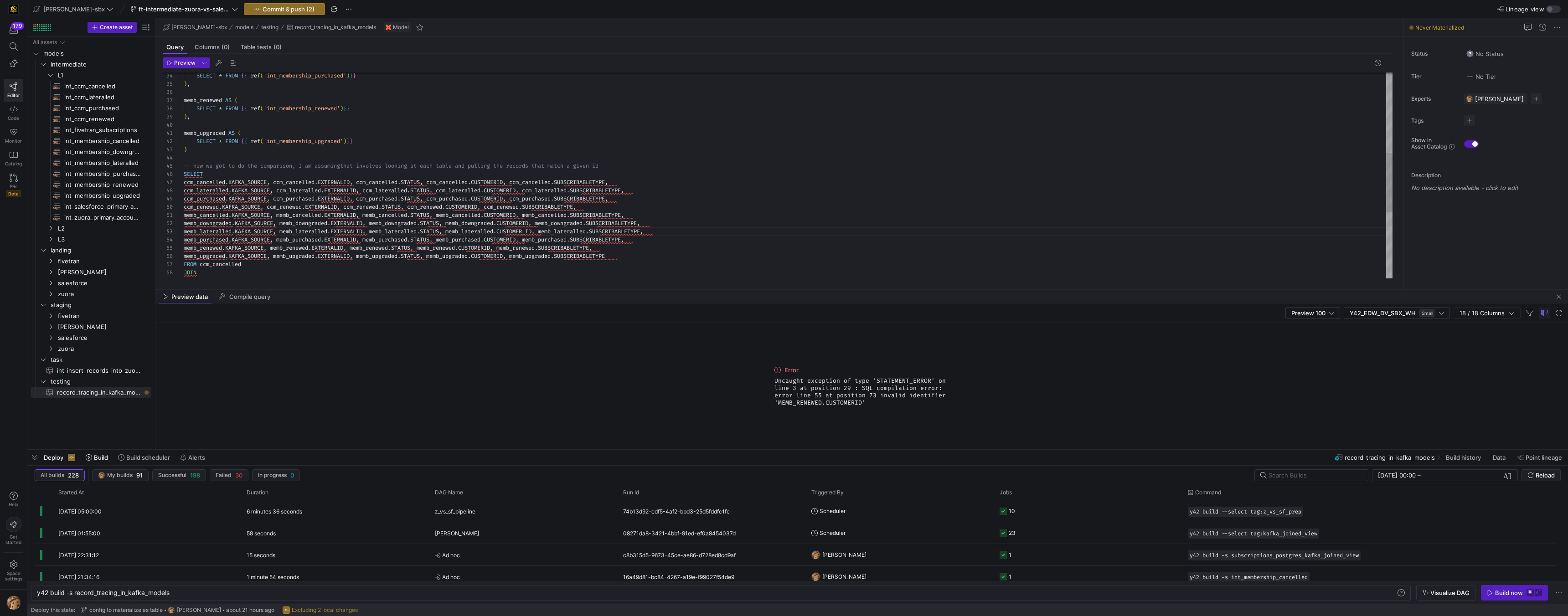
click at [482, 247] on div "ccm_lateralled memb_upgraded . KAFKA_SOURCE , memb_upgraded . EXTERNALID , memb…" at bounding box center [787, 149] width 1208 height 712
click at [482, 246] on div "ccm_lateralled memb_upgraded . KAFKA_SOURCE , memb_upgraded . EXTERNALID , memb…" at bounding box center [787, 149] width 1208 height 712
click at [483, 244] on div "ccm_lateralled memb_upgraded . KAFKA_SOURCE , memb_upgraded . EXTERNALID , memb…" at bounding box center [787, 149] width 1208 height 712
click at [483, 244] on div "ccm_lateralled memb_upgraded . KAFKA_SOURCE , memb_upgraded . EXTERNALID , memb…" at bounding box center [787, 149] width 1208 height 712
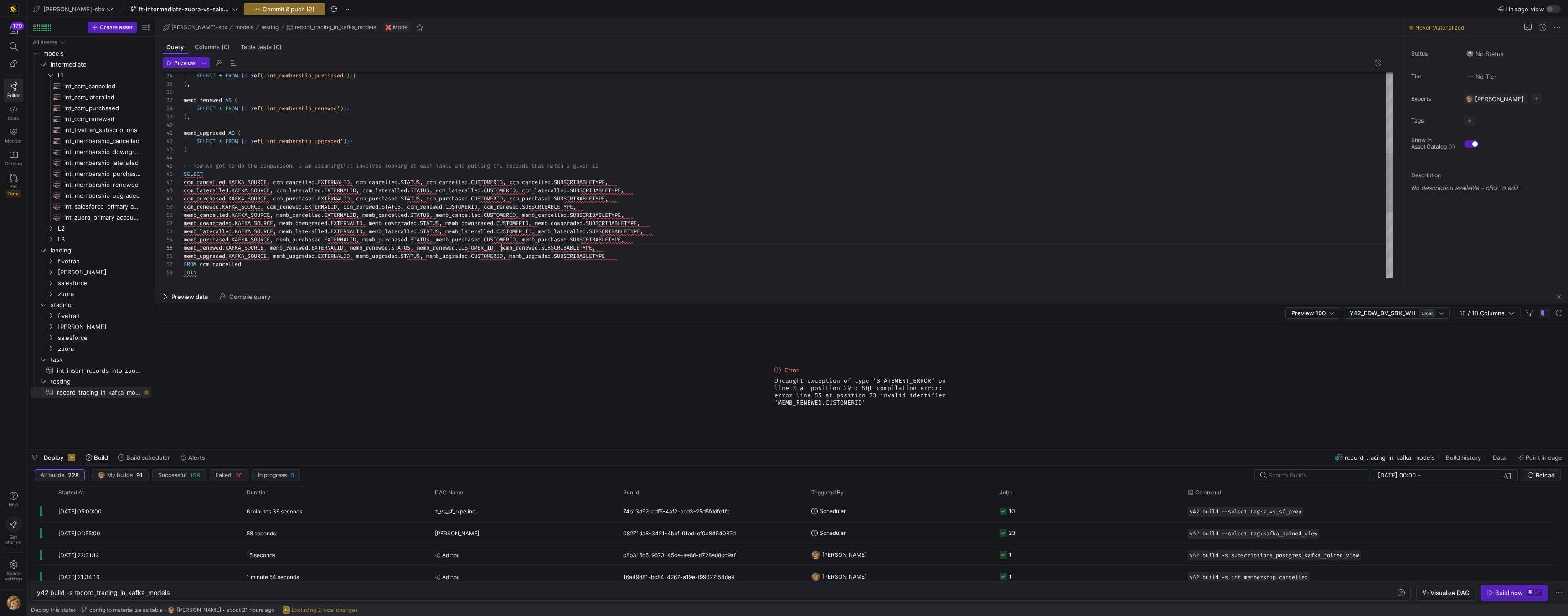
scroll to position [25, 318]
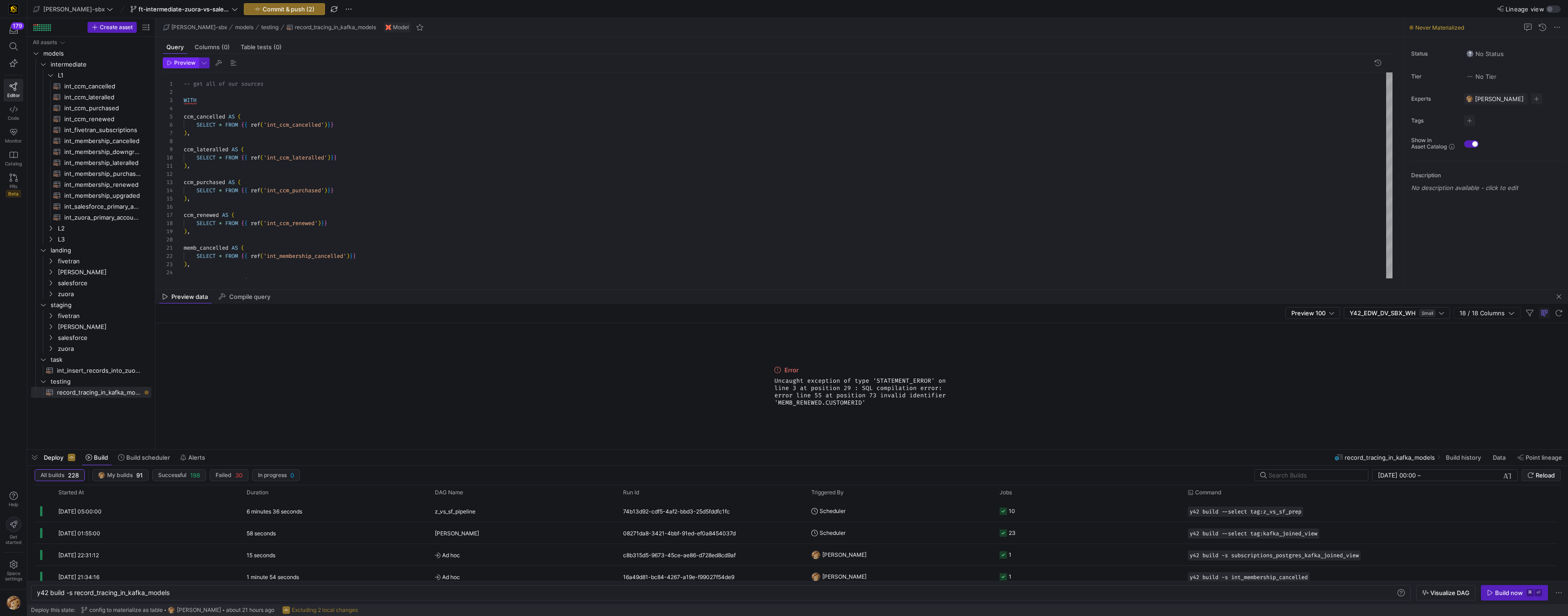
click at [183, 66] on span "button" at bounding box center [180, 63] width 35 height 10
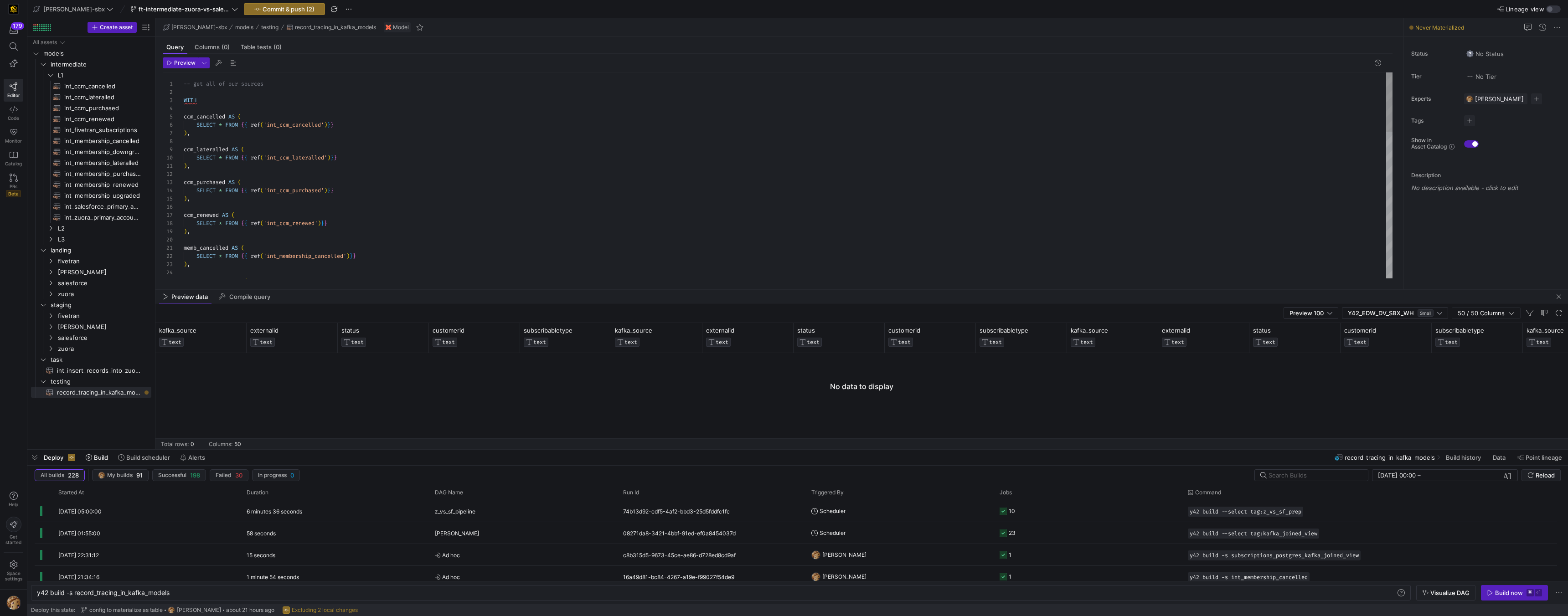
click at [409, 185] on div "ccm_renewed AS ( SELECT * FROM { { ref ( 'int_ccm_renewed' ) } } ) , memb_cance…" at bounding box center [787, 428] width 1208 height 712
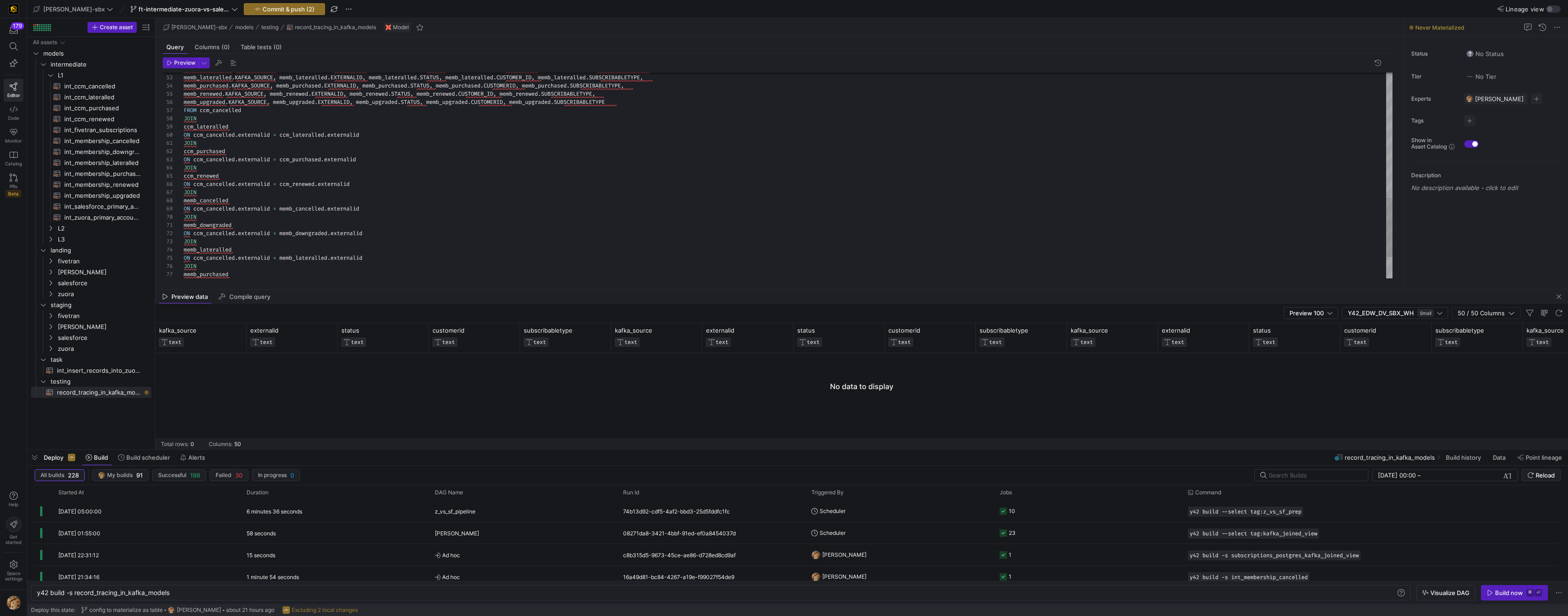
scroll to position [17, 177]
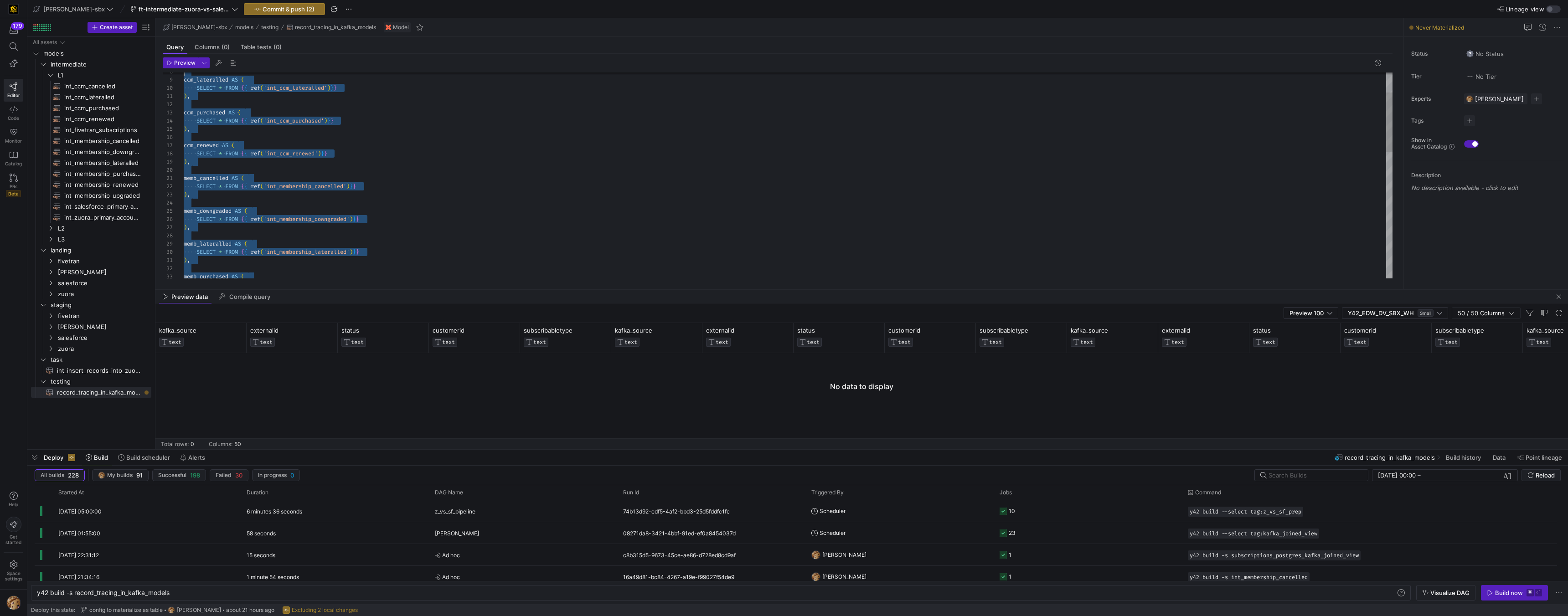
scroll to position [0, 0]
drag, startPoint x: 380, startPoint y: 265, endPoint x: 148, endPoint y: 30, distance: 330.2
type textarea "-- get all of our sources WITH ccm_cancelled AS ( SELECT * FROM {{ ref('int_ccm…"
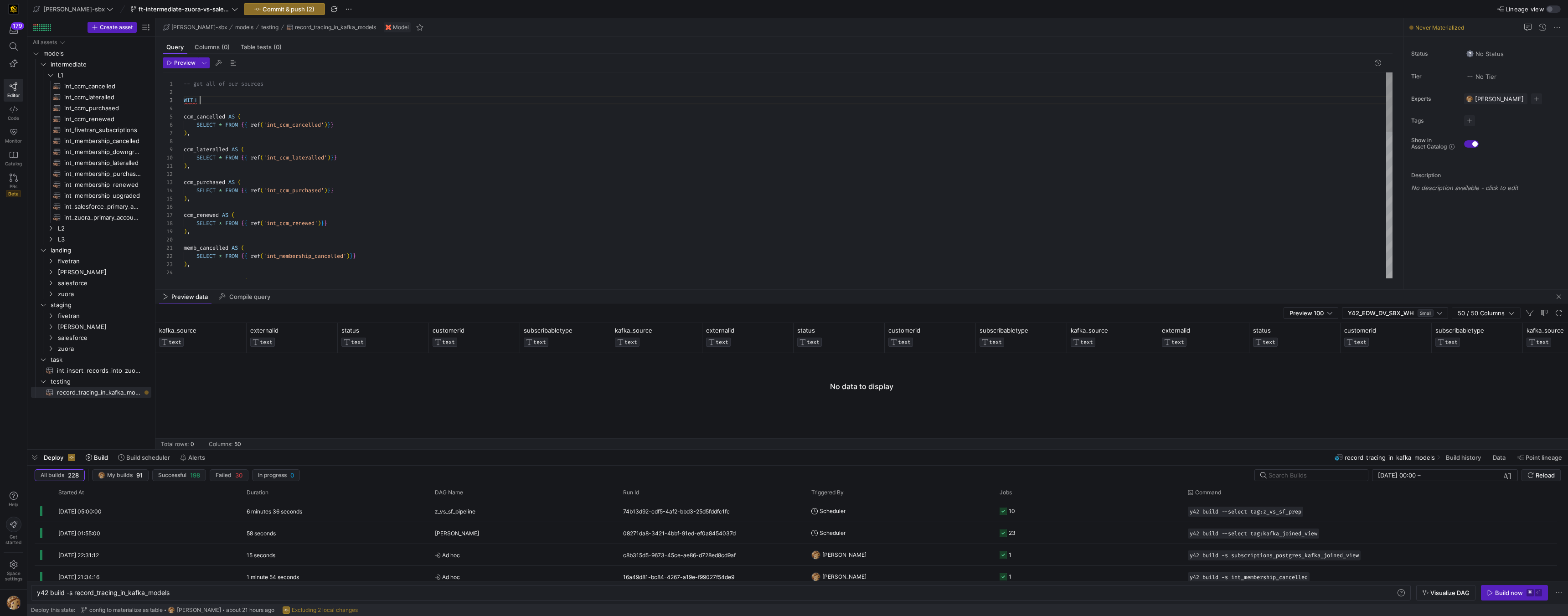
drag, startPoint x: 488, startPoint y: 102, endPoint x: 380, endPoint y: 115, distance: 108.8
click at [488, 102] on div "memb_downgraded AS ( ) , memb_cancelled AS ( SELECT * FROM { { ref ( 'int_membe…" at bounding box center [787, 428] width 1208 height 712
